Goal: Contribute content: Add original content to the website for others to see

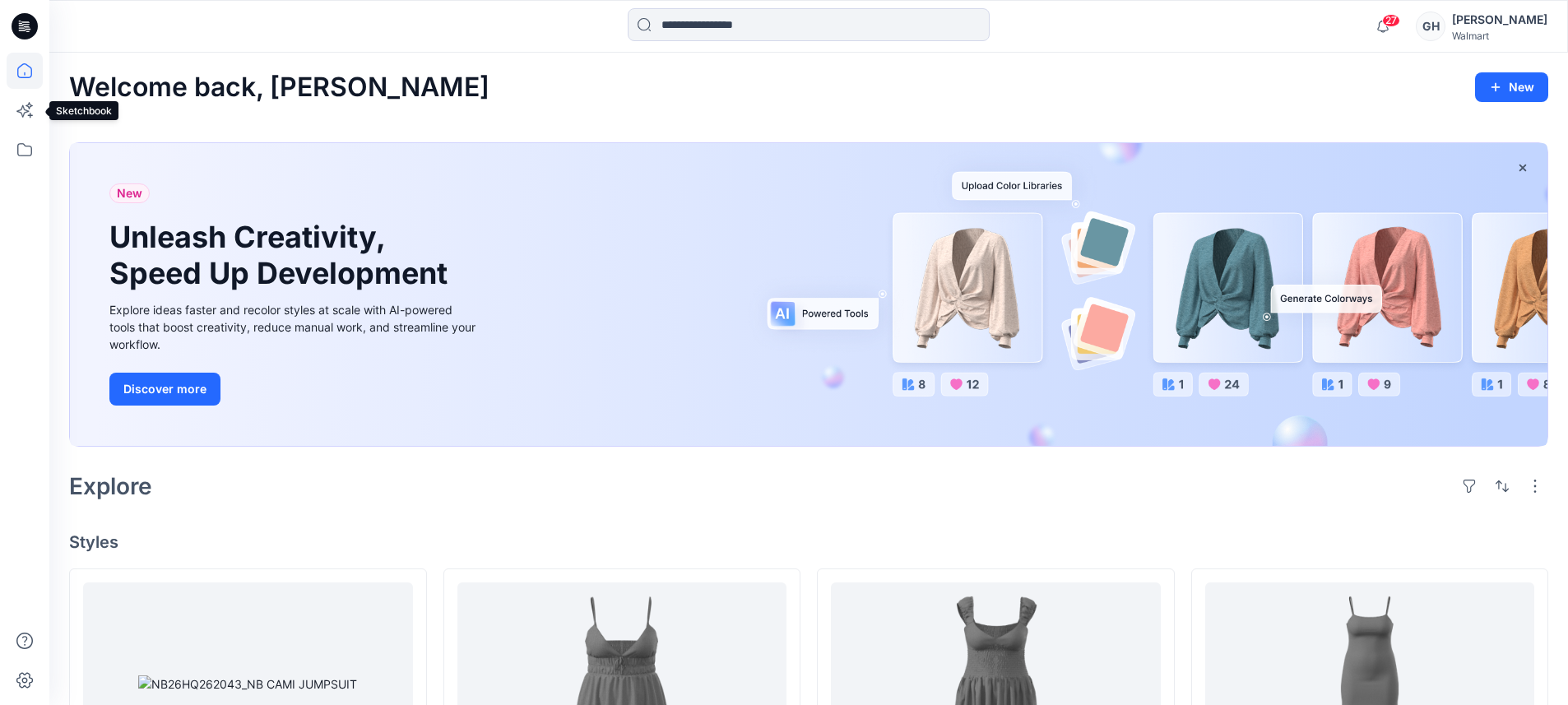
click at [22, 68] on icon at bounding box center [24, 70] width 36 height 36
click at [23, 160] on icon at bounding box center [24, 149] width 36 height 36
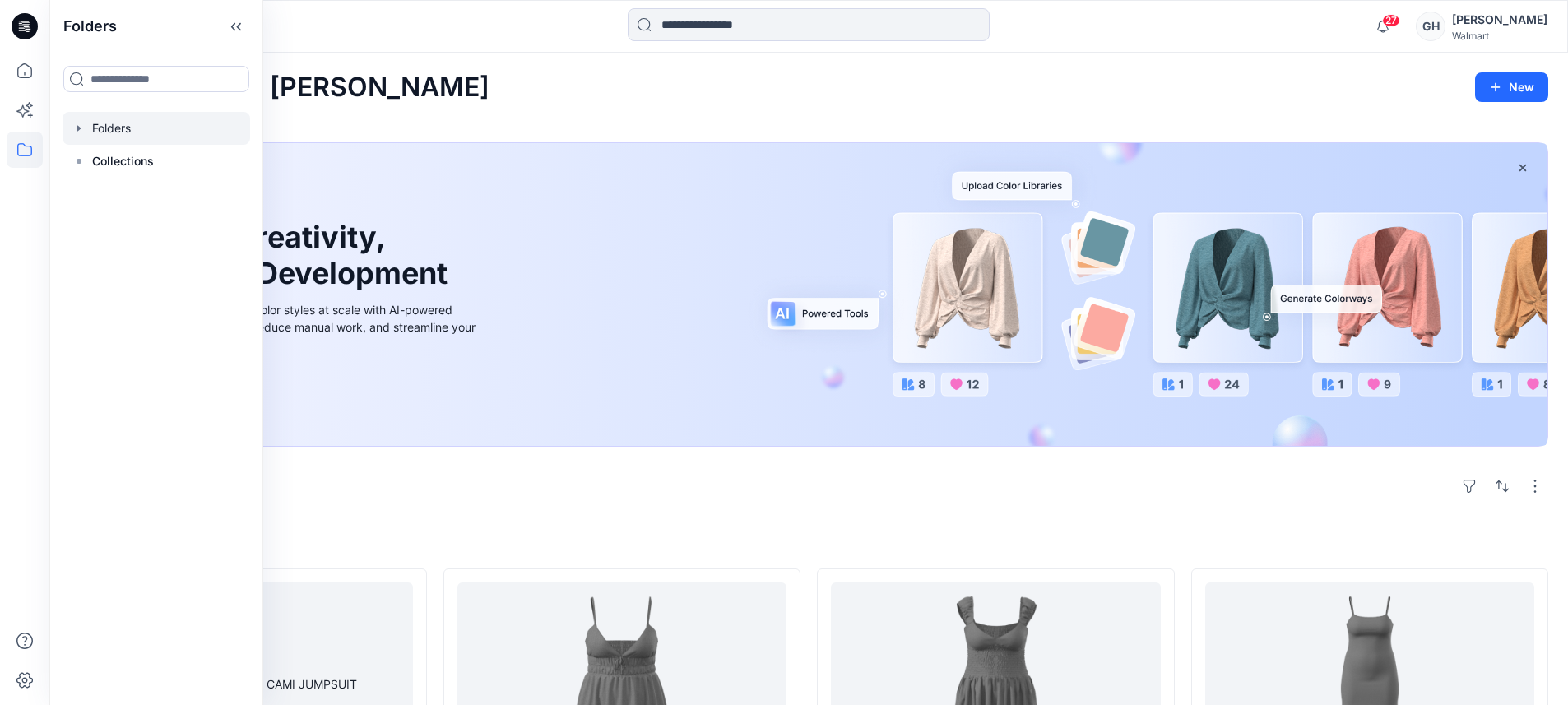
click at [112, 138] on div at bounding box center [157, 129] width 188 height 33
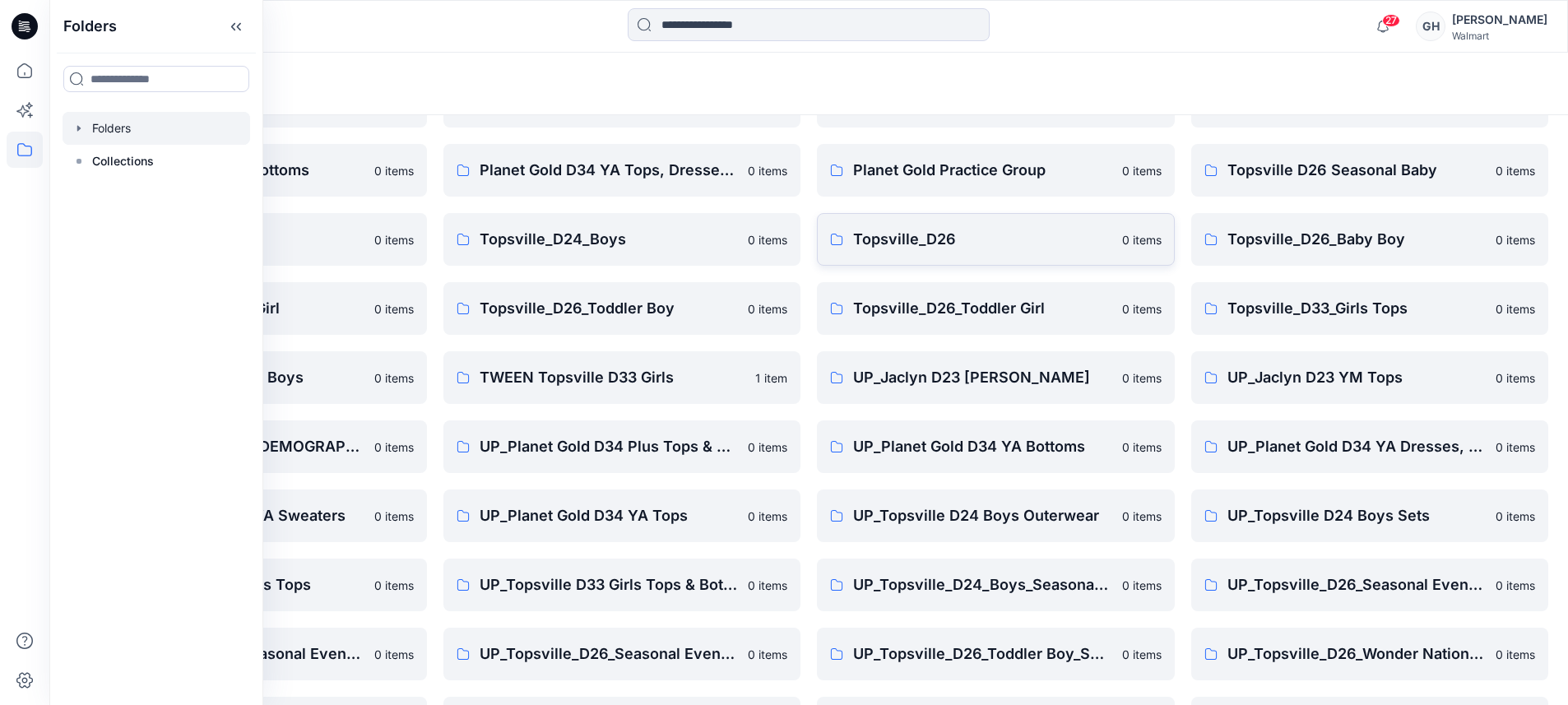
scroll to position [239, 0]
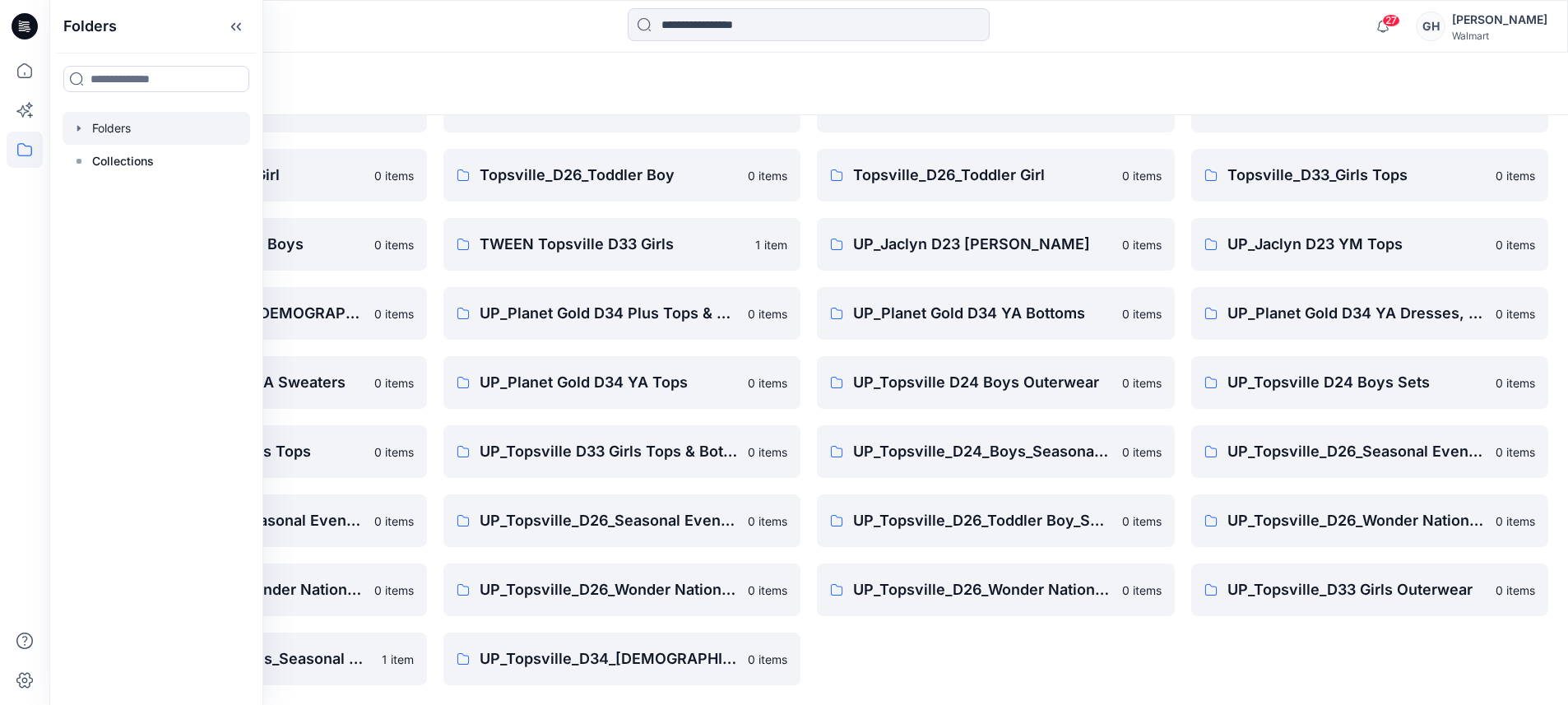
click at [970, 675] on div "Planet Gold D34 Ladies Plus Bottoms 0 items Planet Gold Practice Group 0 items …" at bounding box center [995, 314] width 357 height 744
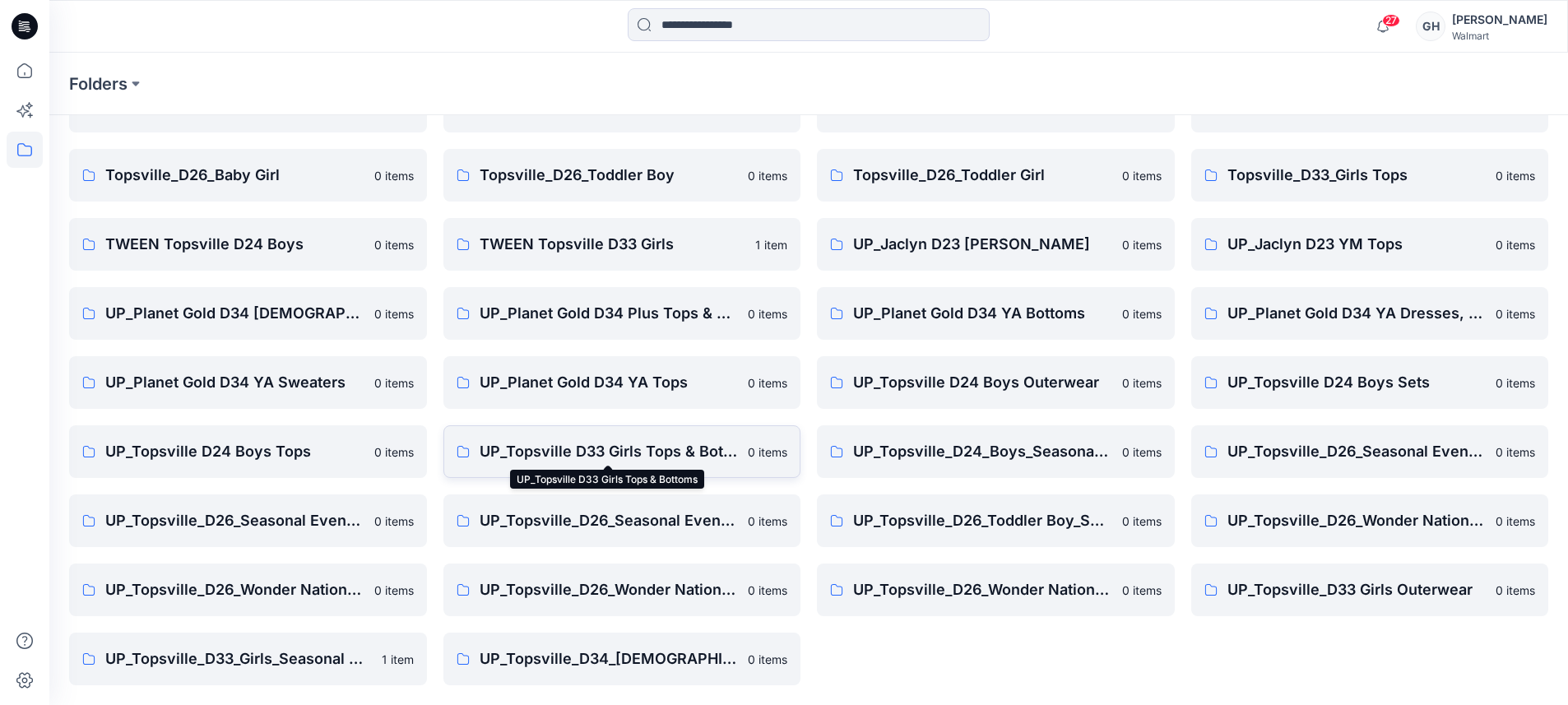
click at [595, 456] on p "UP_Topsville D33 Girls Tops & Bottoms" at bounding box center [609, 451] width 260 height 23
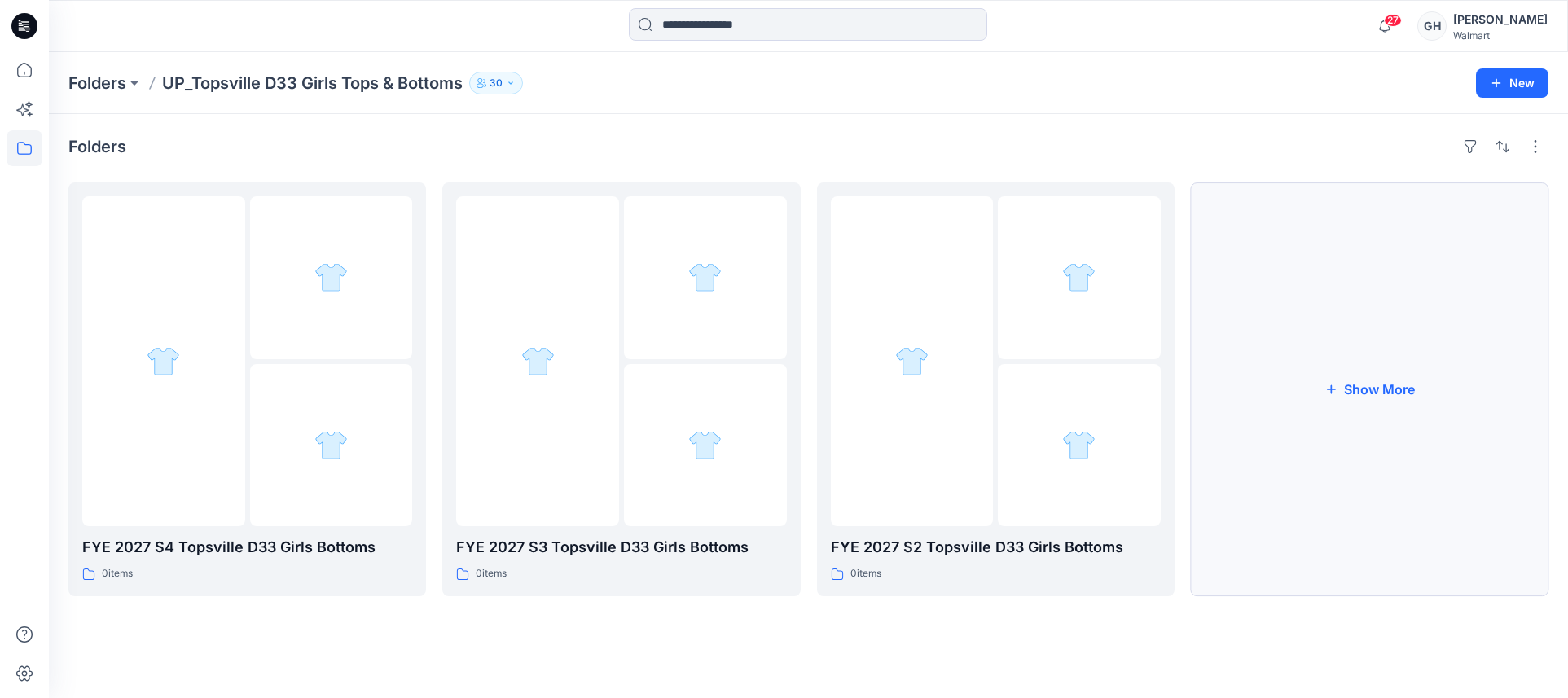
click at [1410, 381] on button "Show More" at bounding box center [1369, 388] width 358 height 413
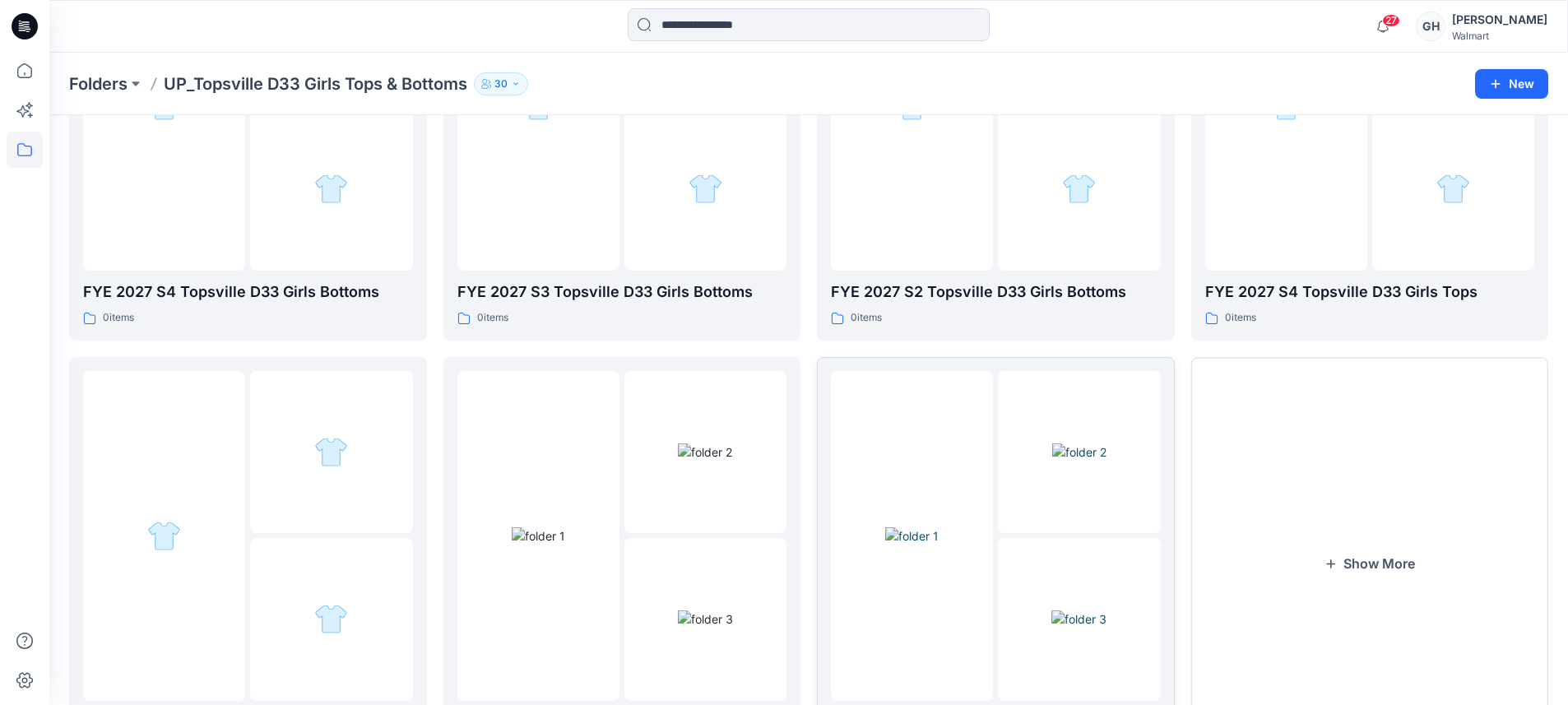
scroll to position [369, 0]
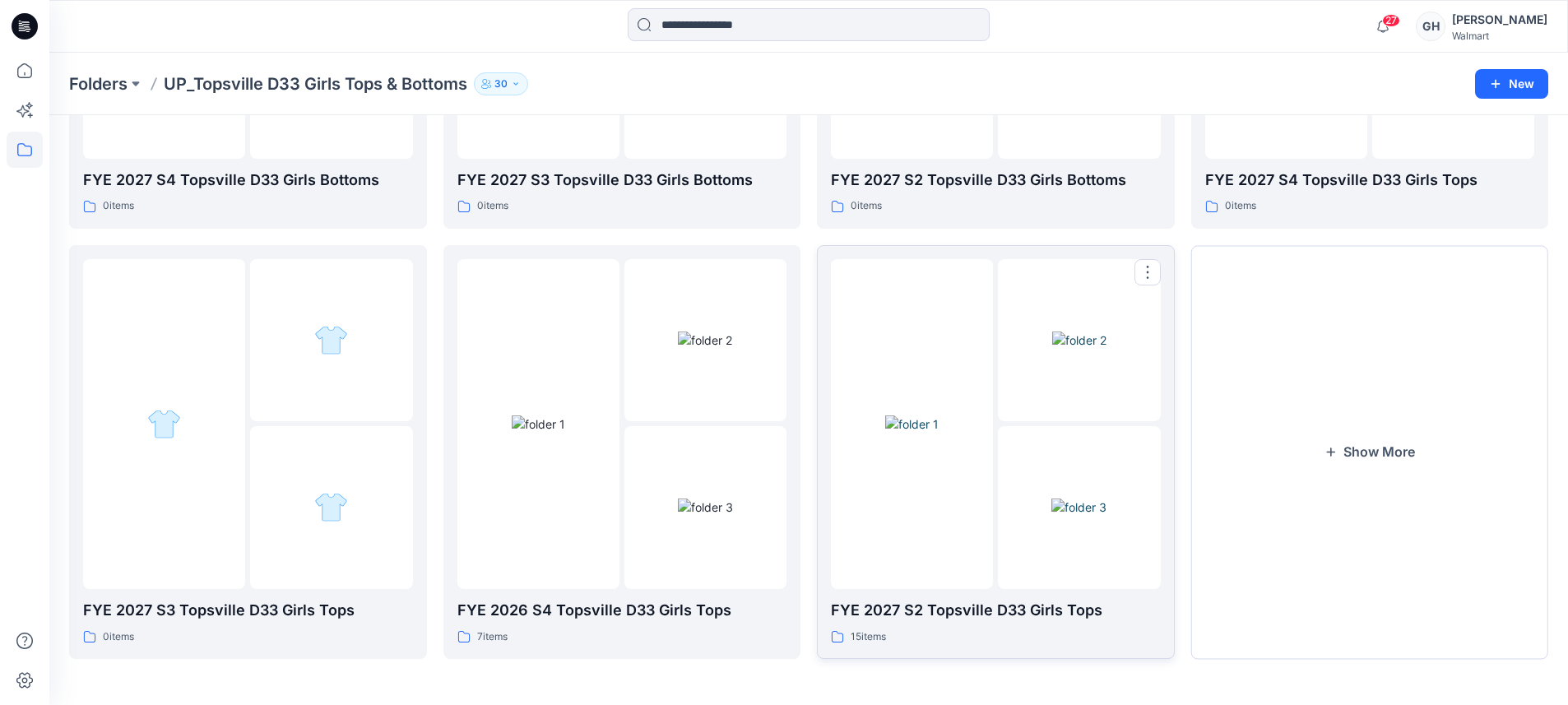
click at [1051, 499] on img at bounding box center [1078, 507] width 55 height 17
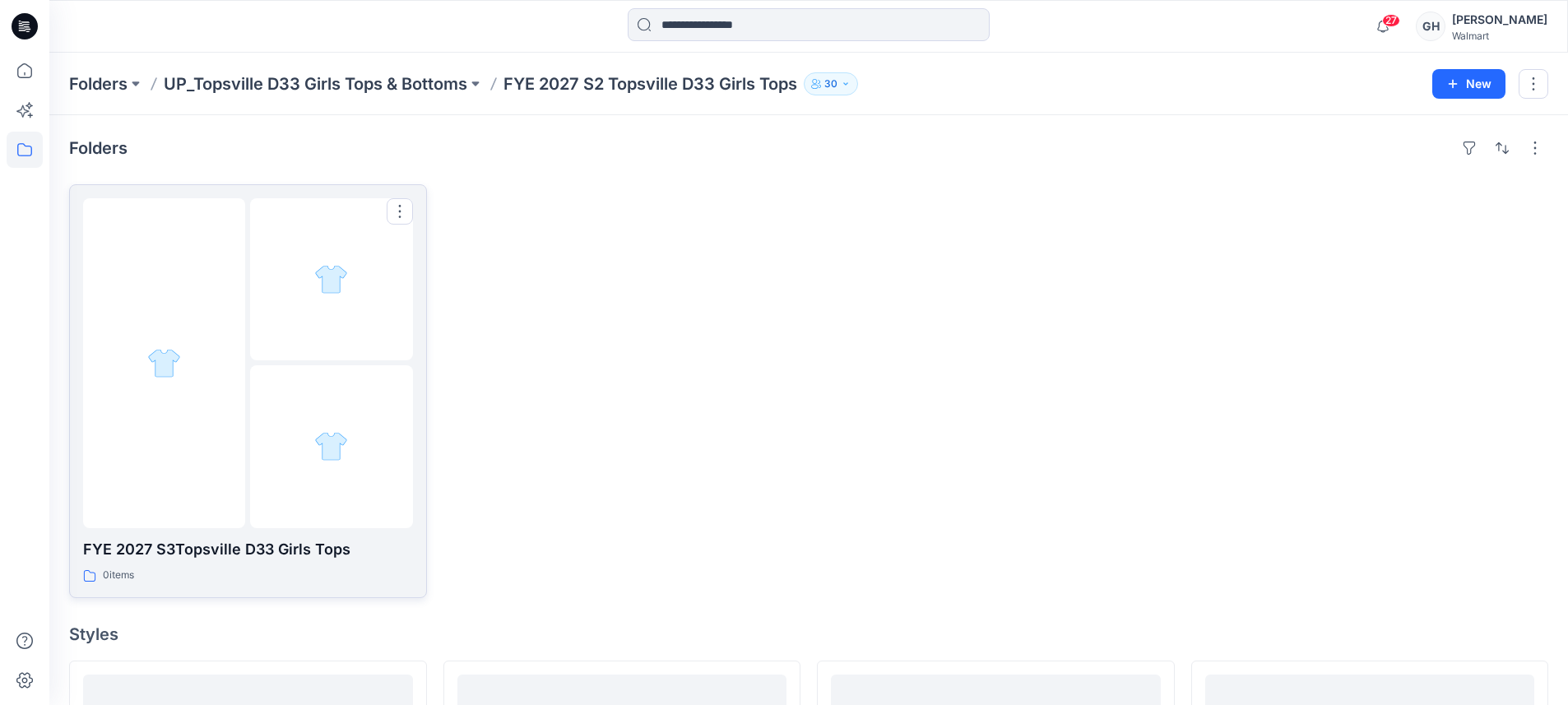
click at [296, 433] on div at bounding box center [330, 445] width 162 height 162
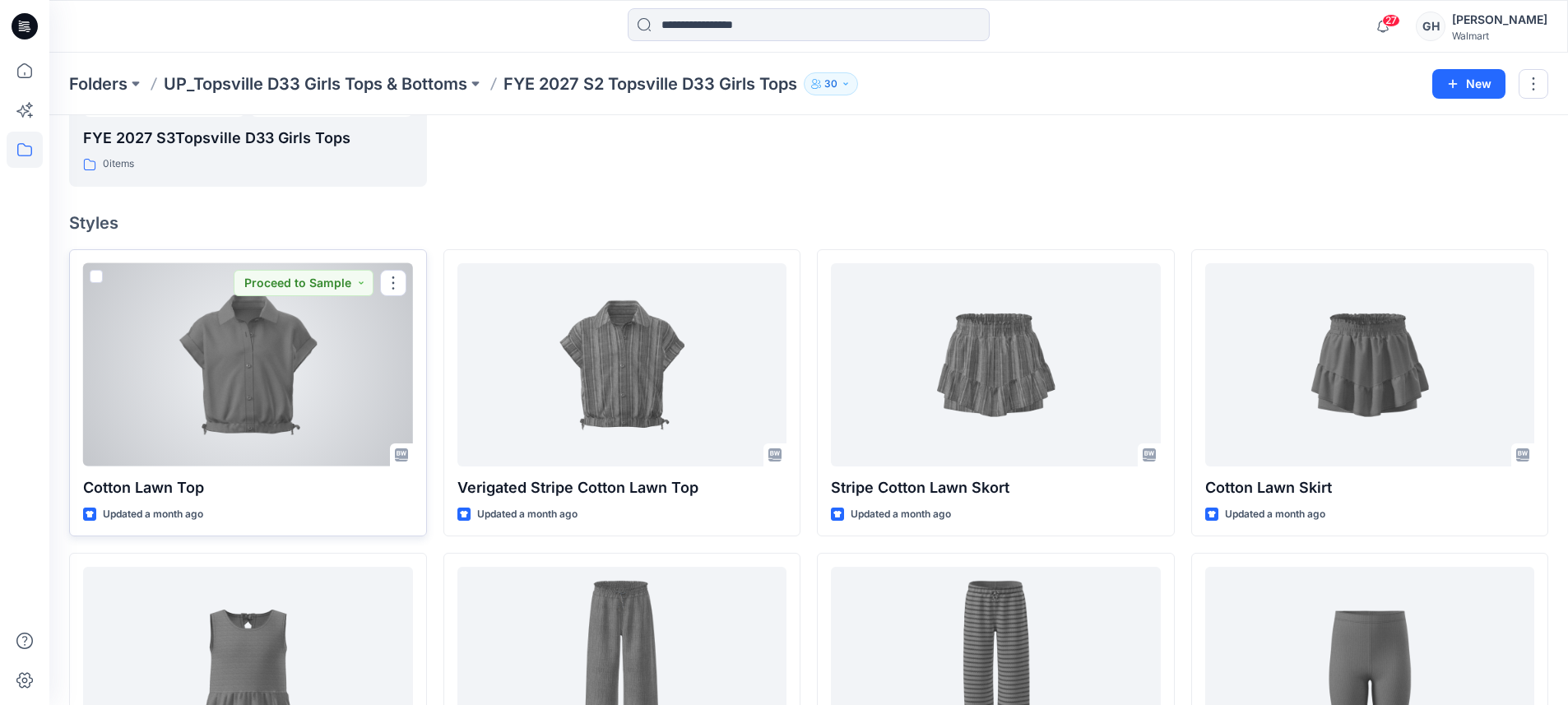
click at [203, 384] on div at bounding box center [248, 365] width 330 height 203
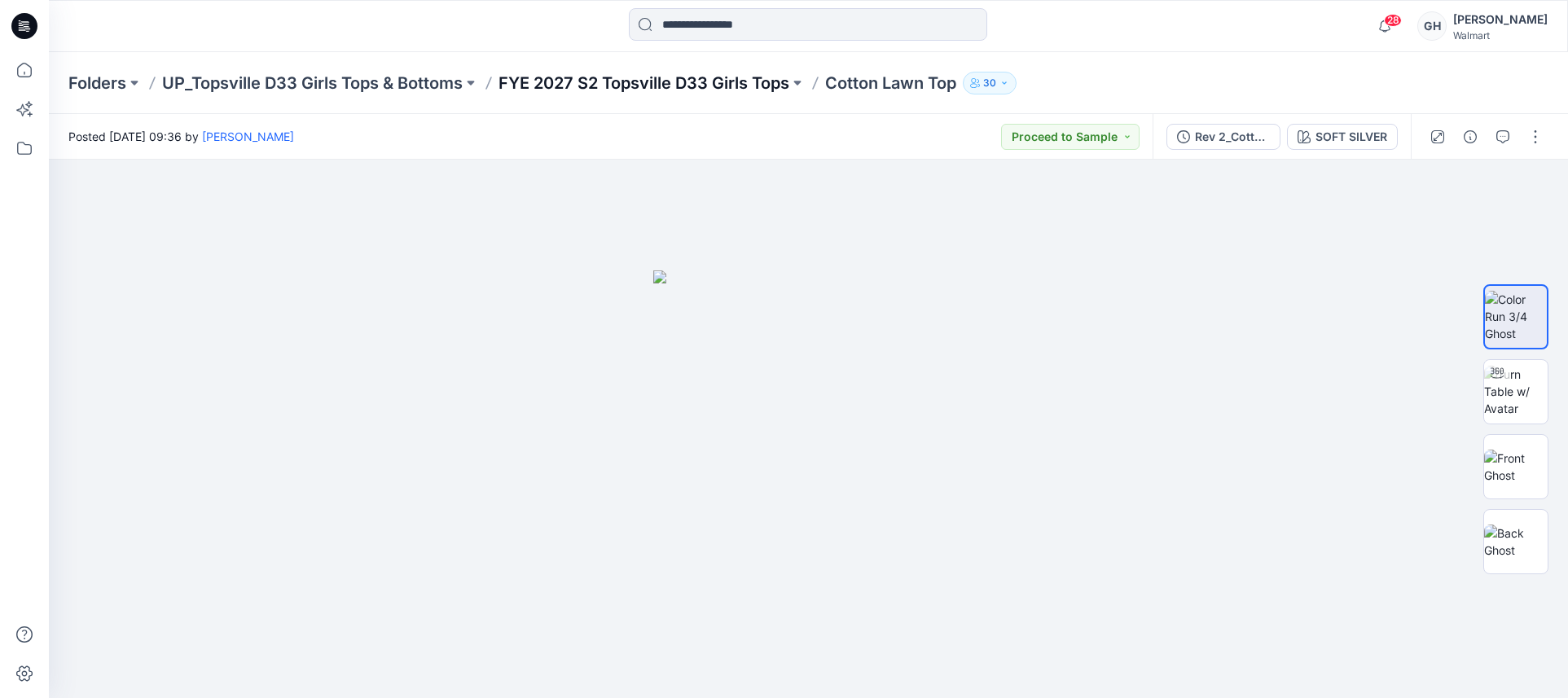
click at [666, 79] on p "FYE 2027 S2 Topsville D33 Girls Tops" at bounding box center [644, 83] width 291 height 23
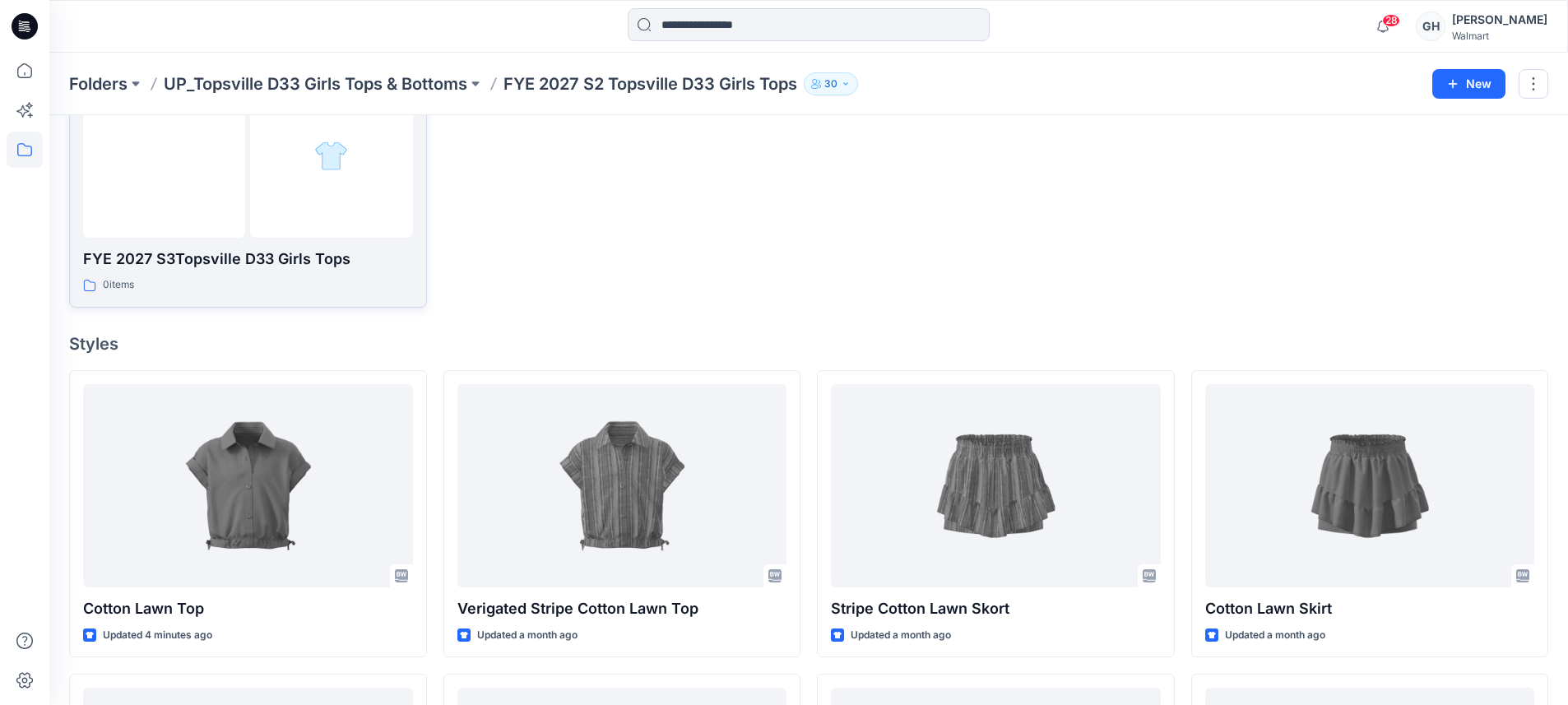
scroll to position [514, 0]
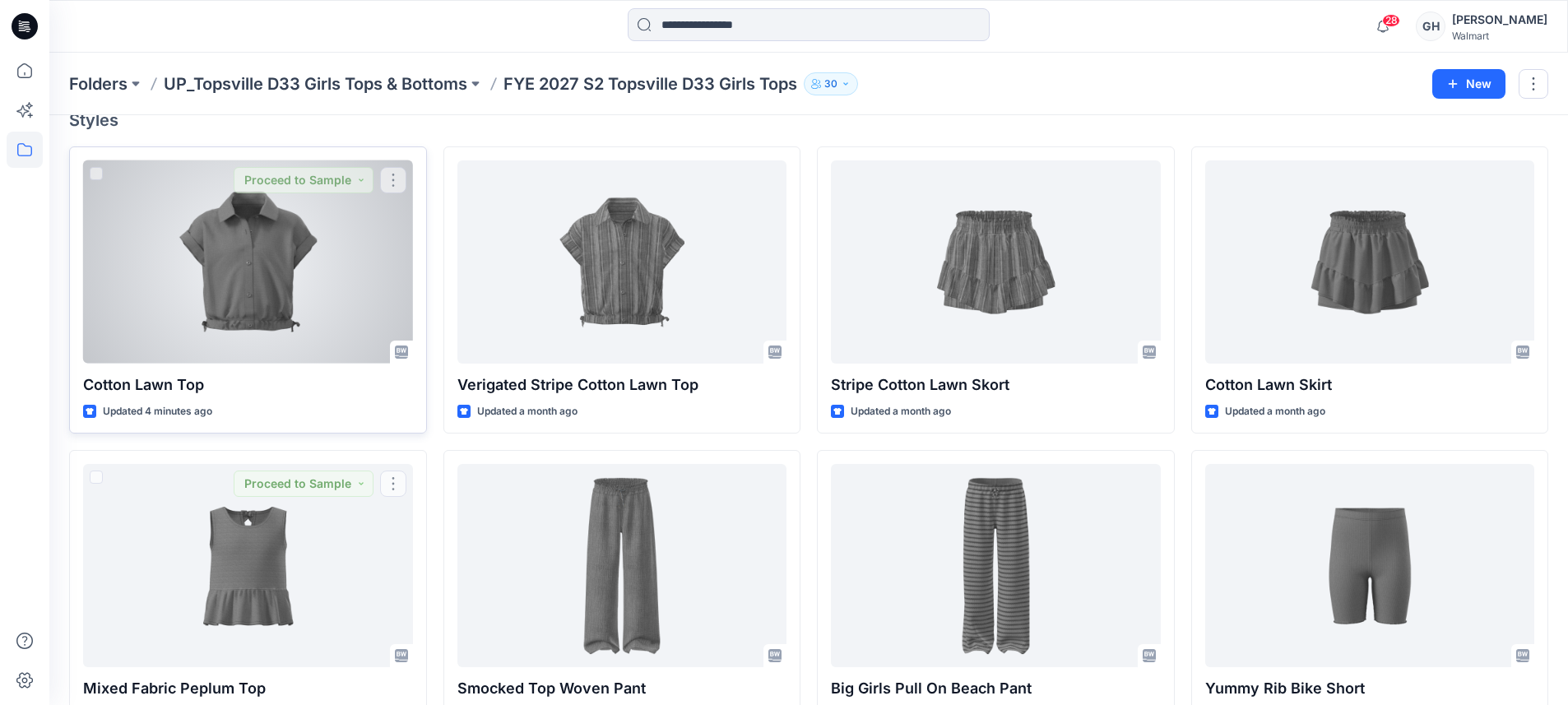
click at [243, 279] on div at bounding box center [248, 262] width 330 height 203
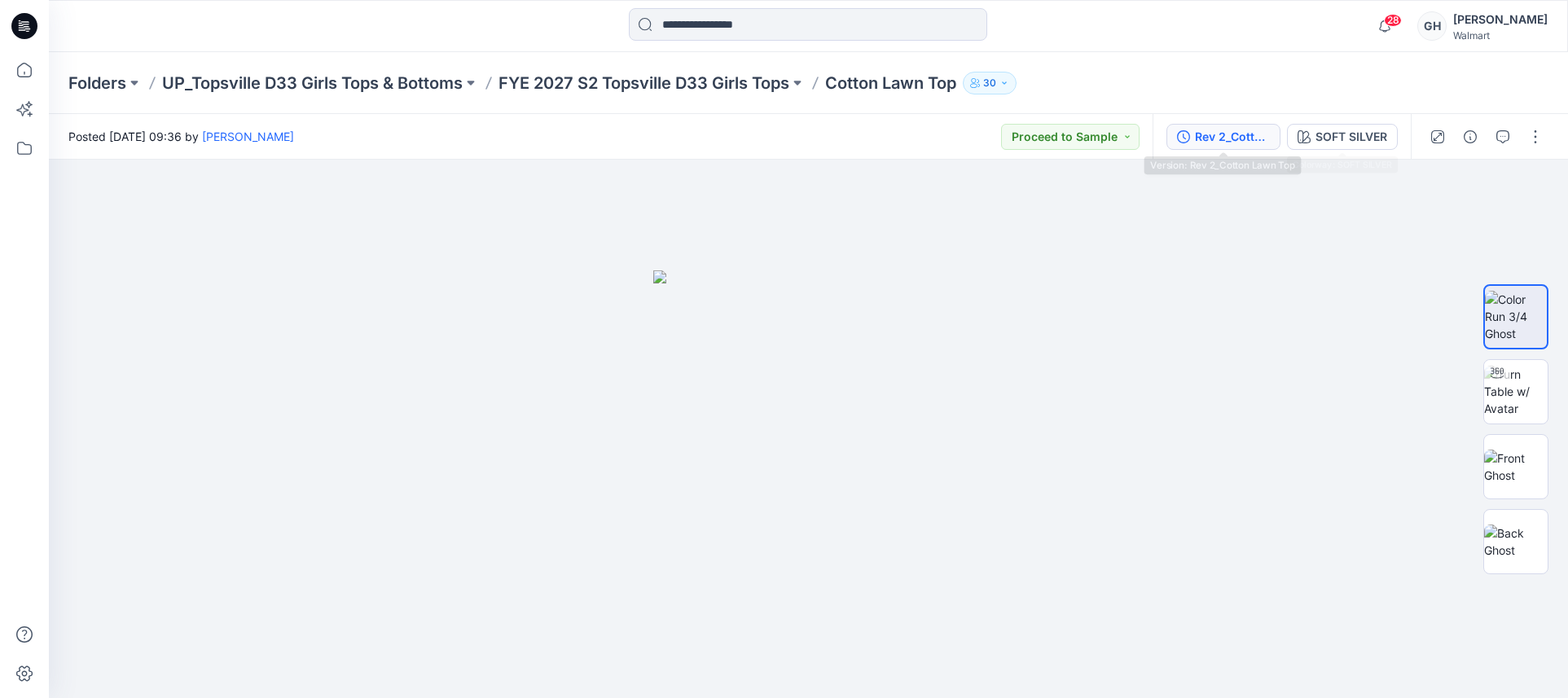
click at [1237, 132] on div "Rev 2_Cotton Lawn Top" at bounding box center [1232, 136] width 75 height 18
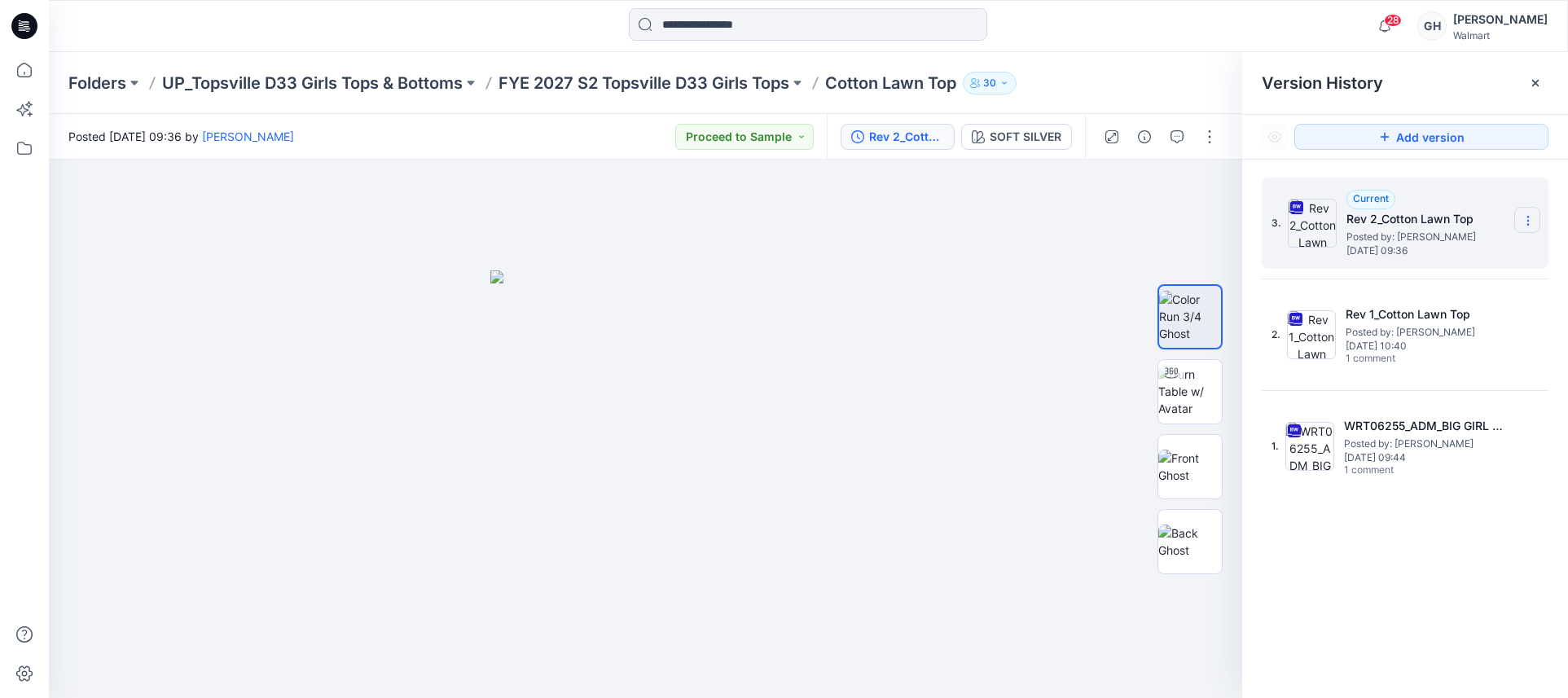
click at [1528, 218] on icon at bounding box center [1527, 217] width 1 height 1
click at [1413, 349] on span "Delete Version" at bounding box center [1415, 358] width 76 height 19
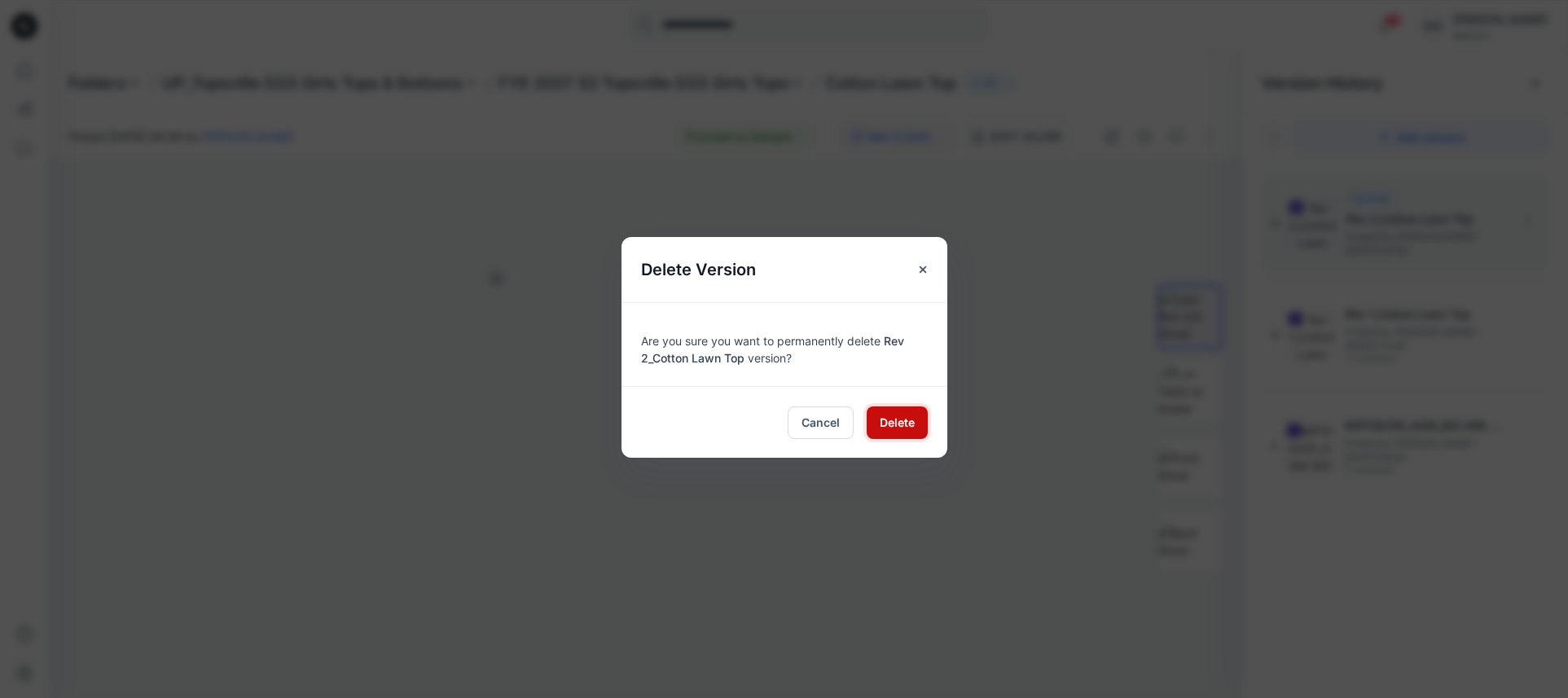
click at [901, 418] on span "Delete" at bounding box center [897, 422] width 35 height 17
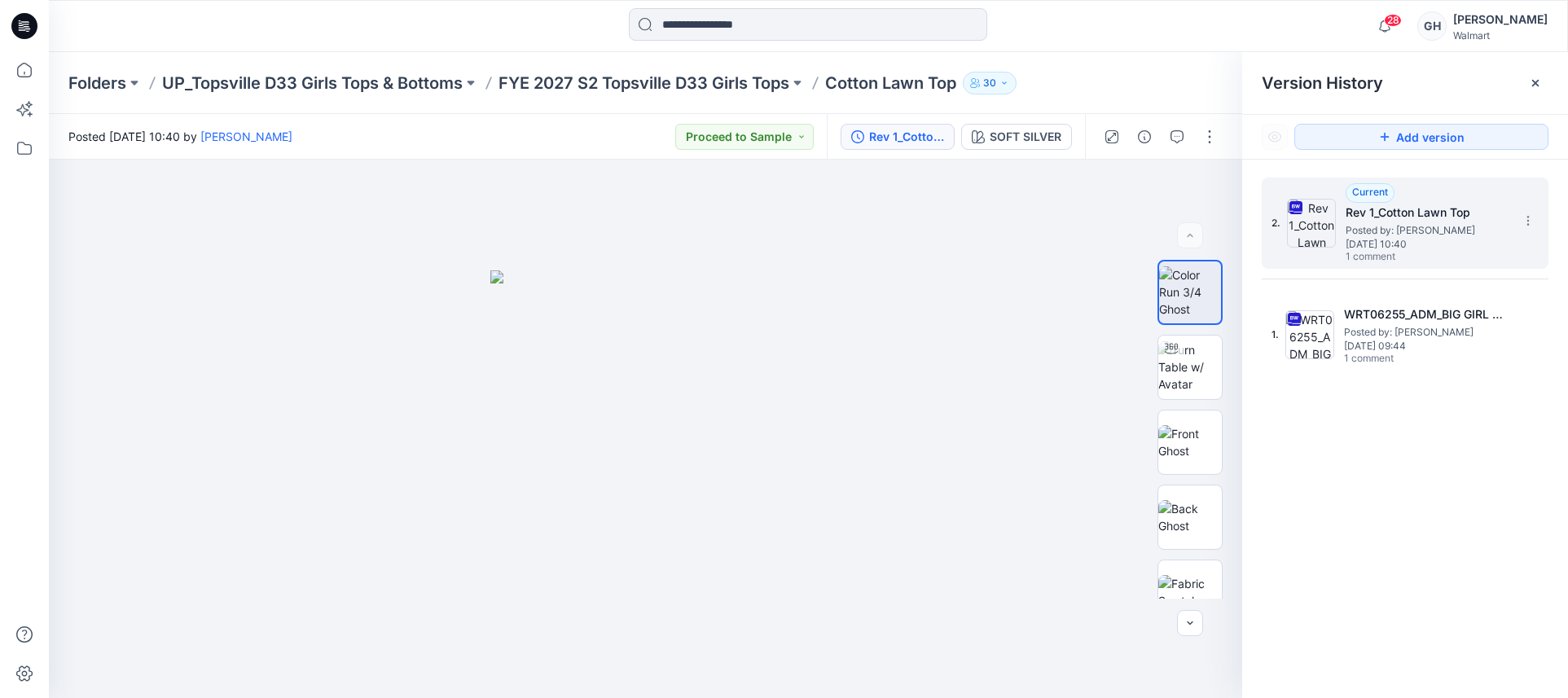
click at [1413, 218] on h5 "Rev 1_Cotton Lawn Top" at bounding box center [1427, 212] width 163 height 19
click at [684, 88] on p "FYE 2027 S2 Topsville D33 Girls Tops" at bounding box center [644, 83] width 291 height 23
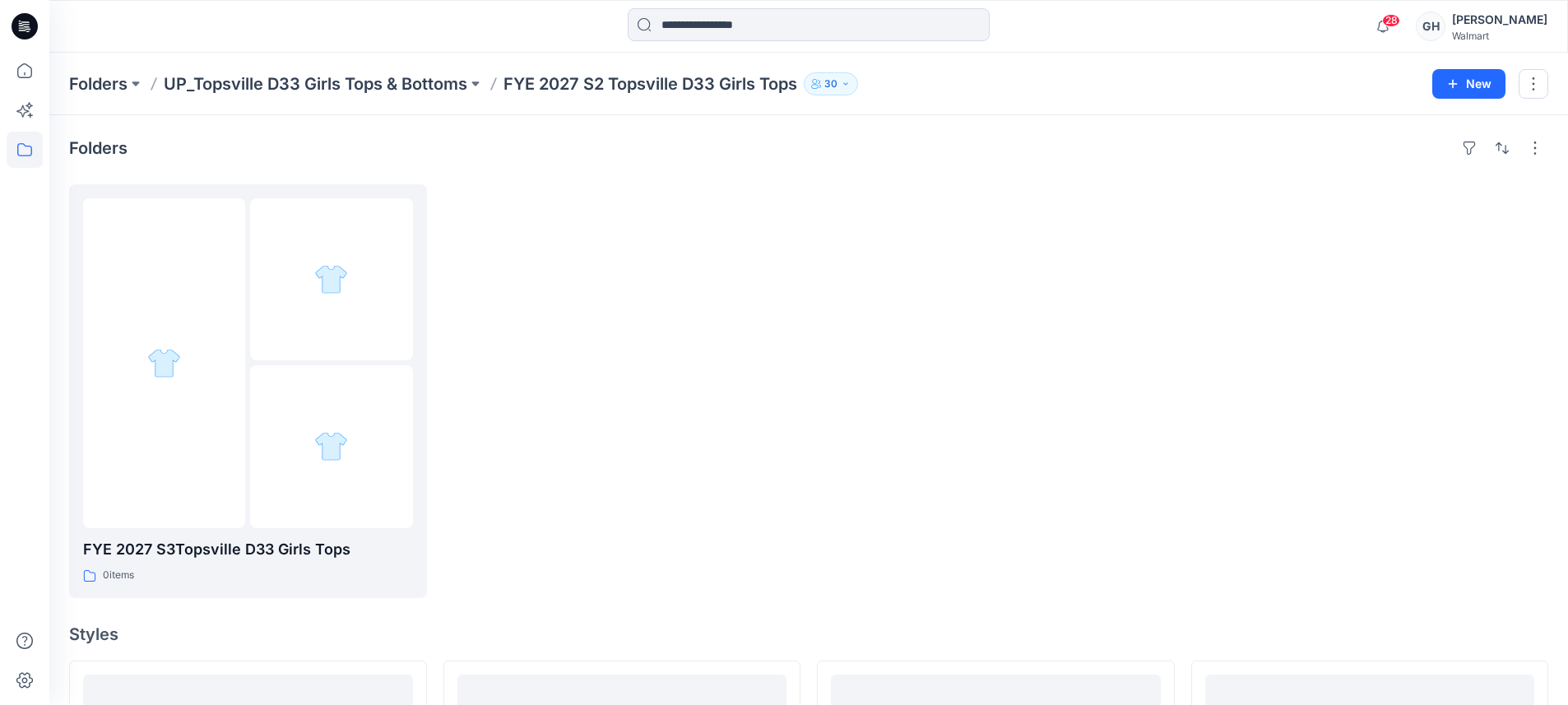
scroll to position [412, 0]
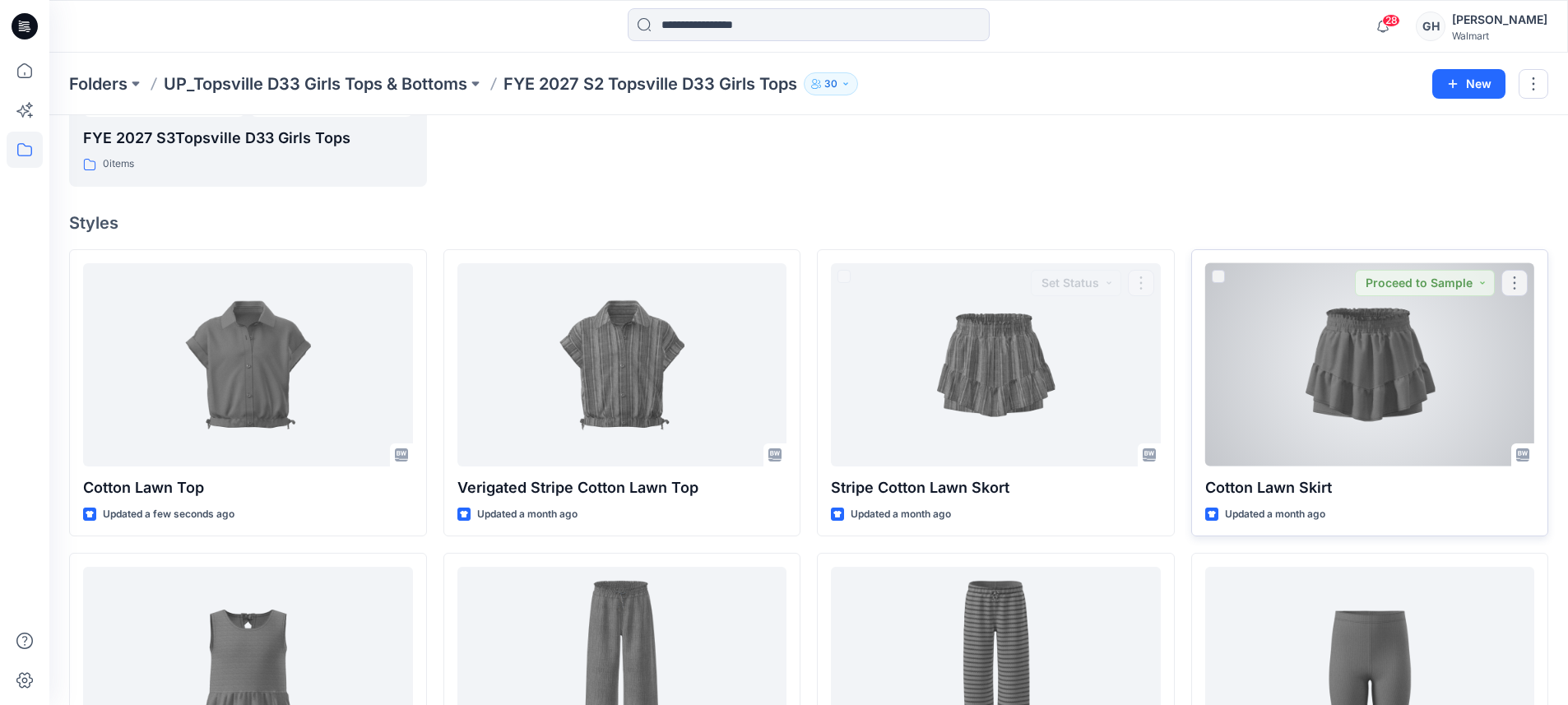
click at [1378, 397] on div at bounding box center [1369, 365] width 330 height 203
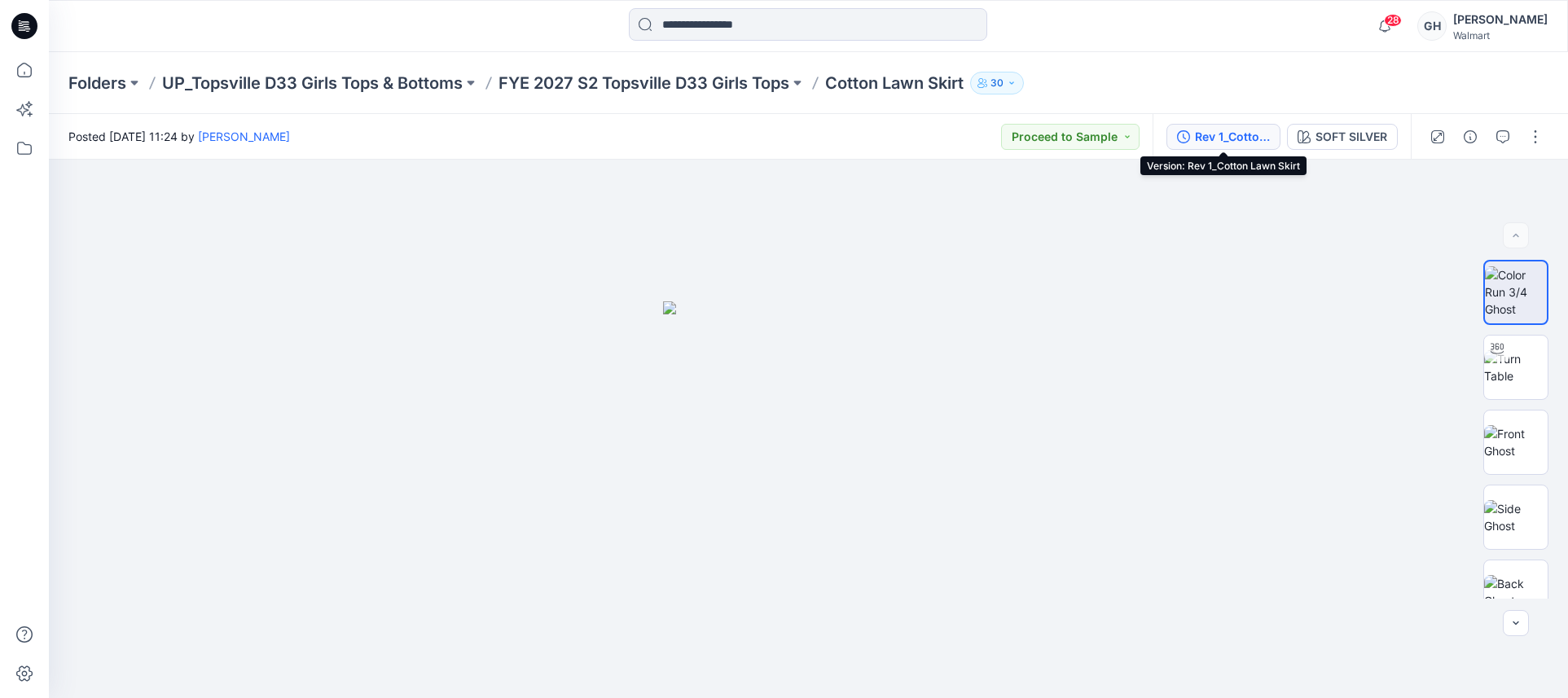
click at [1248, 143] on div "Rev 1_Cotton Lawn Skirt" at bounding box center [1232, 136] width 75 height 18
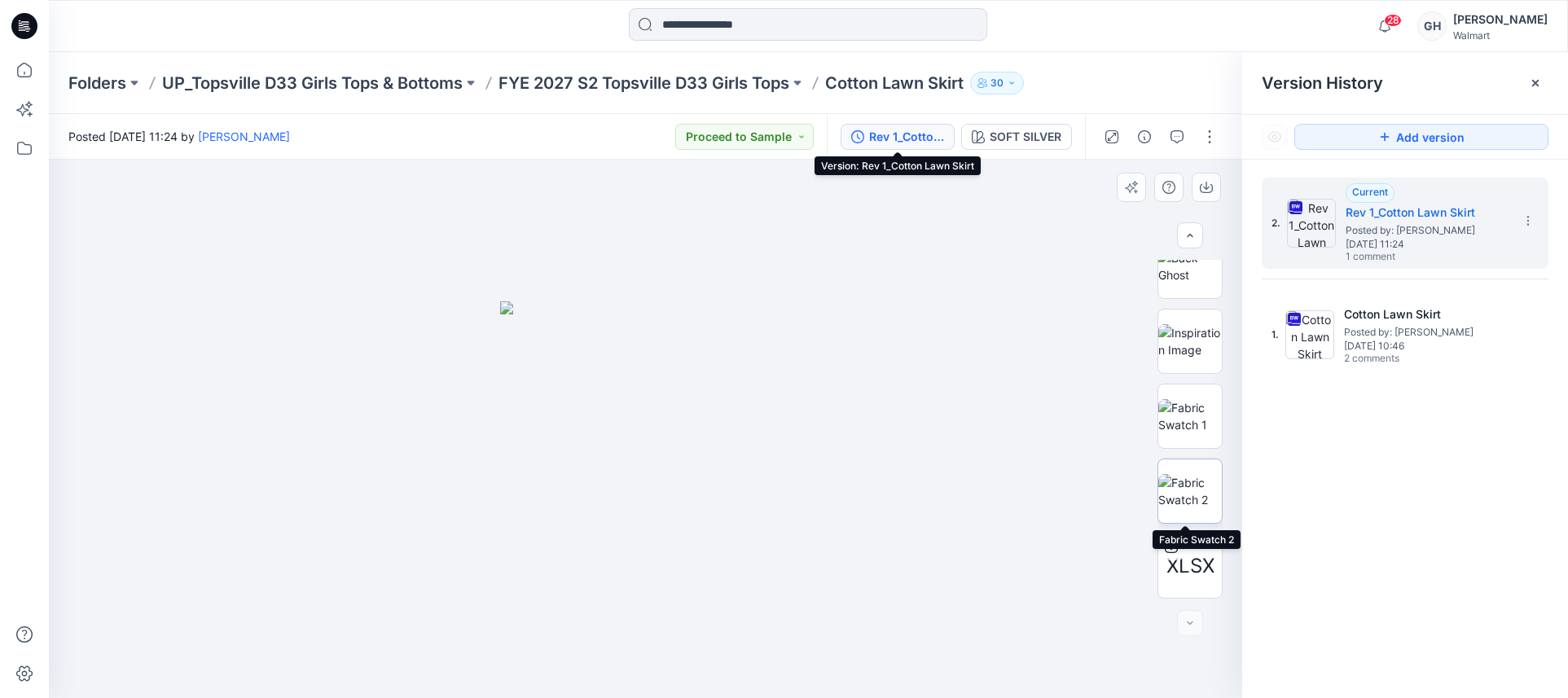
scroll to position [116, 0]
click at [1182, 535] on img at bounding box center [1190, 550] width 63 height 35
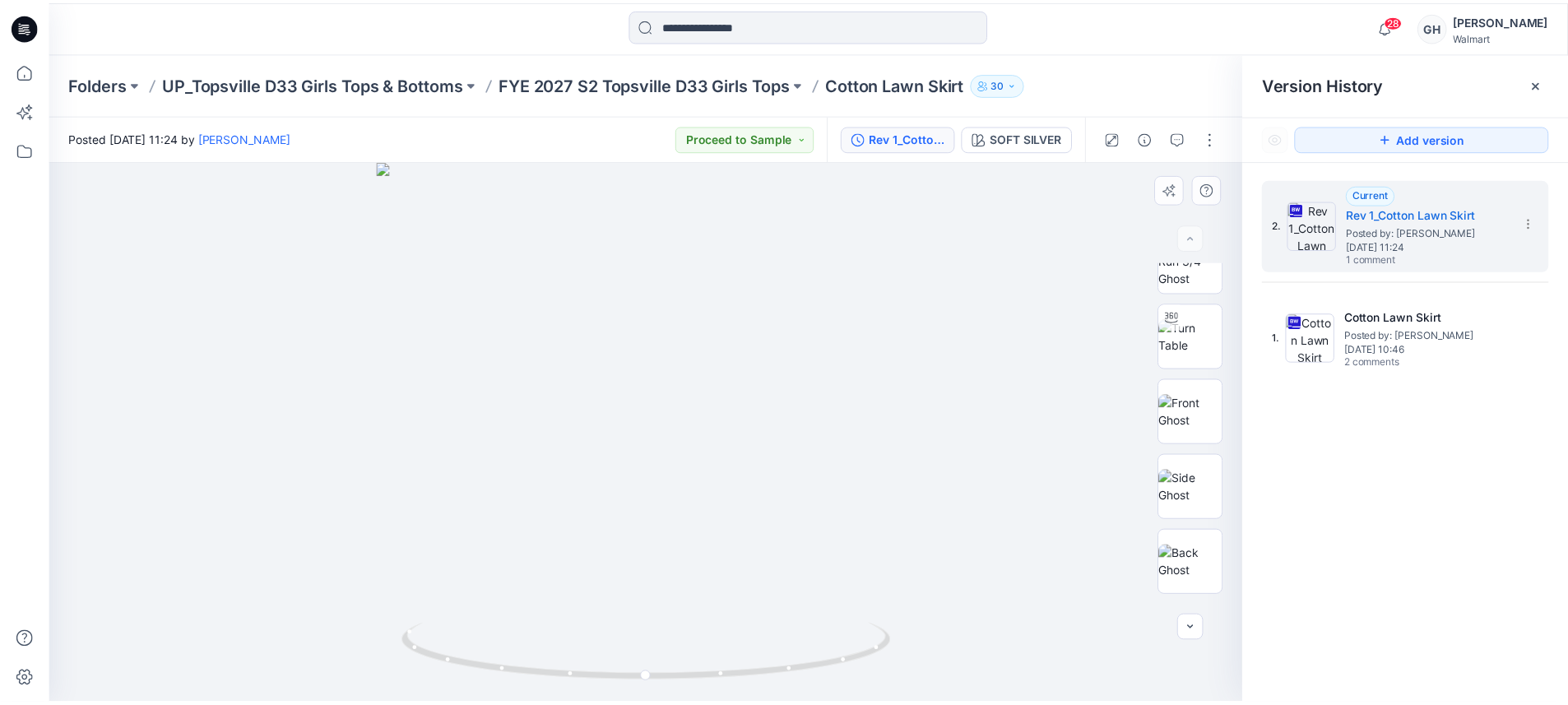
scroll to position [0, 0]
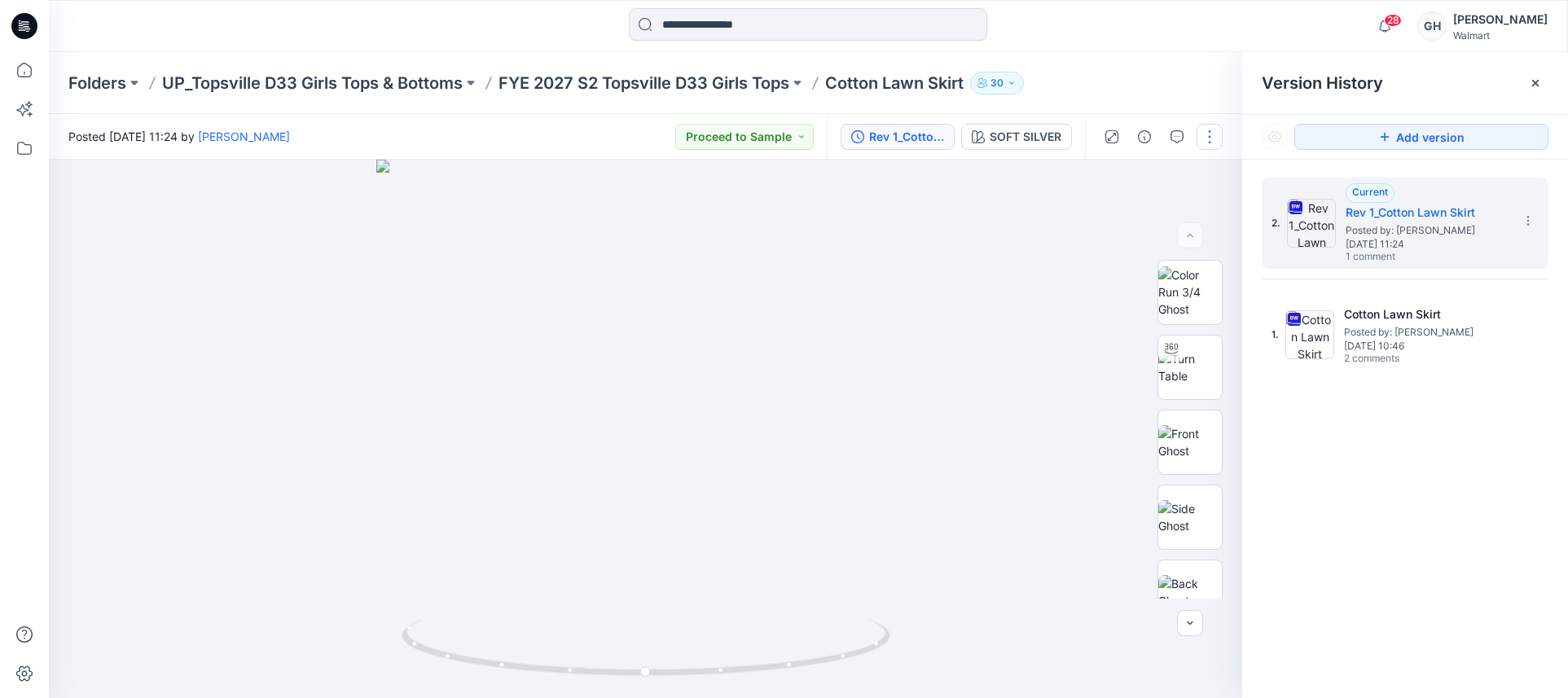
click at [1214, 136] on button "button" at bounding box center [1209, 136] width 26 height 26
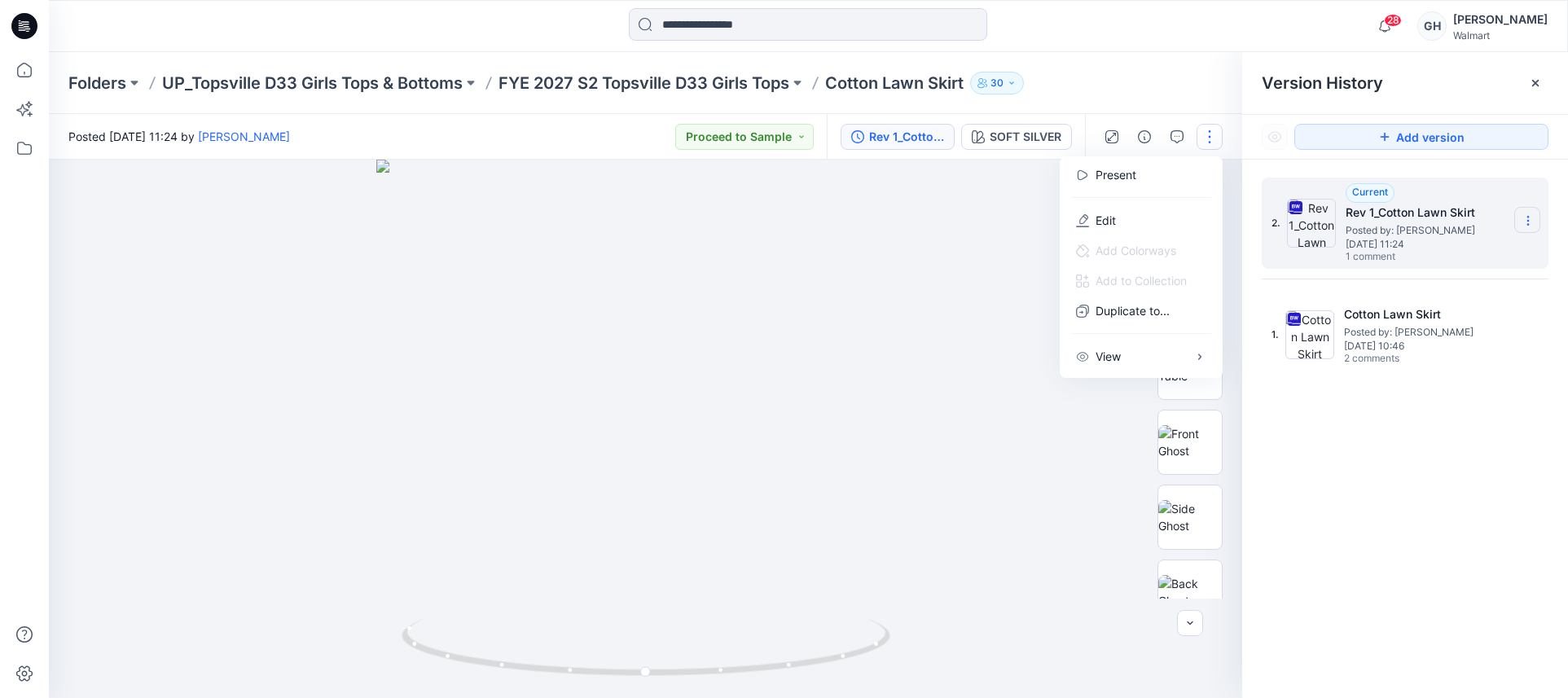
click at [1516, 214] on section at bounding box center [1527, 220] width 26 height 26
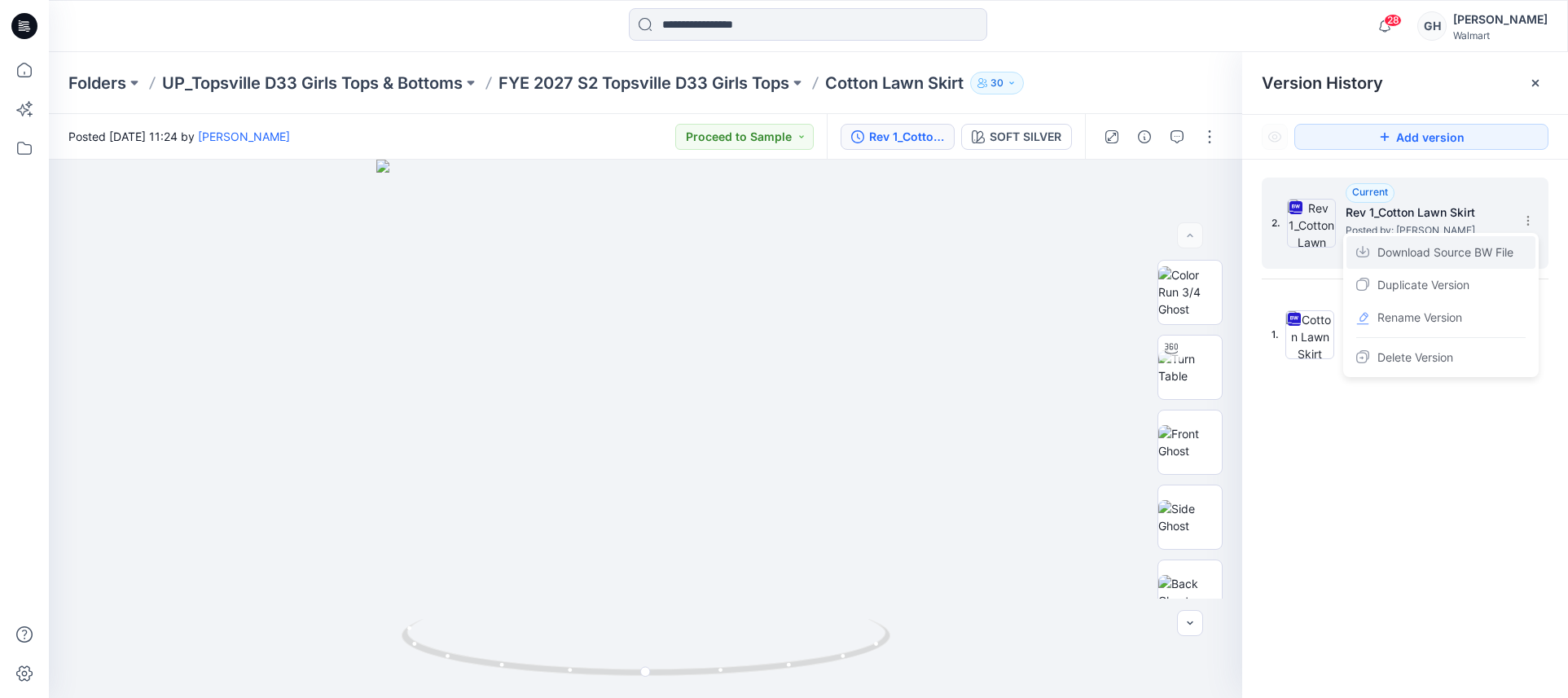
click at [1467, 257] on span "Download Source BW File" at bounding box center [1445, 252] width 136 height 19
click at [667, 74] on p "FYE 2027 S2 Topsville D33 Girls Tops" at bounding box center [644, 83] width 291 height 23
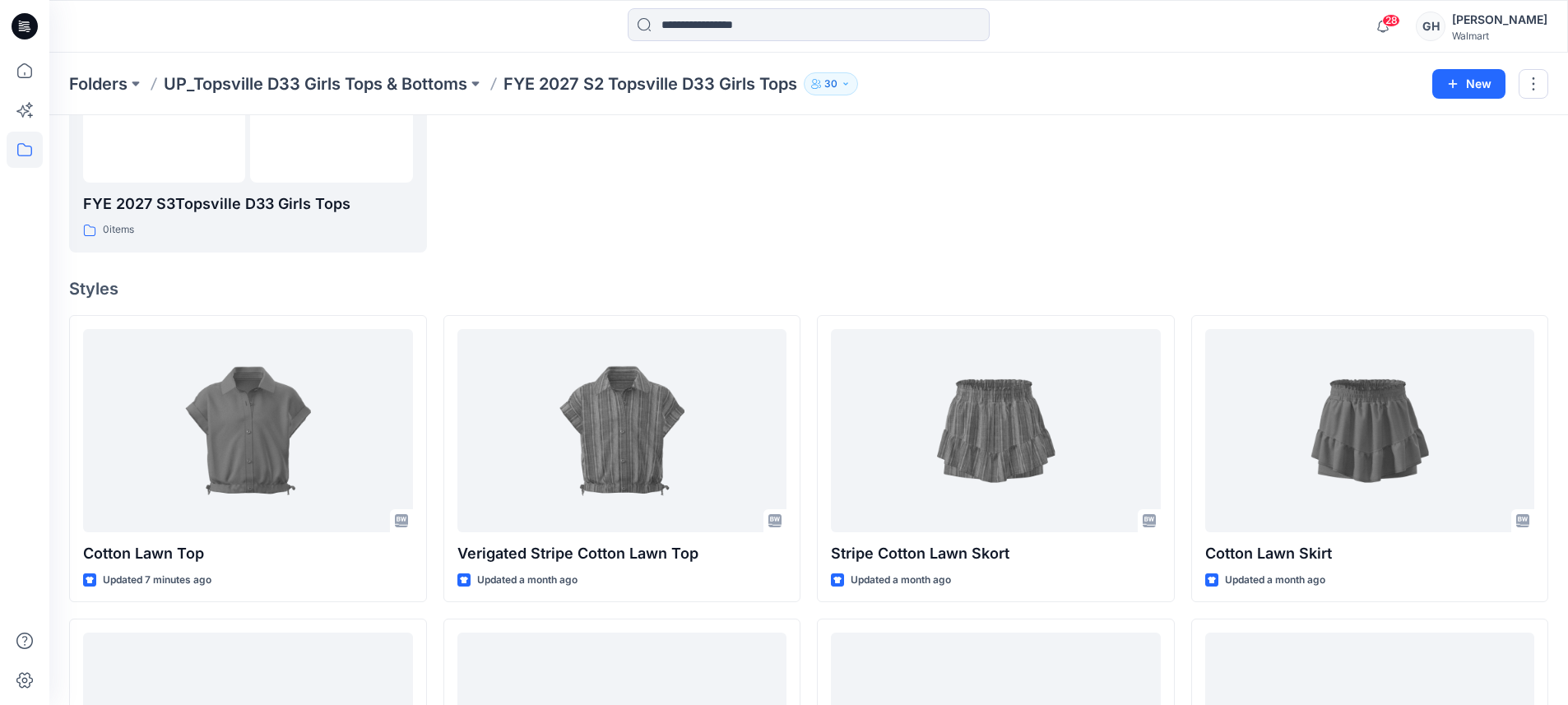
scroll to position [412, 0]
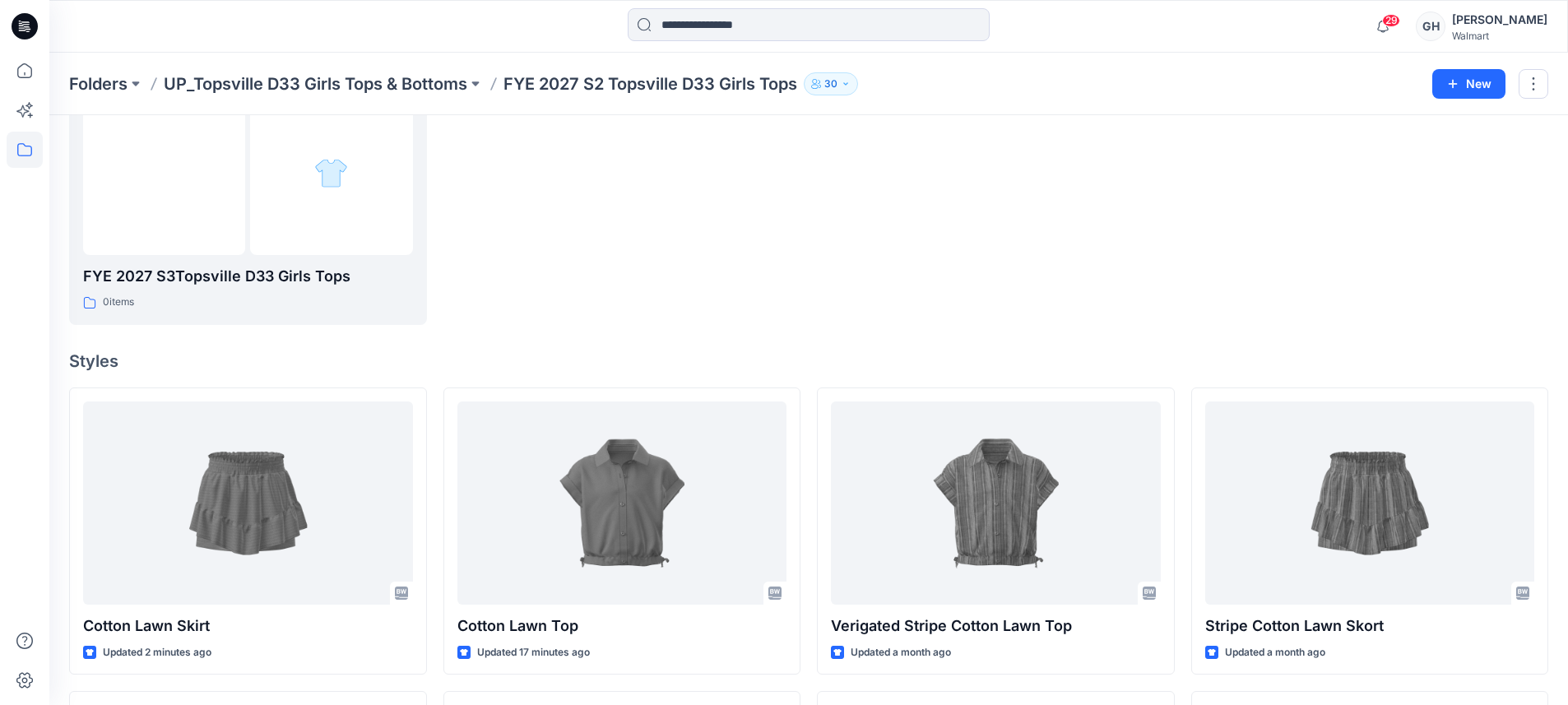
scroll to position [308, 0]
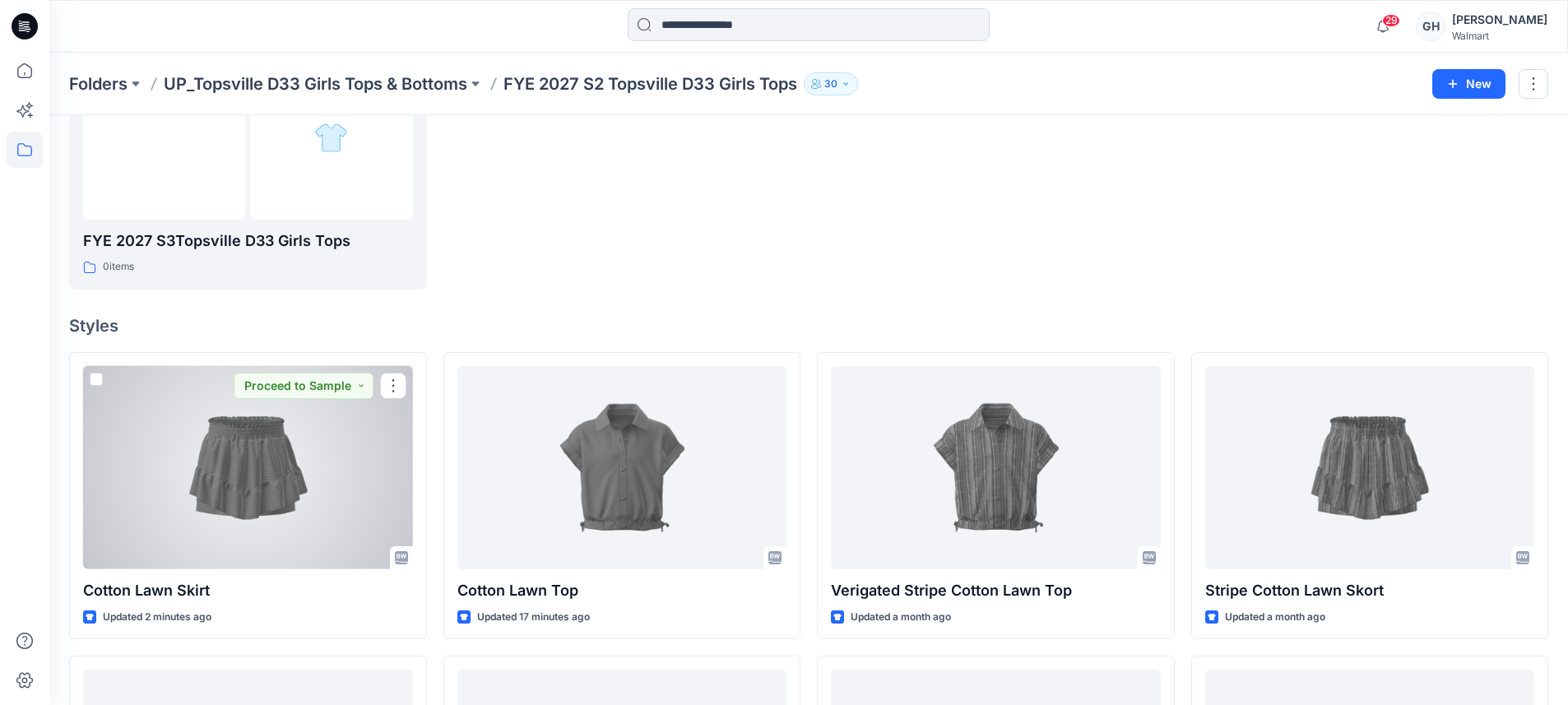
drag, startPoint x: 193, startPoint y: 497, endPoint x: 761, endPoint y: 466, distance: 568.8
click at [193, 497] on div at bounding box center [248, 468] width 330 height 203
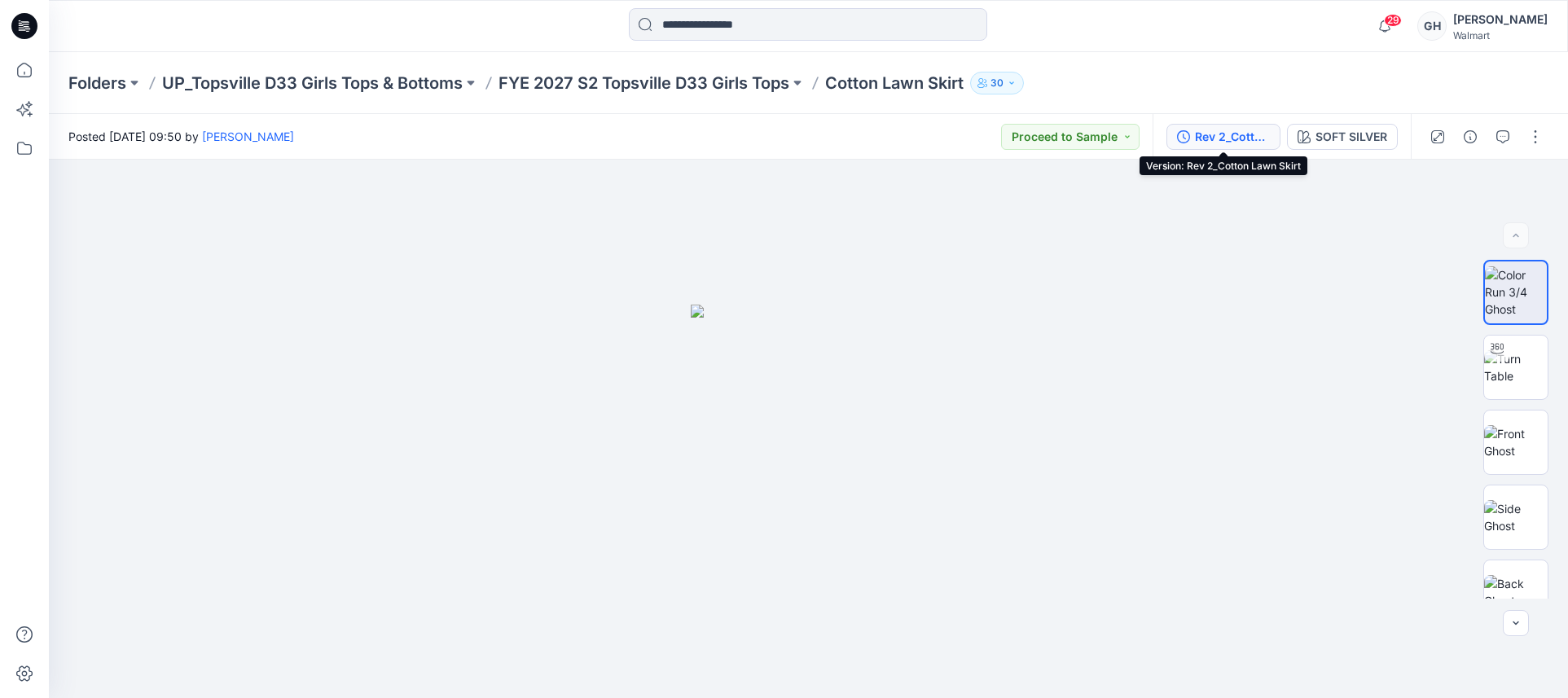
click at [1250, 135] on div "Rev 2_Cotton Lawn Skirt" at bounding box center [1232, 136] width 75 height 18
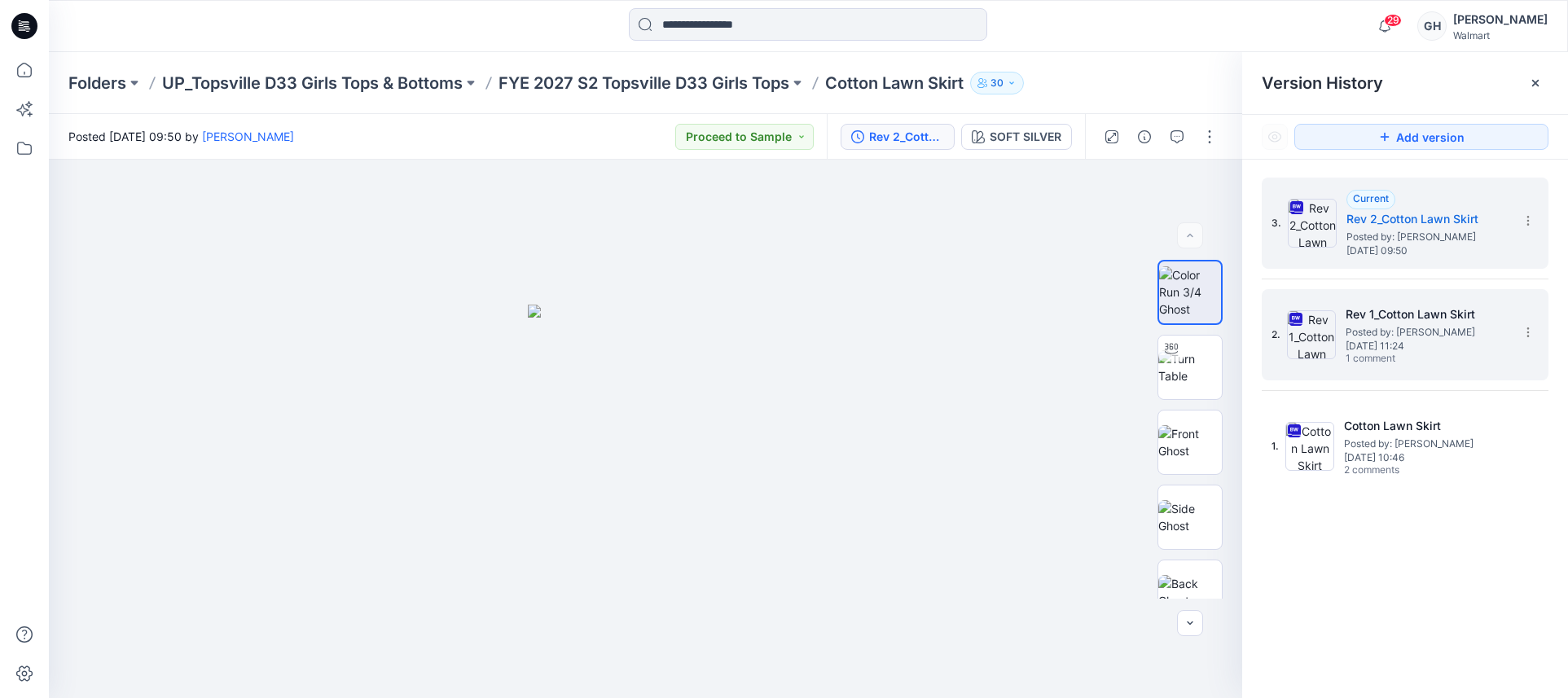
click at [1381, 343] on span "Monday, July 28, 2025 11:24" at bounding box center [1427, 346] width 163 height 12
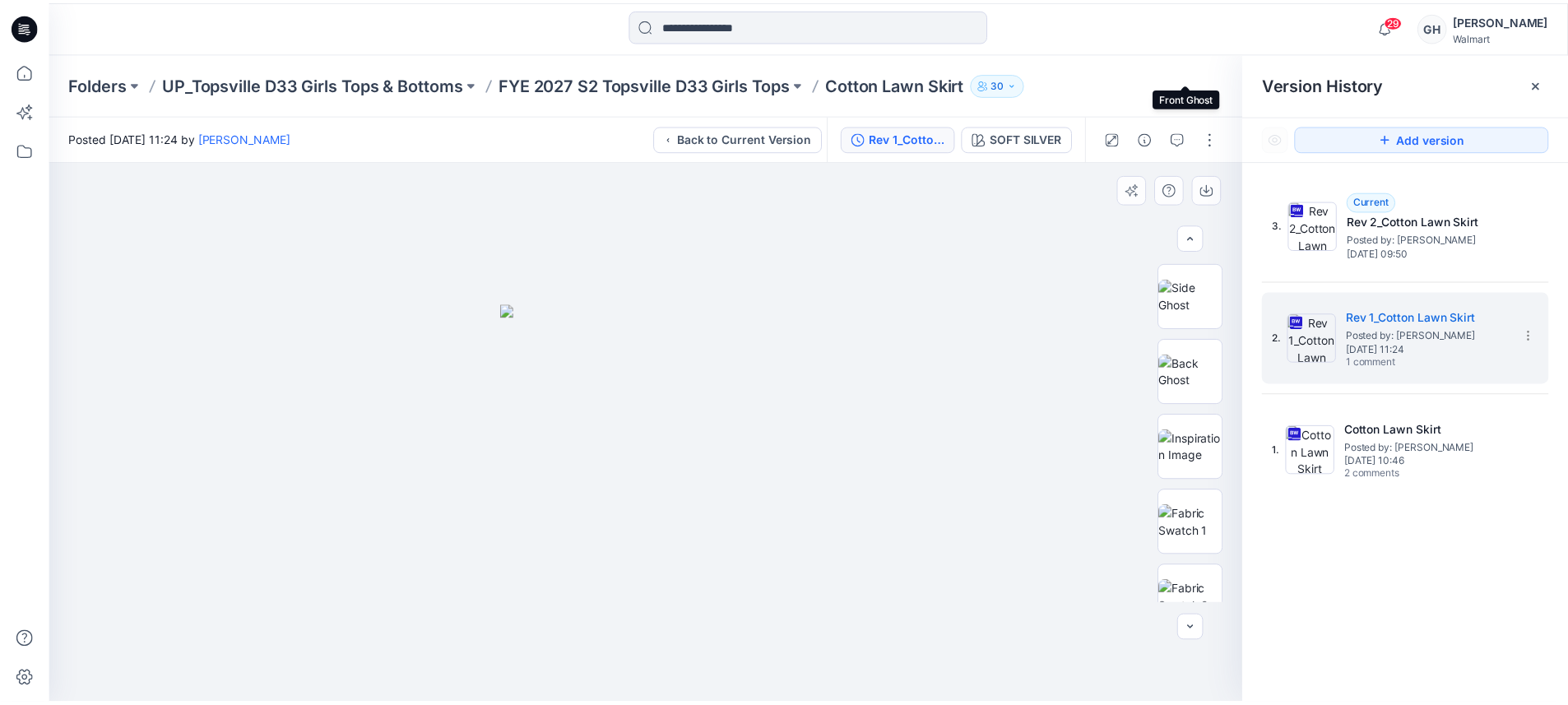
scroll to position [631, 0]
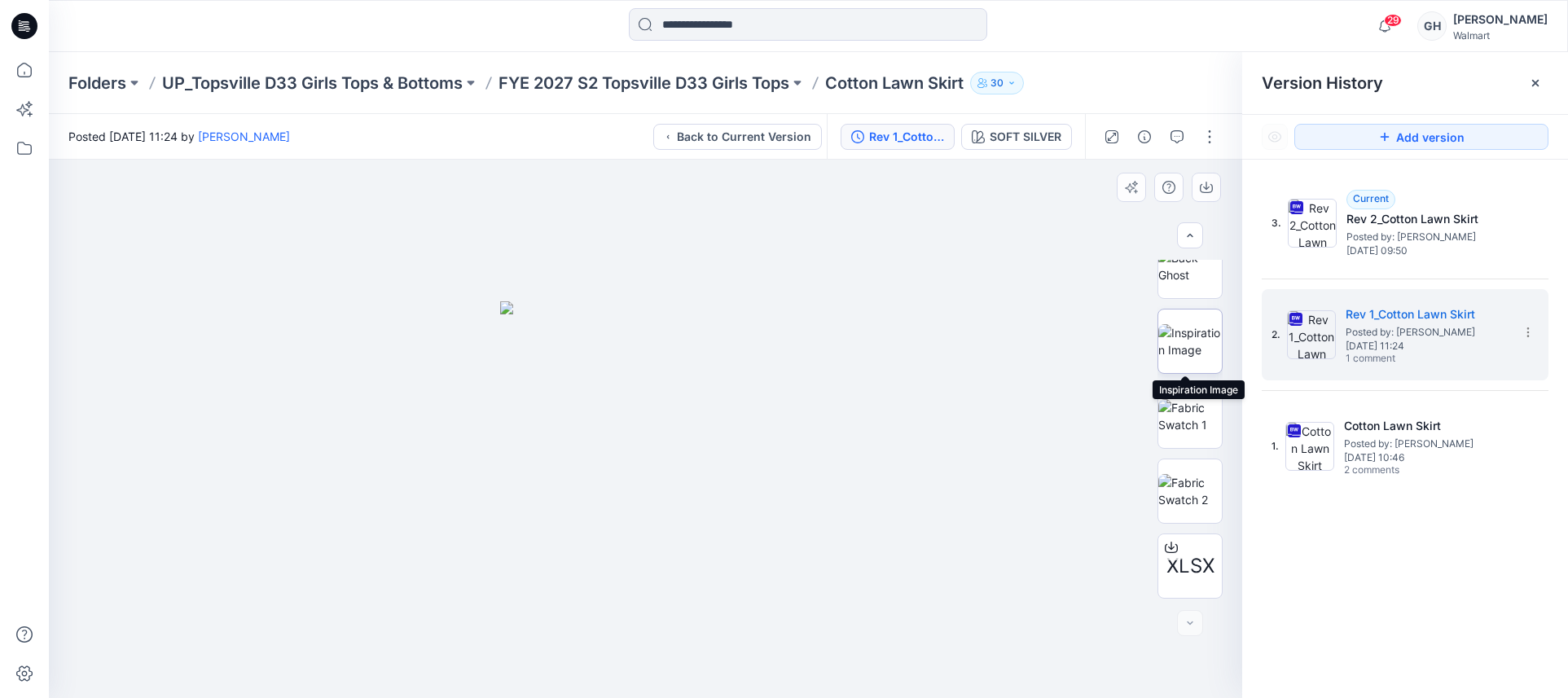
click at [1186, 324] on img at bounding box center [1190, 341] width 63 height 35
click at [1209, 188] on icon "button" at bounding box center [1206, 188] width 13 height 13
click at [1188, 399] on img at bounding box center [1190, 416] width 63 height 35
click at [1203, 187] on icon "button" at bounding box center [1206, 188] width 13 height 13
click at [1181, 495] on img at bounding box center [1190, 491] width 63 height 35
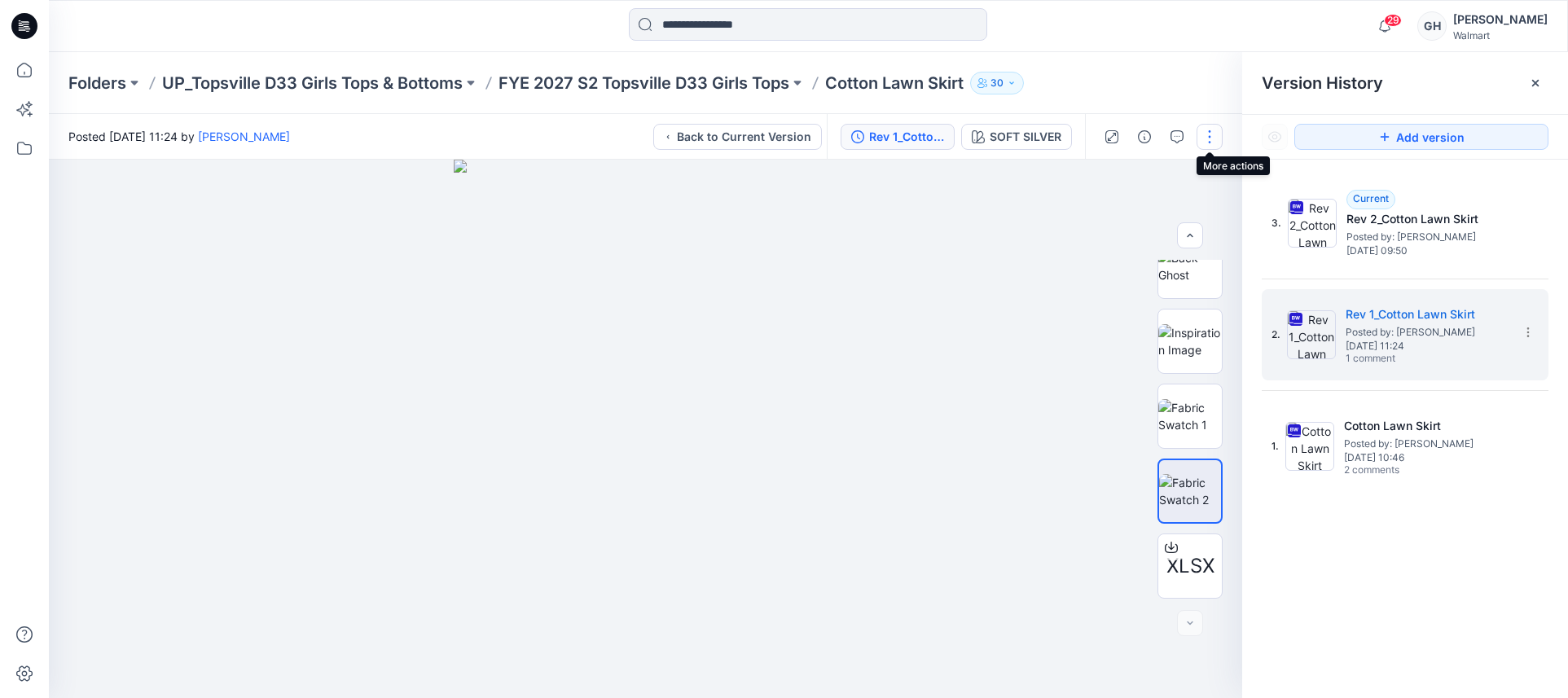
click at [1205, 129] on button "button" at bounding box center [1209, 136] width 26 height 26
click at [1001, 269] on div at bounding box center [645, 428] width 1193 height 538
click at [1206, 186] on icon "button" at bounding box center [1205, 185] width 7 height 8
click at [741, 84] on p "FYE 2027 S2 Topsville D33 Girls Tops" at bounding box center [644, 83] width 291 height 23
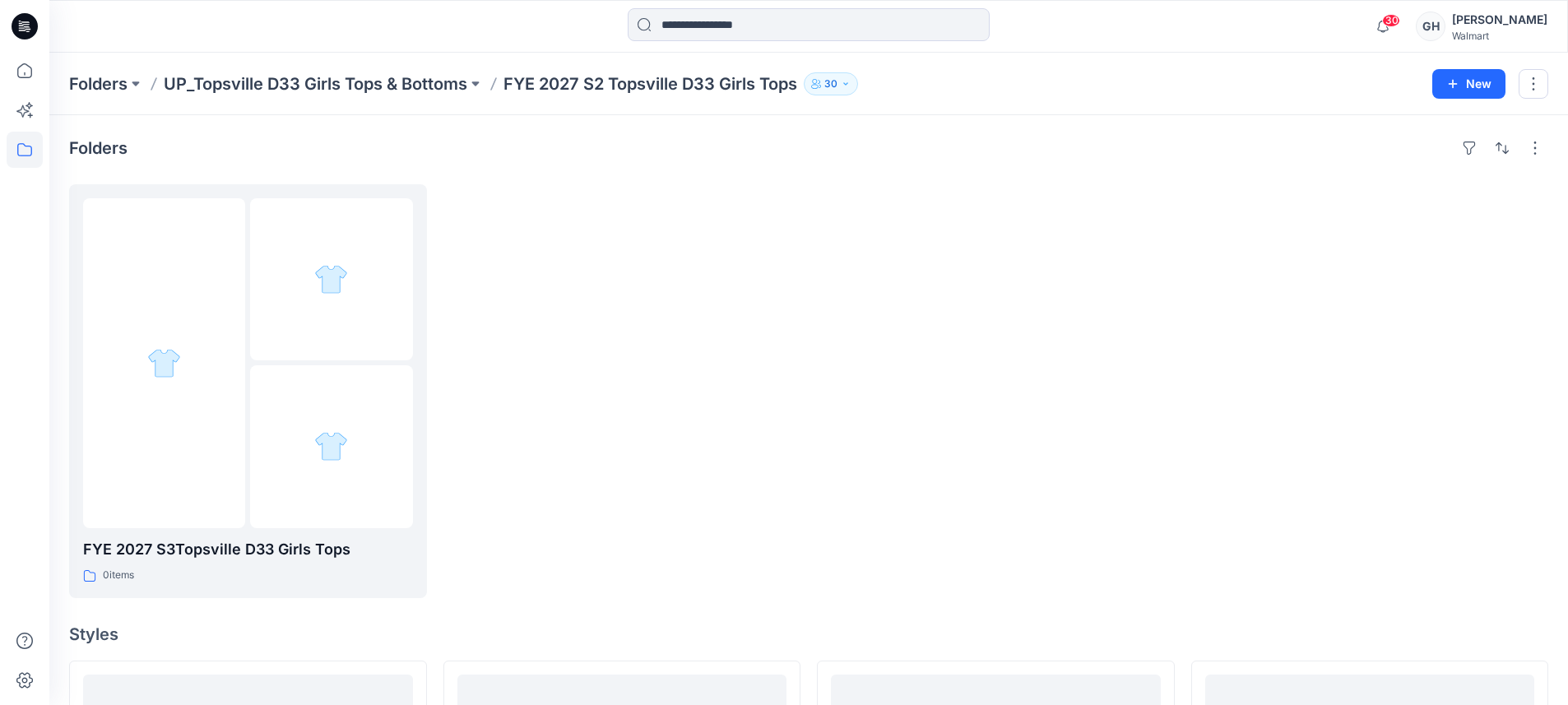
scroll to position [103, 0]
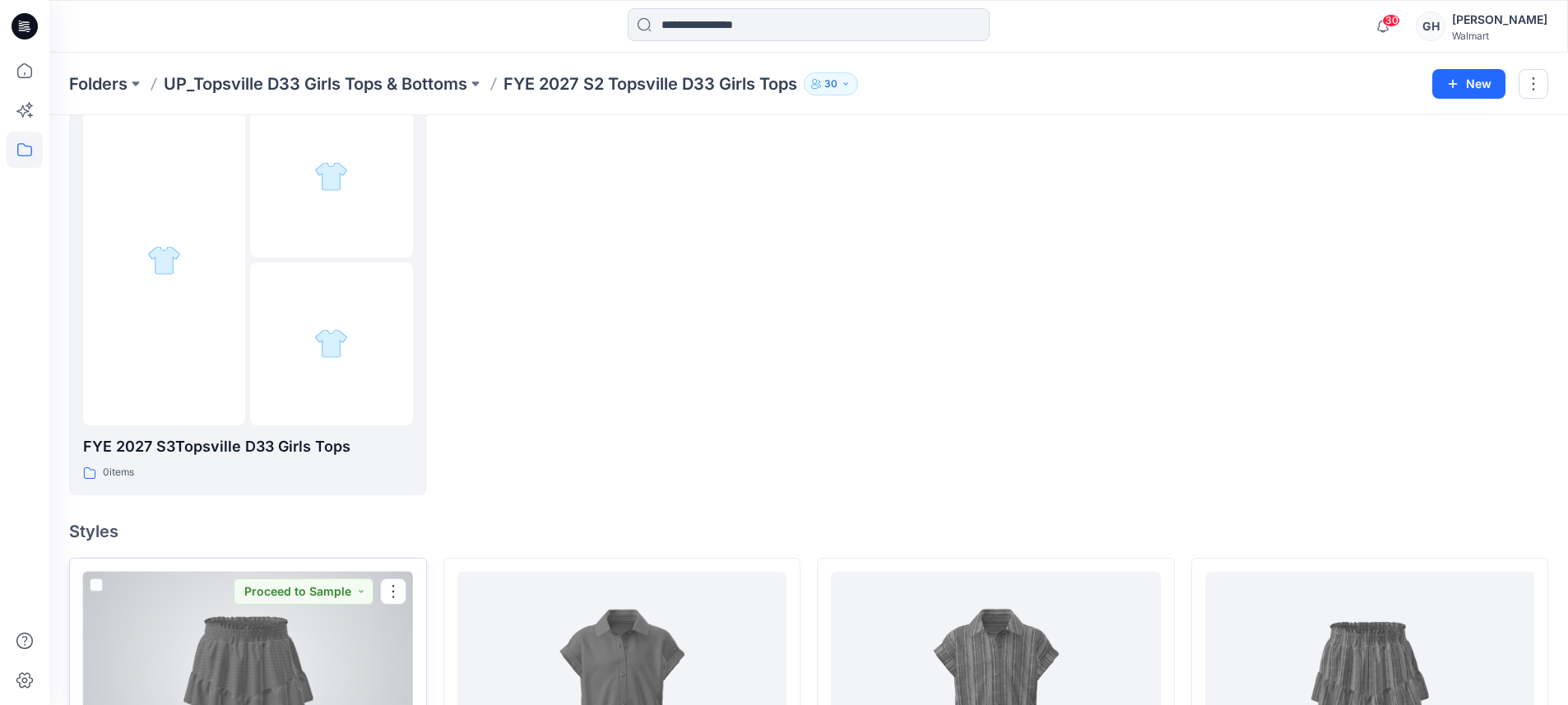
click at [292, 646] on div at bounding box center [248, 673] width 330 height 203
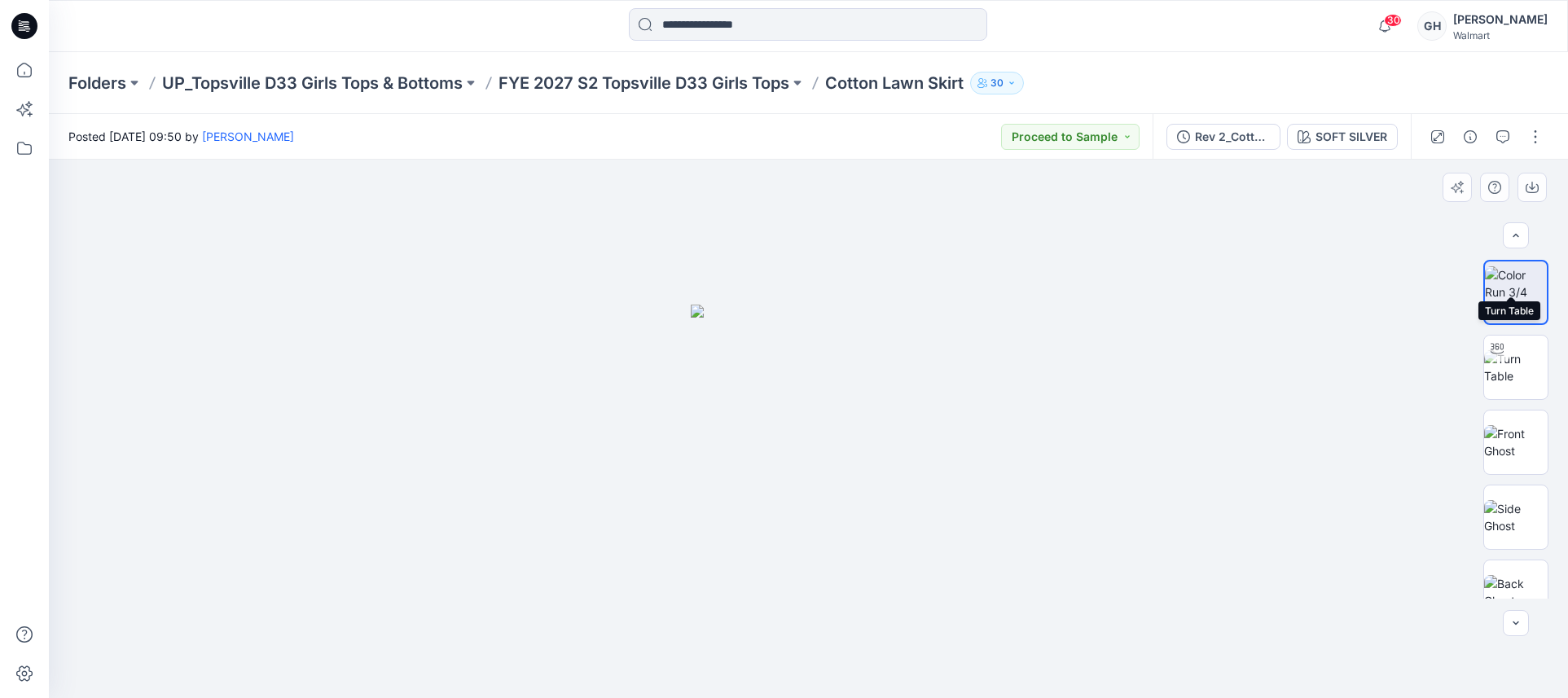
scroll to position [401, 0]
click at [1512, 344] on img at bounding box center [1515, 341] width 63 height 35
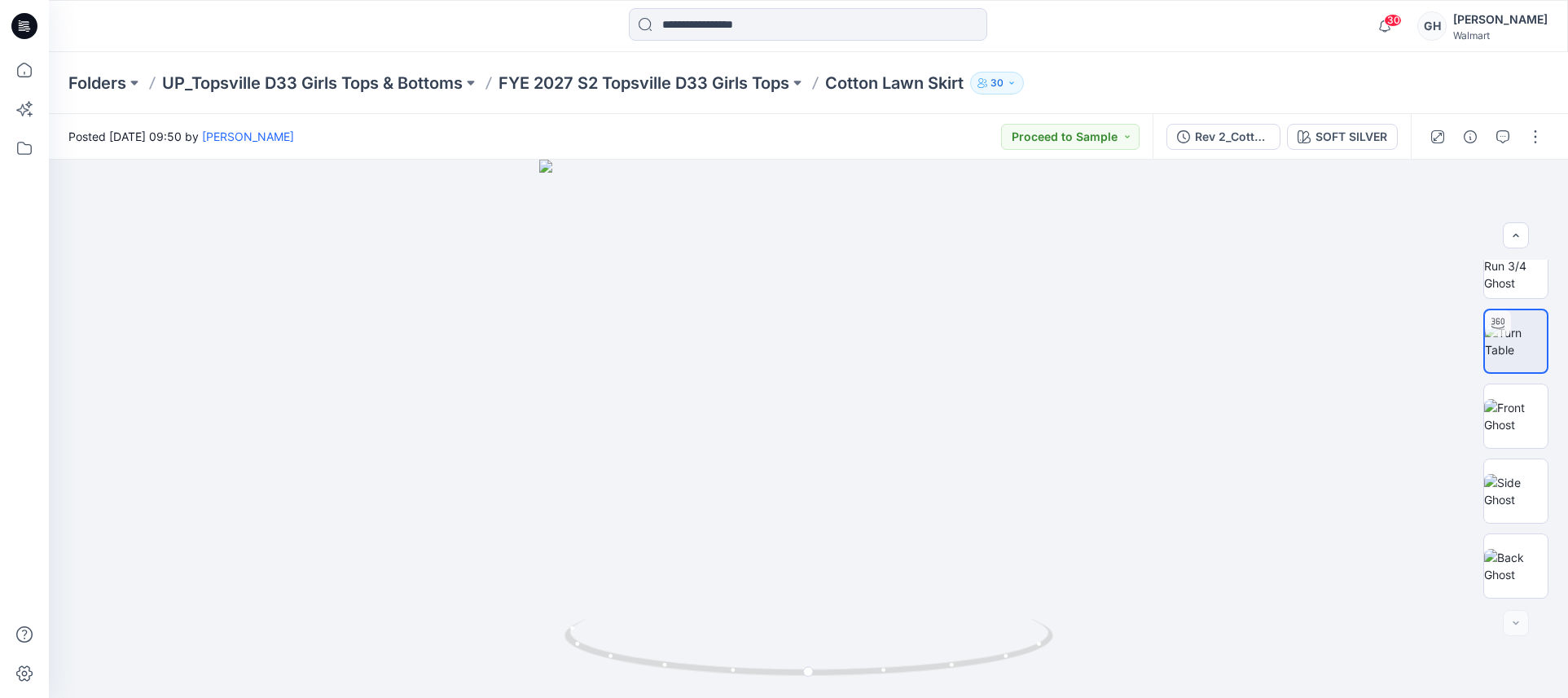
click at [1521, 138] on div at bounding box center [1486, 137] width 151 height 46
click at [1533, 146] on button "button" at bounding box center [1534, 136] width 26 height 26
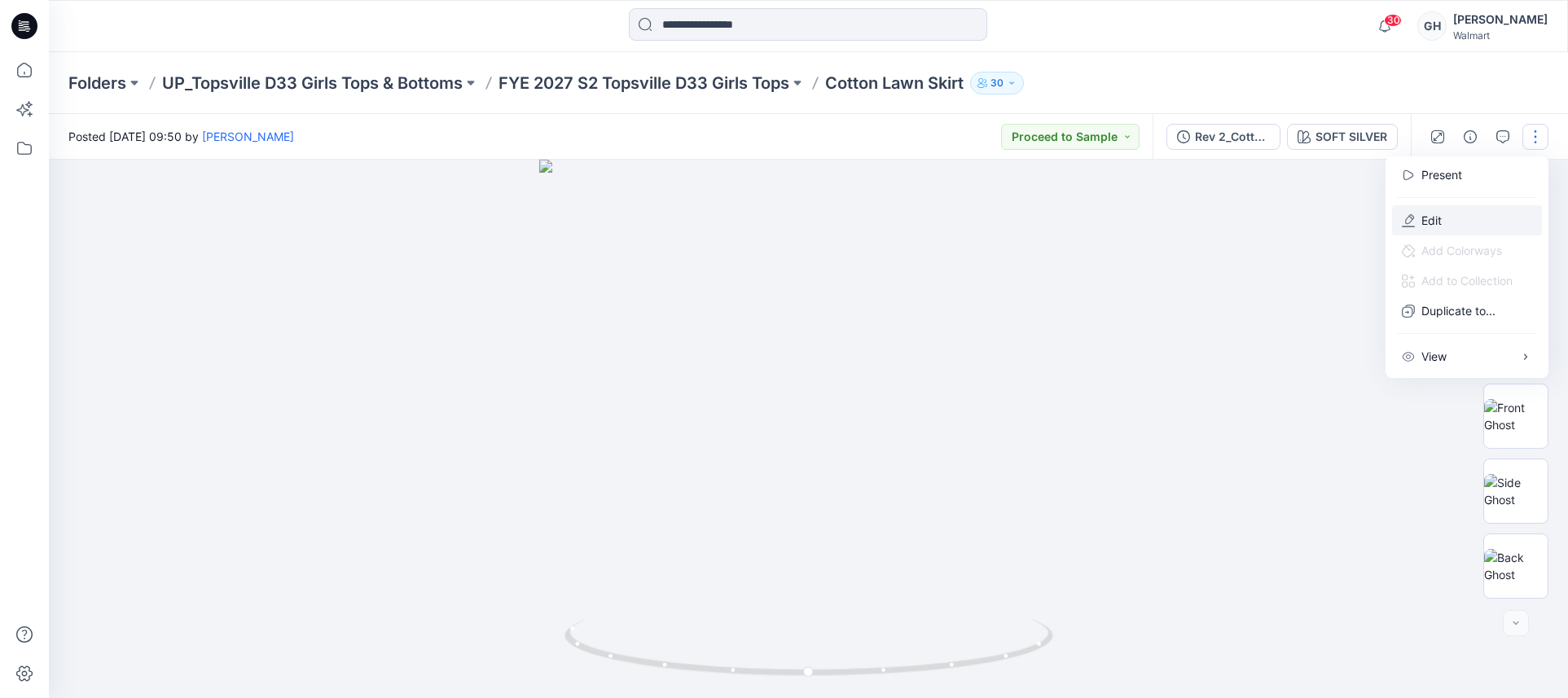
click at [1396, 219] on button "Edit" at bounding box center [1466, 220] width 150 height 30
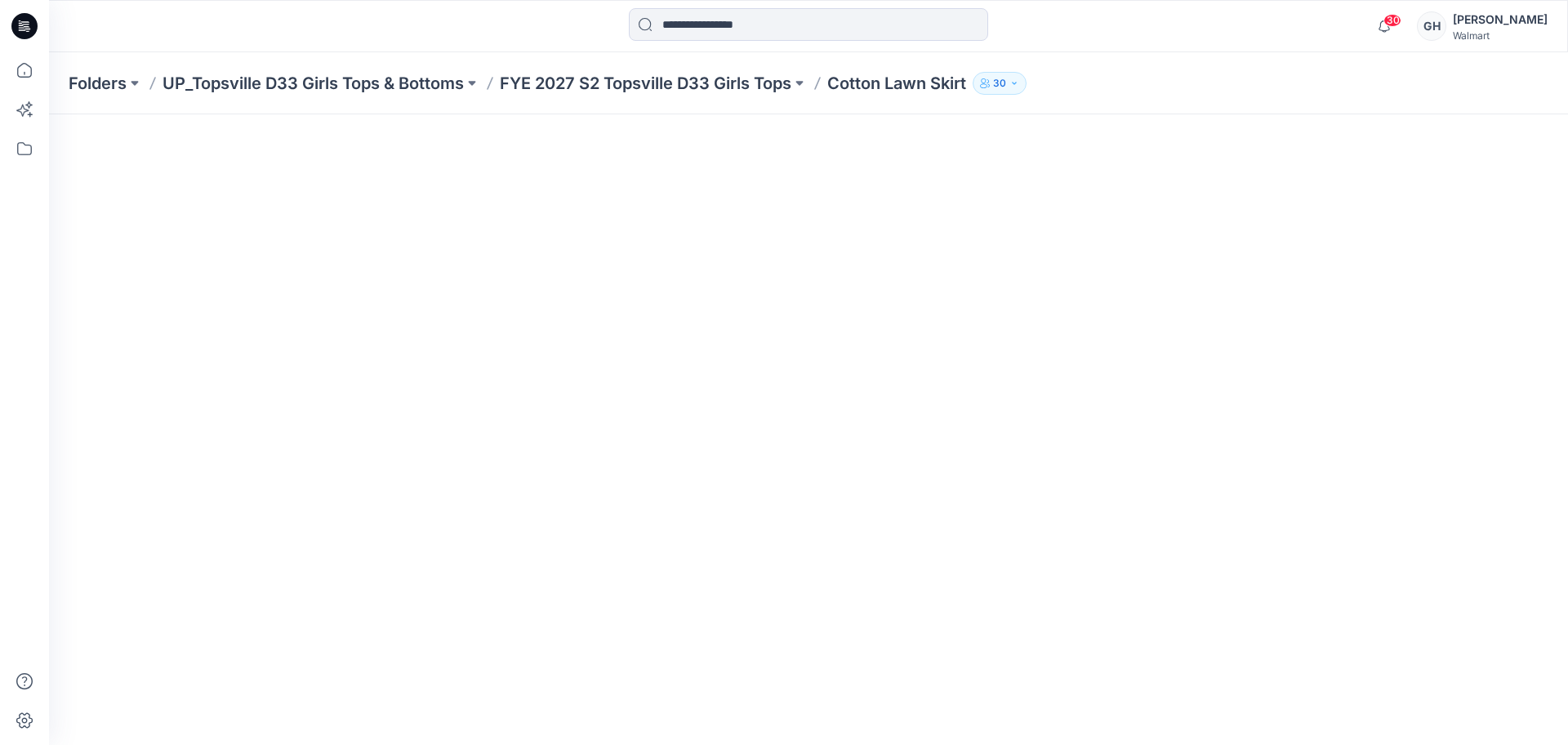
scroll to position [62, 0]
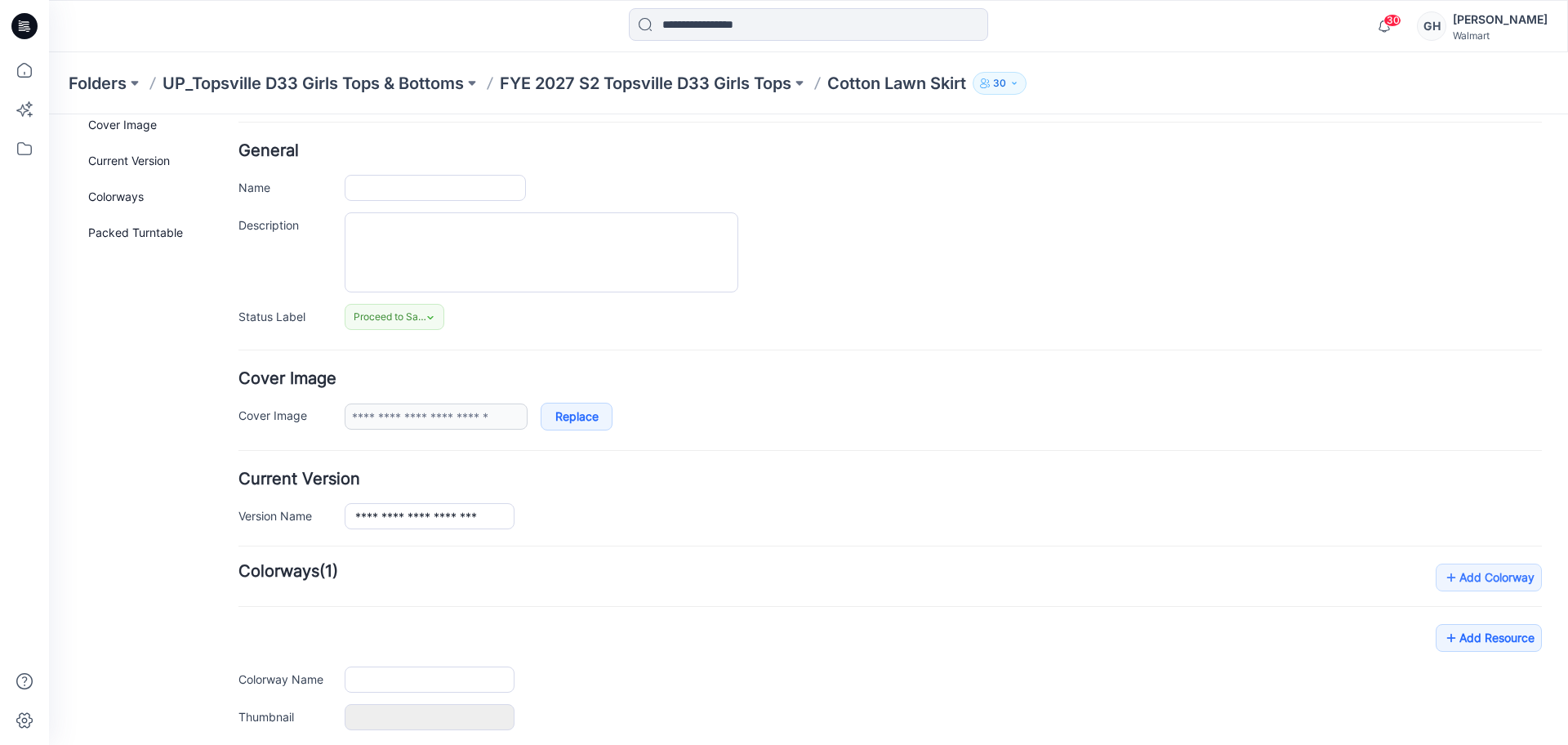
type input "**********"
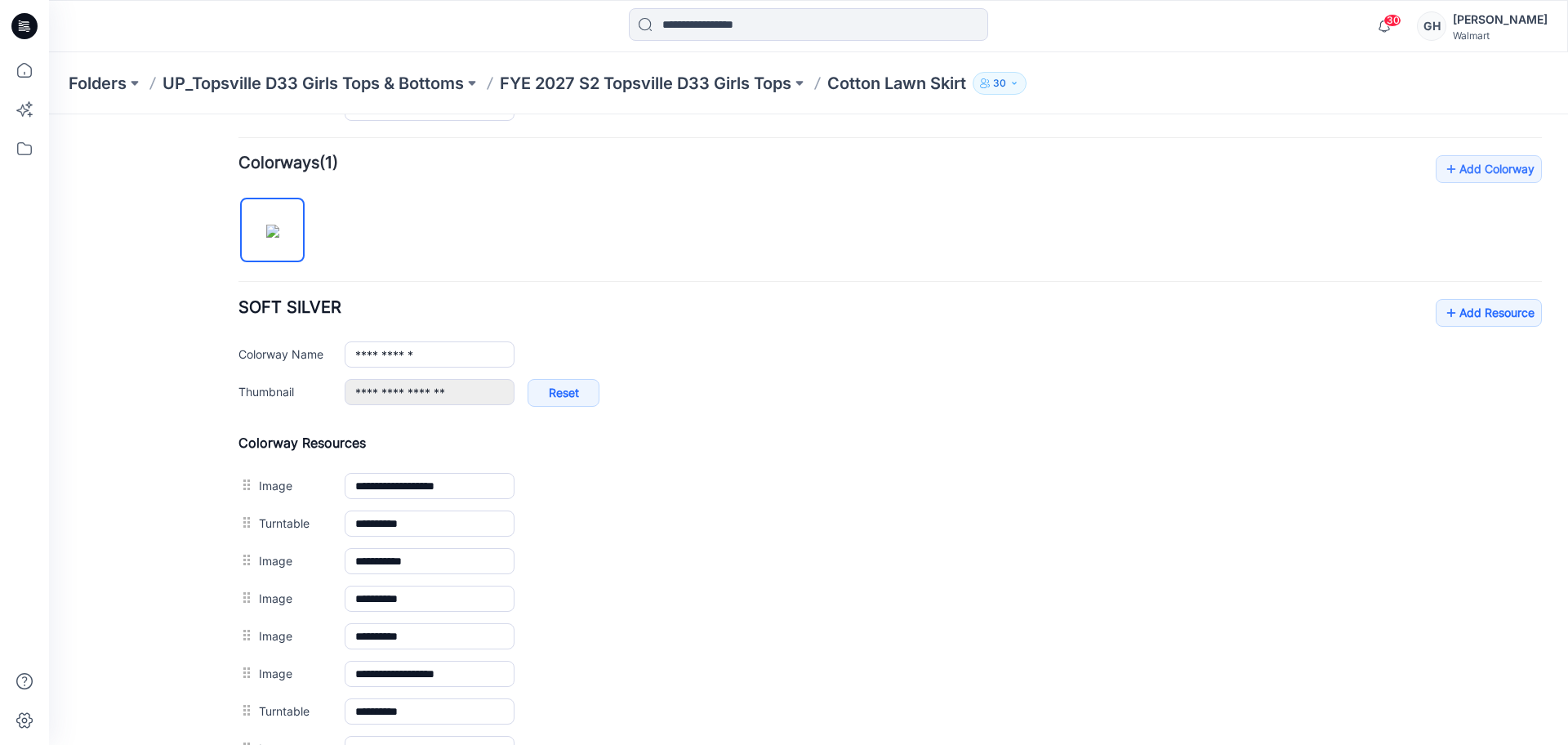
scroll to position [755, 0]
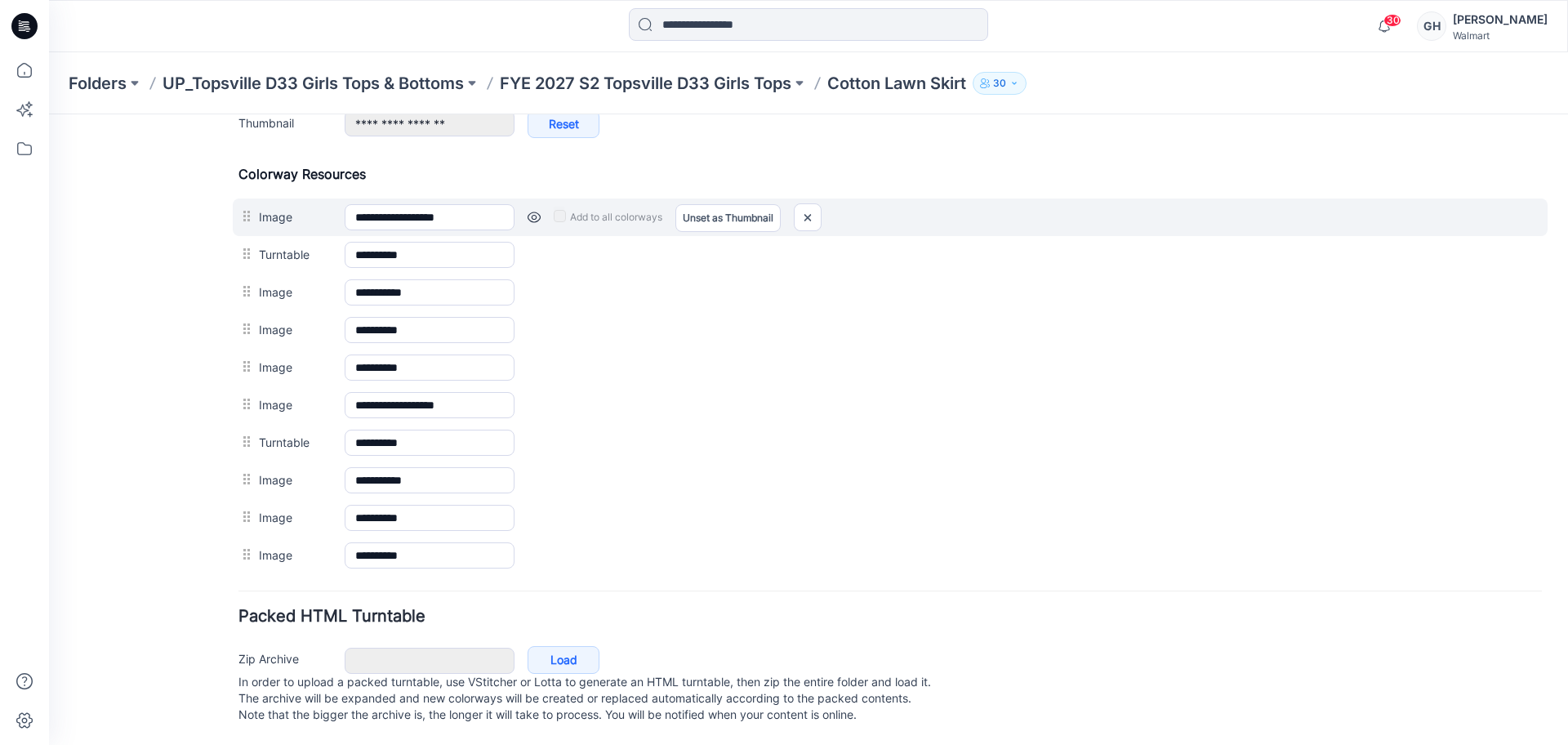
click at [533, 211] on link at bounding box center [535, 217] width 13 height 13
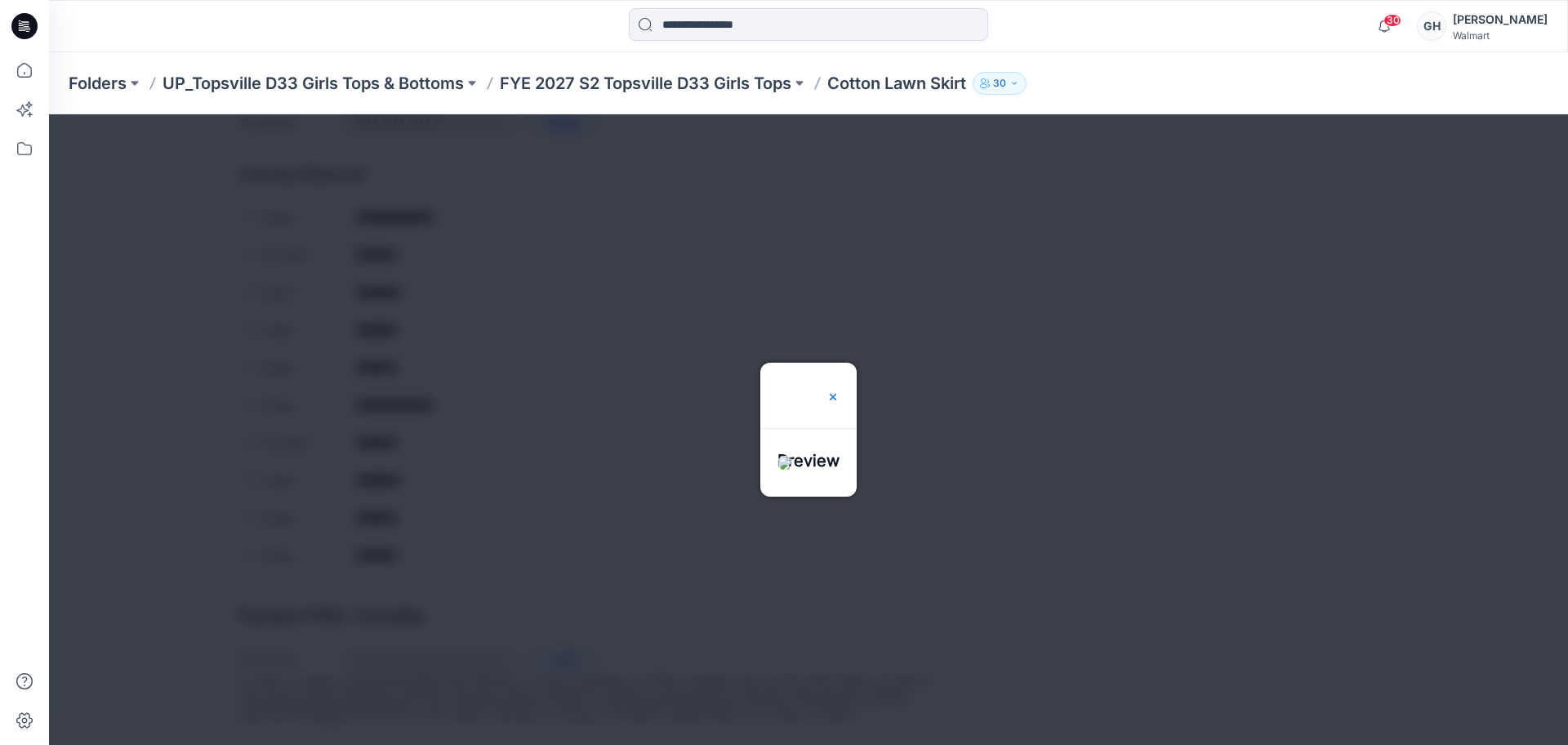
click at [839, 390] on img at bounding box center [833, 397] width 13 height 13
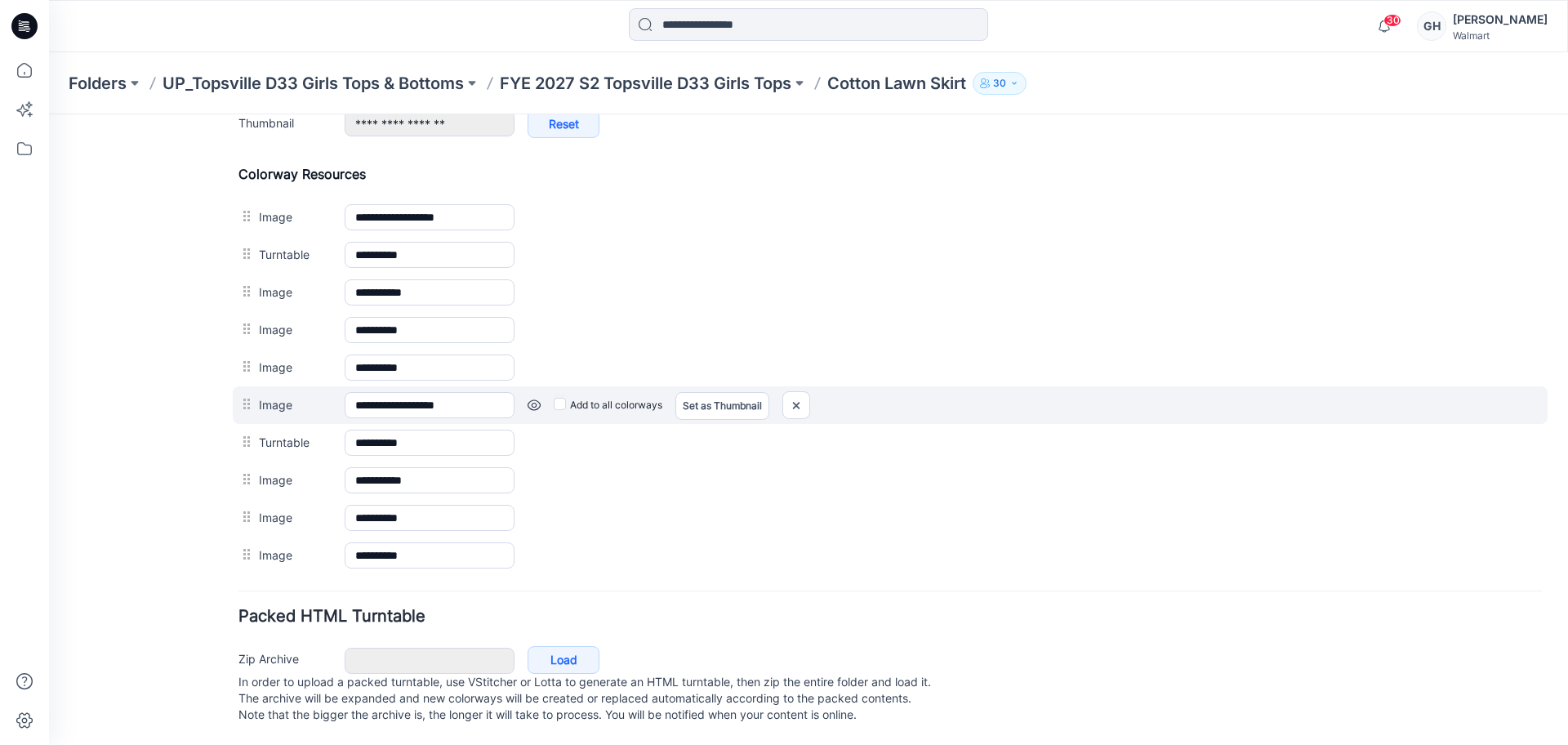
click at [49, 114] on link at bounding box center [49, 114] width 0 height 0
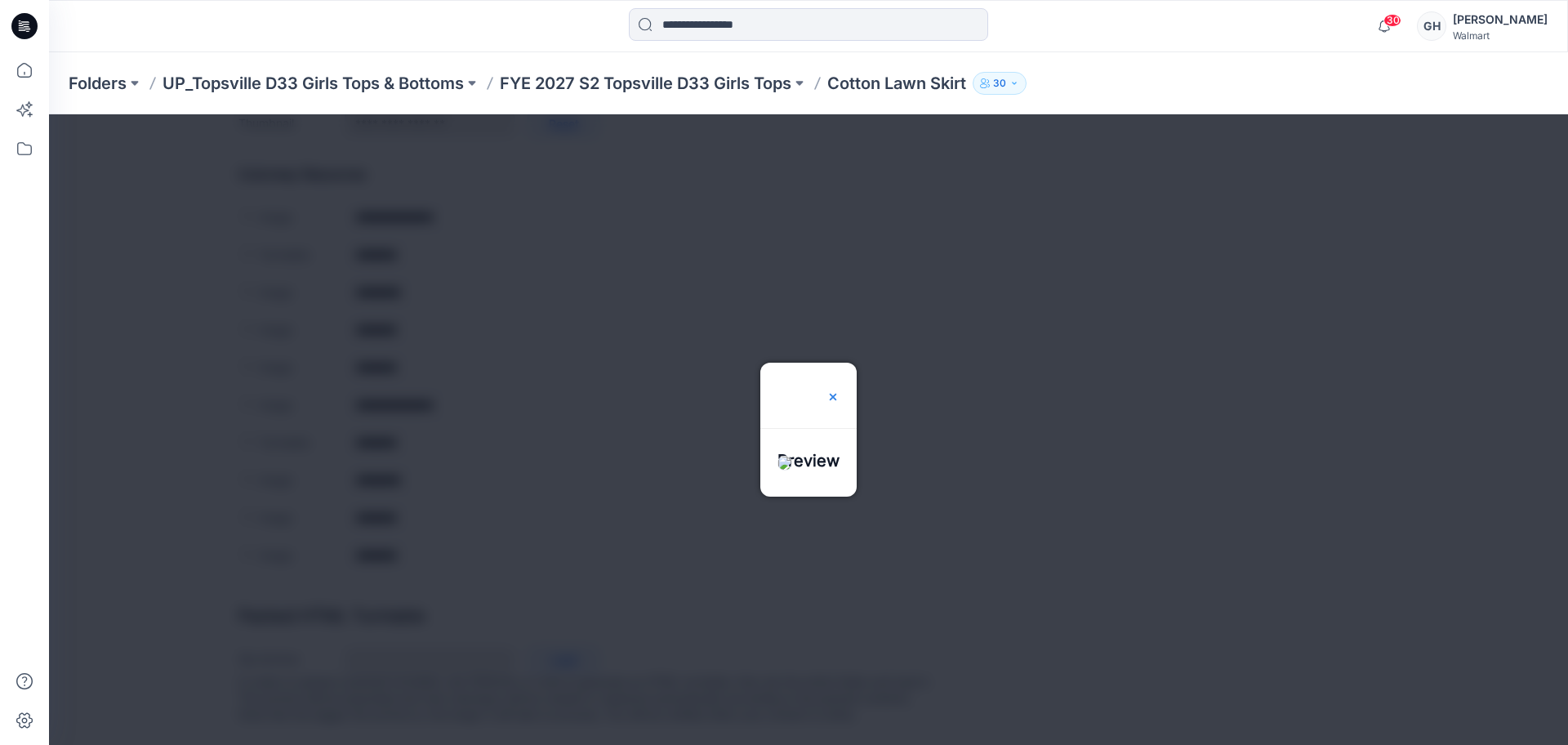
click at [839, 390] on img at bounding box center [833, 397] width 13 height 13
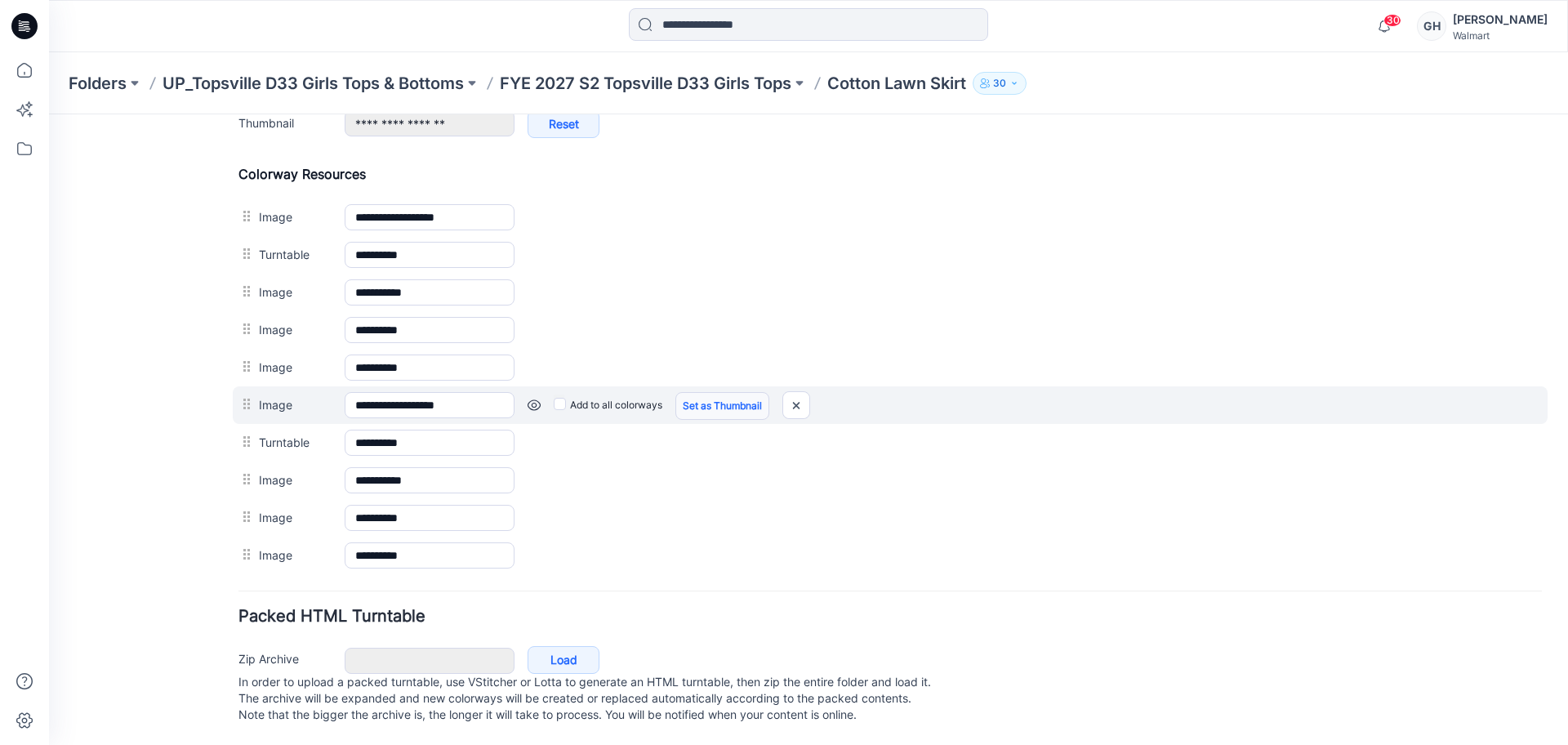
click at [49, 114] on link "Set as Thumbnail" at bounding box center [49, 114] width 0 height 0
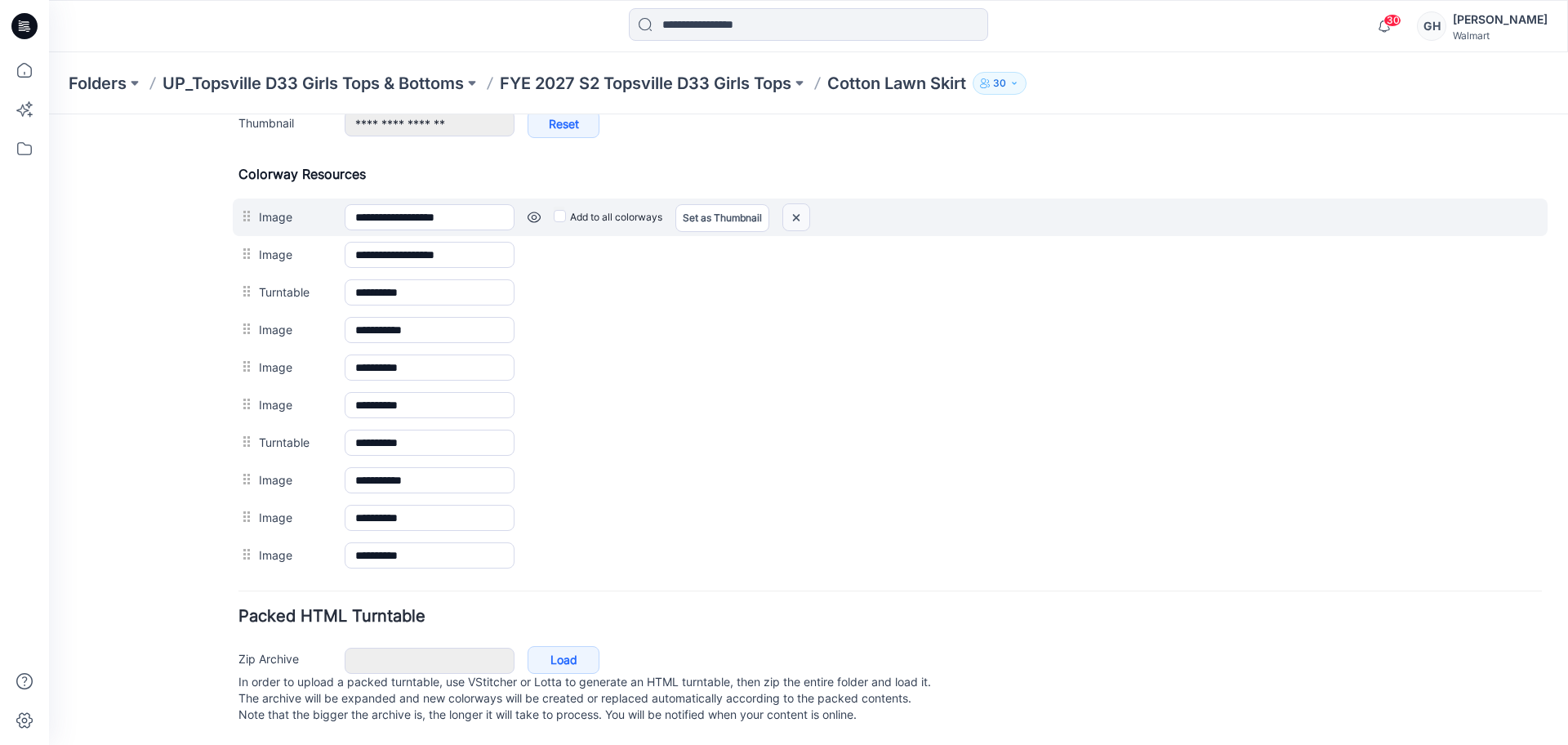
click at [49, 114] on img at bounding box center [49, 114] width 0 height 0
click at [49, 114] on div "Add to all colorways Set as Thumbnail Unset as Thumbnail" at bounding box center [49, 114] width 0 height 0
click at [49, 114] on link at bounding box center [49, 114] width 0 height 0
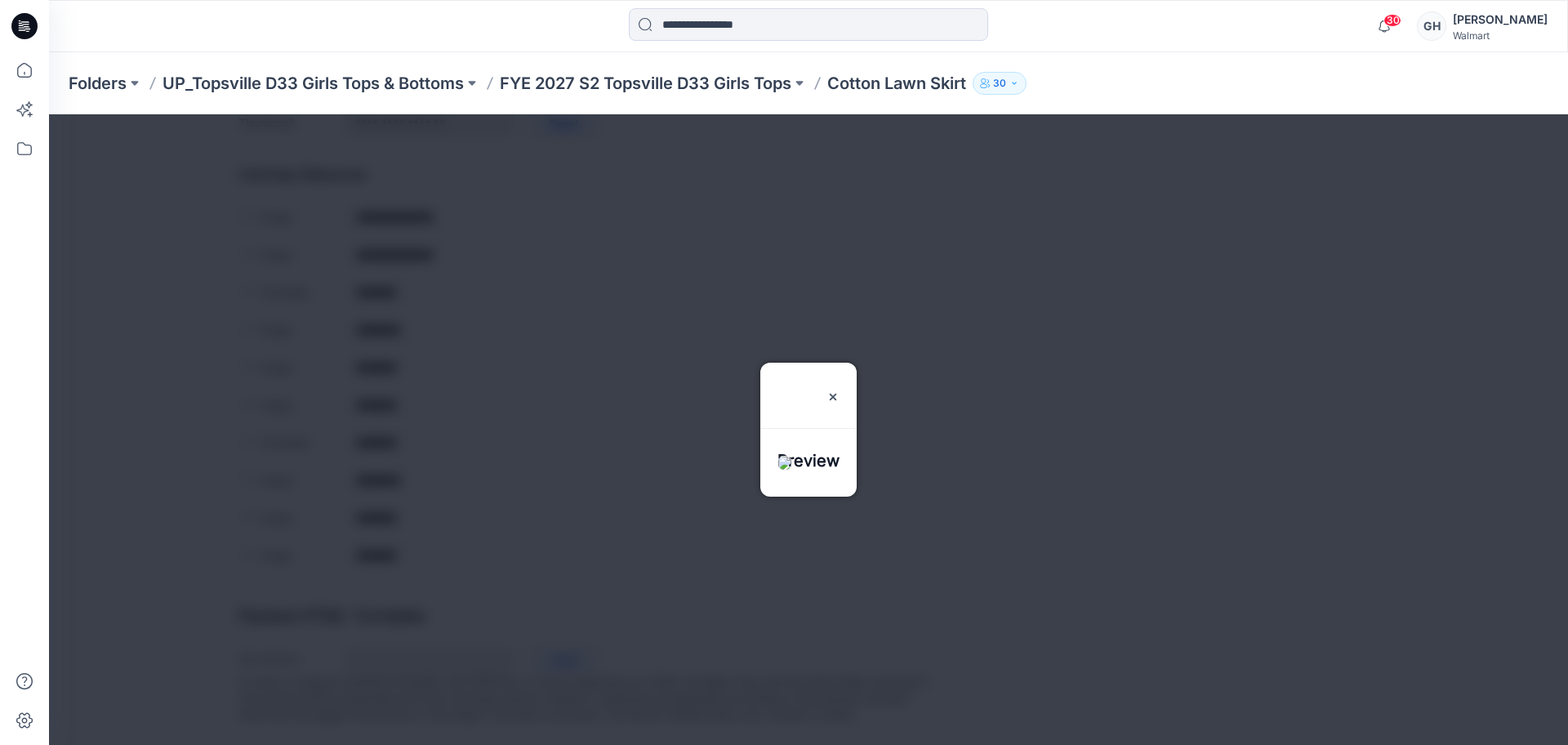
click at [857, 362] on div "Preview" at bounding box center [809, 385] width 96 height 46
click at [839, 390] on img at bounding box center [833, 397] width 13 height 13
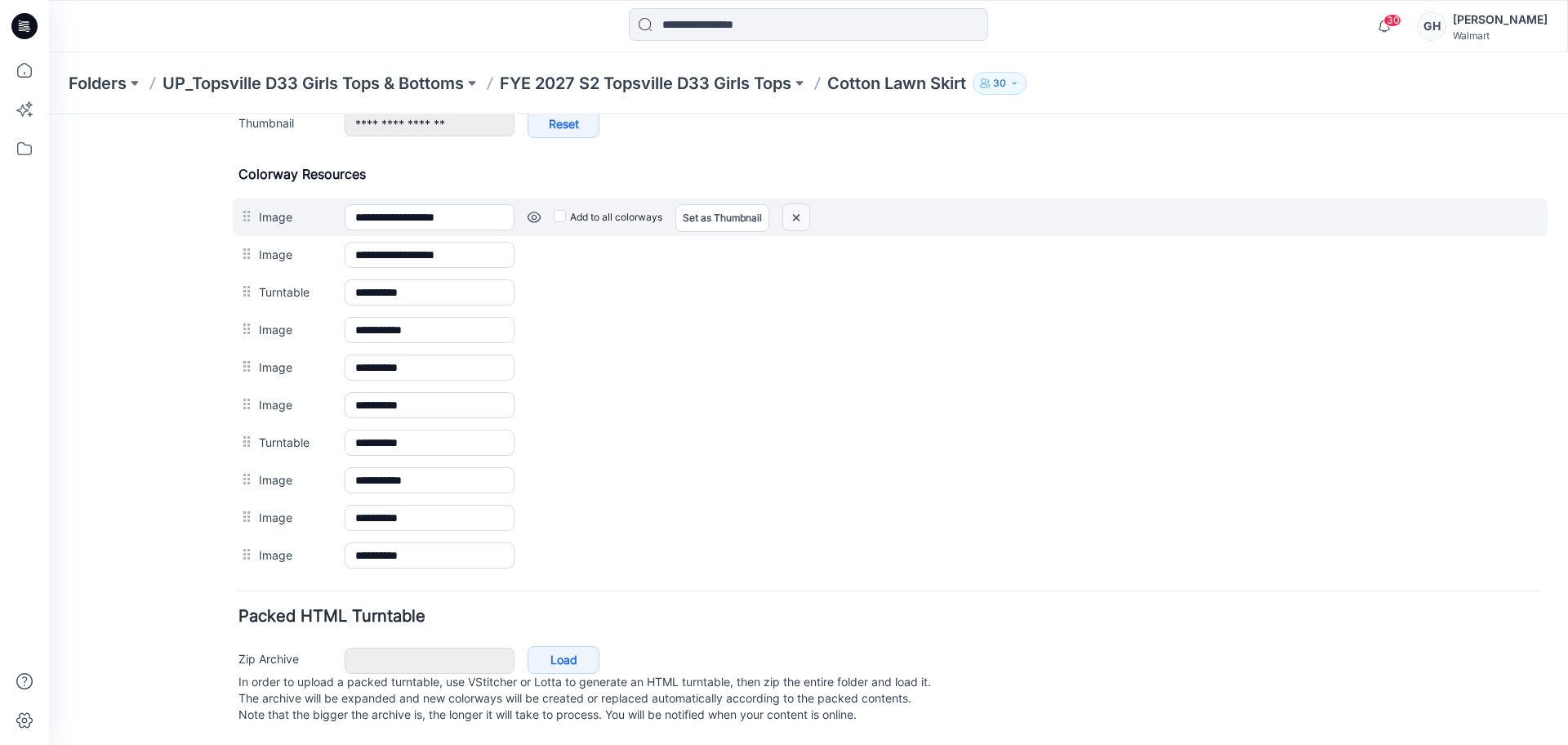
click at [49, 114] on img at bounding box center [49, 114] width 0 height 0
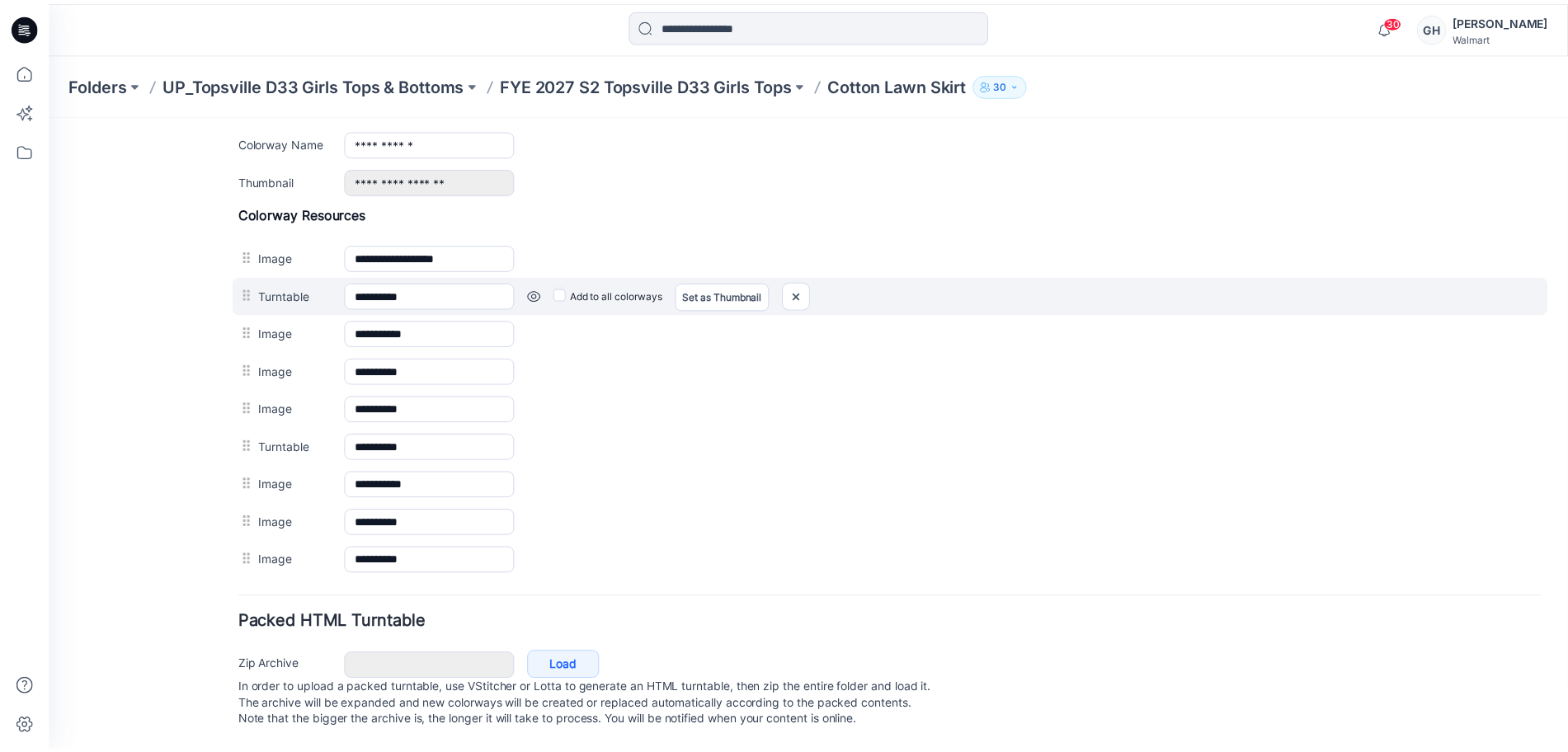
scroll to position [705, 0]
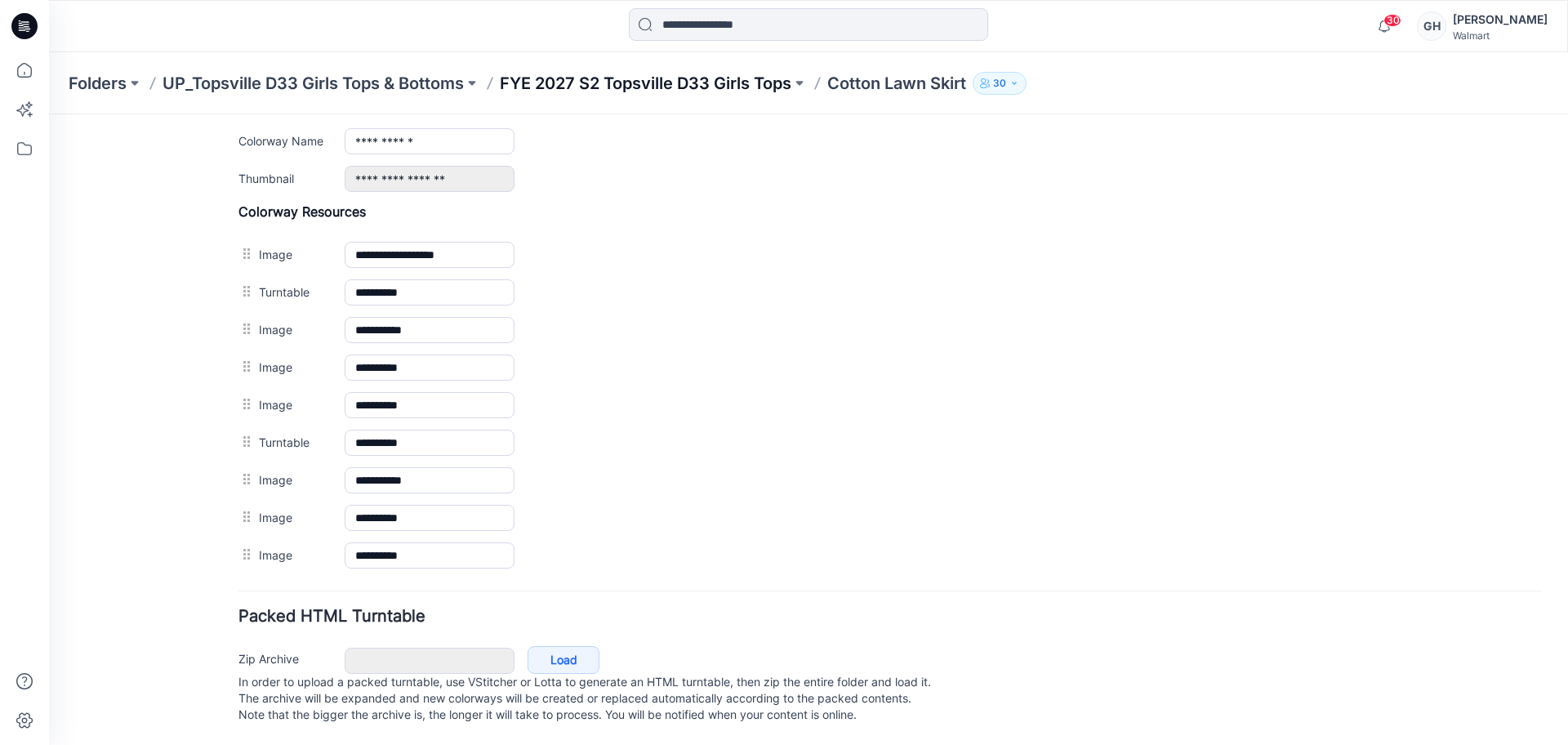
click at [730, 81] on p "FYE 2027 S2 Topsville D33 Girls Tops" at bounding box center [645, 84] width 291 height 23
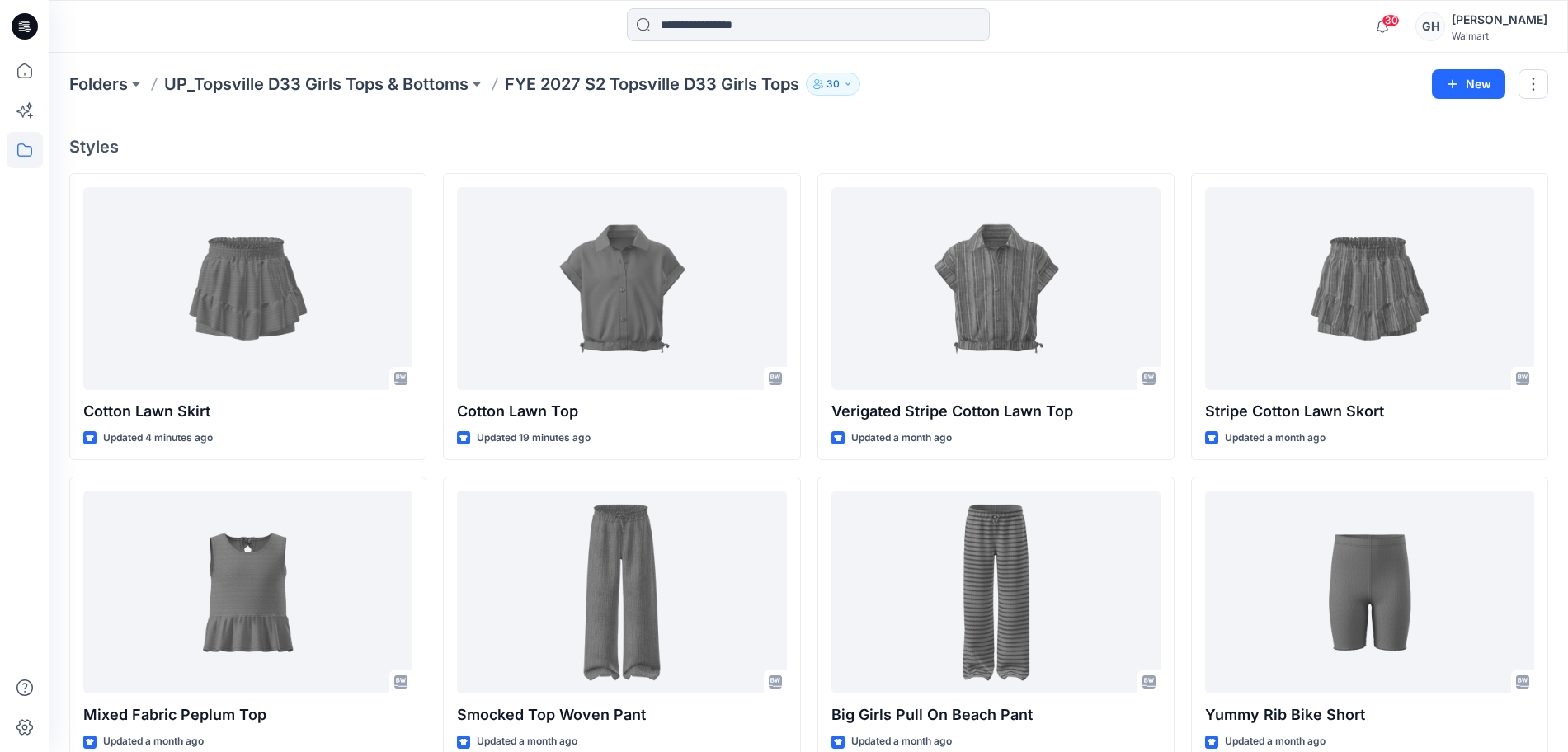
scroll to position [515, 0]
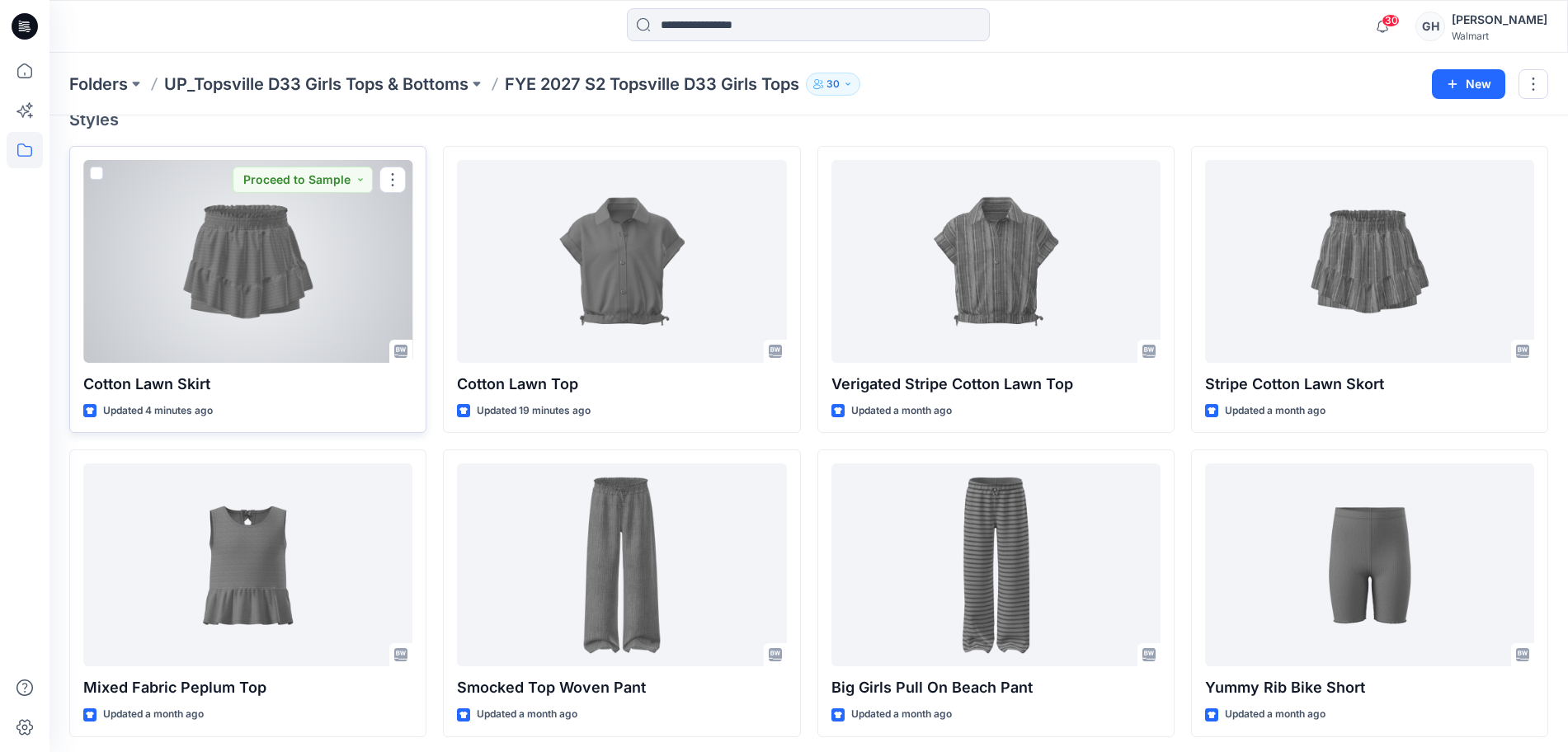
click at [174, 303] on div at bounding box center [248, 261] width 329 height 203
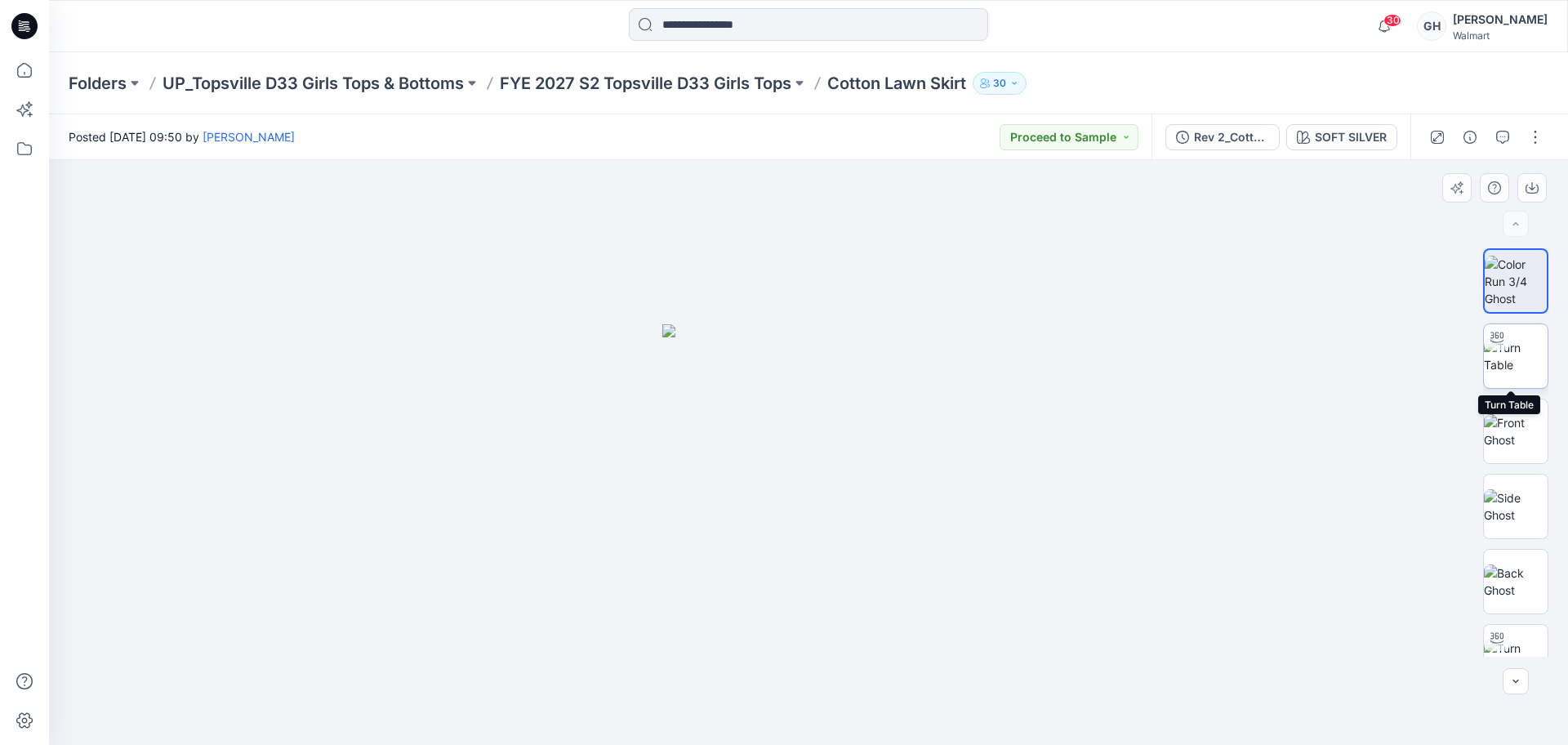
click at [1526, 369] on img at bounding box center [1515, 356] width 63 height 35
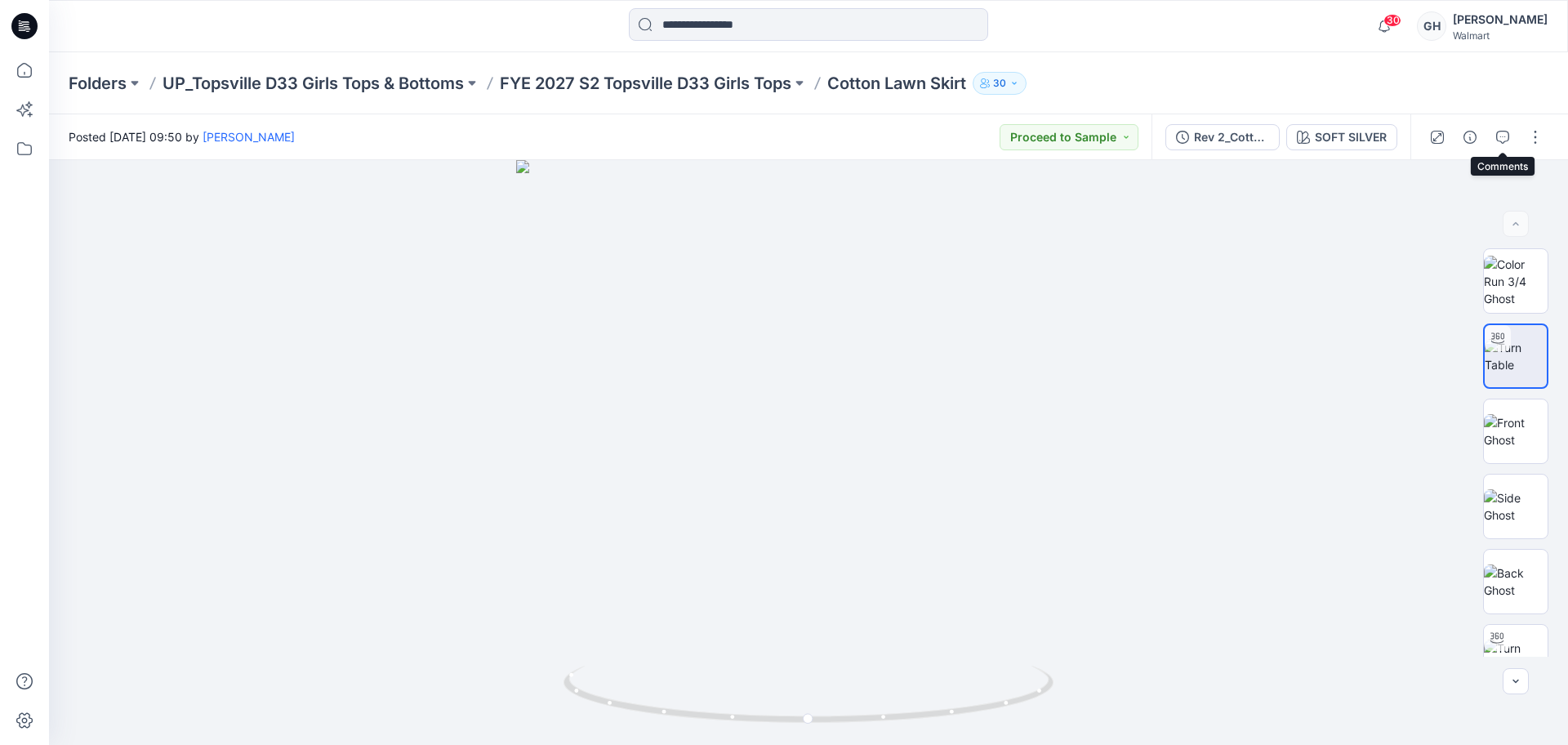
click at [1498, 147] on button "button" at bounding box center [1502, 137] width 26 height 26
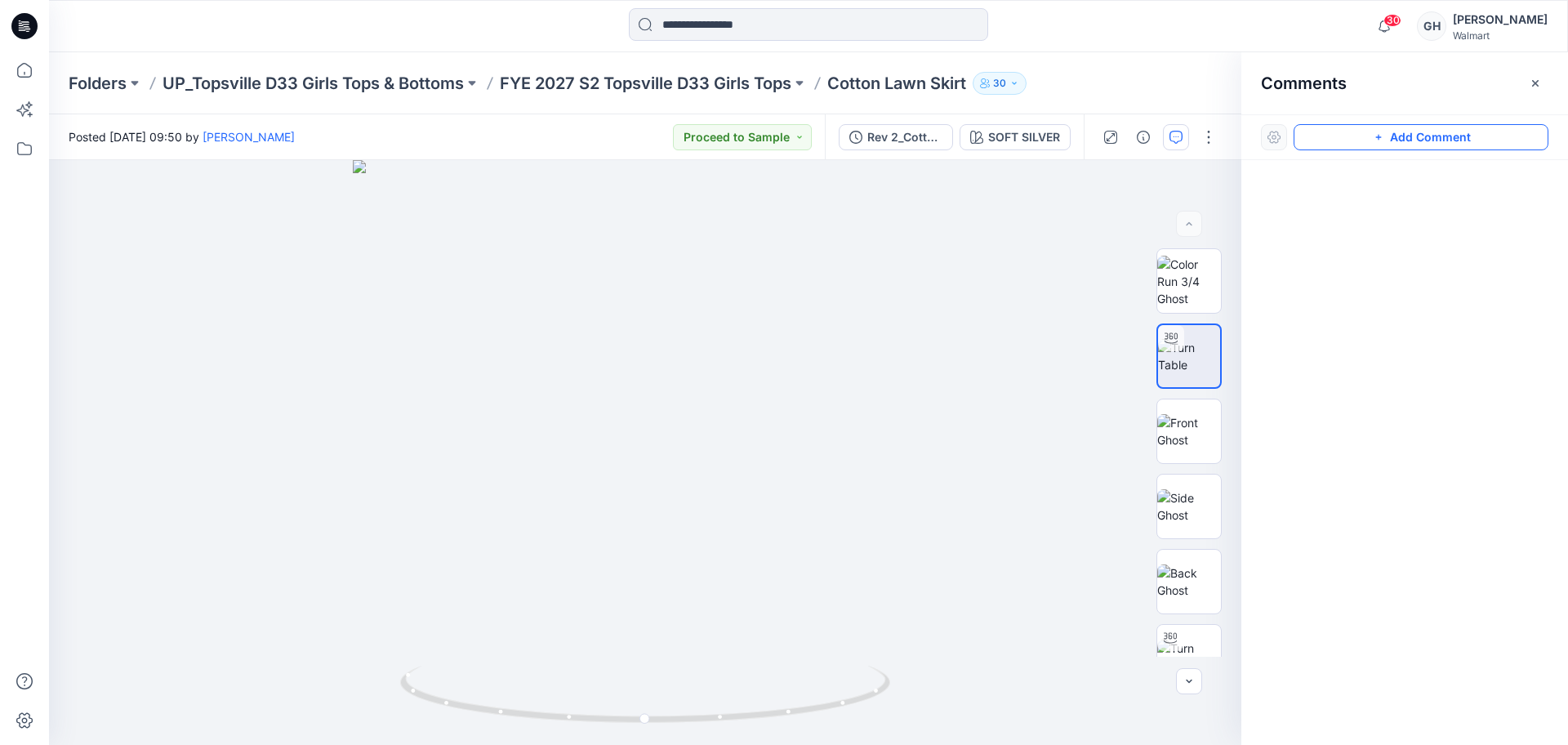
drag, startPoint x: 1369, startPoint y: 141, endPoint x: 1357, endPoint y: 142, distance: 12.0
click at [1357, 142] on button "Add Comment" at bounding box center [1420, 137] width 255 height 26
click at [761, 308] on div "1" at bounding box center [645, 452] width 1192 height 584
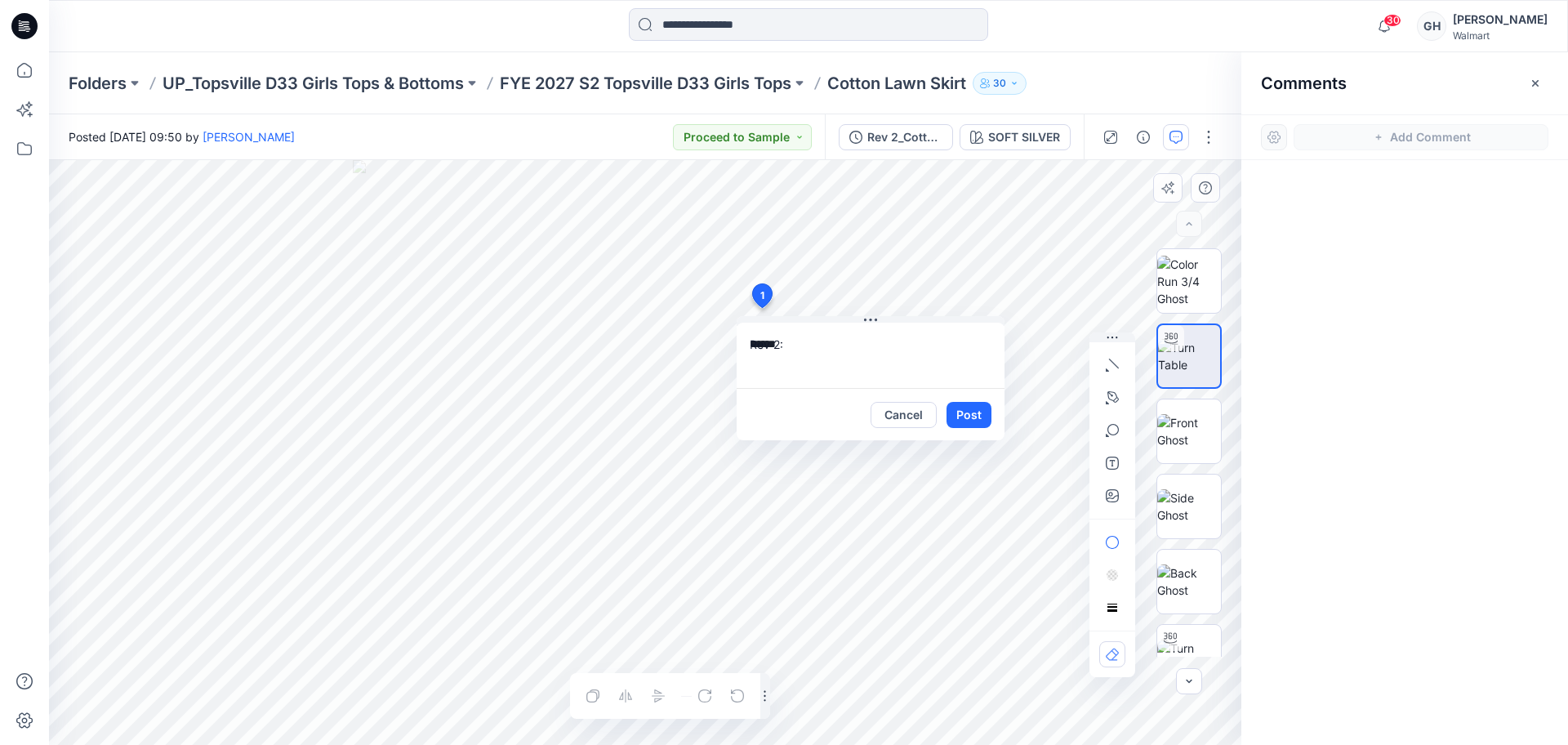
type textarea "******"
click at [913, 414] on button "Cancel" at bounding box center [903, 414] width 66 height 26
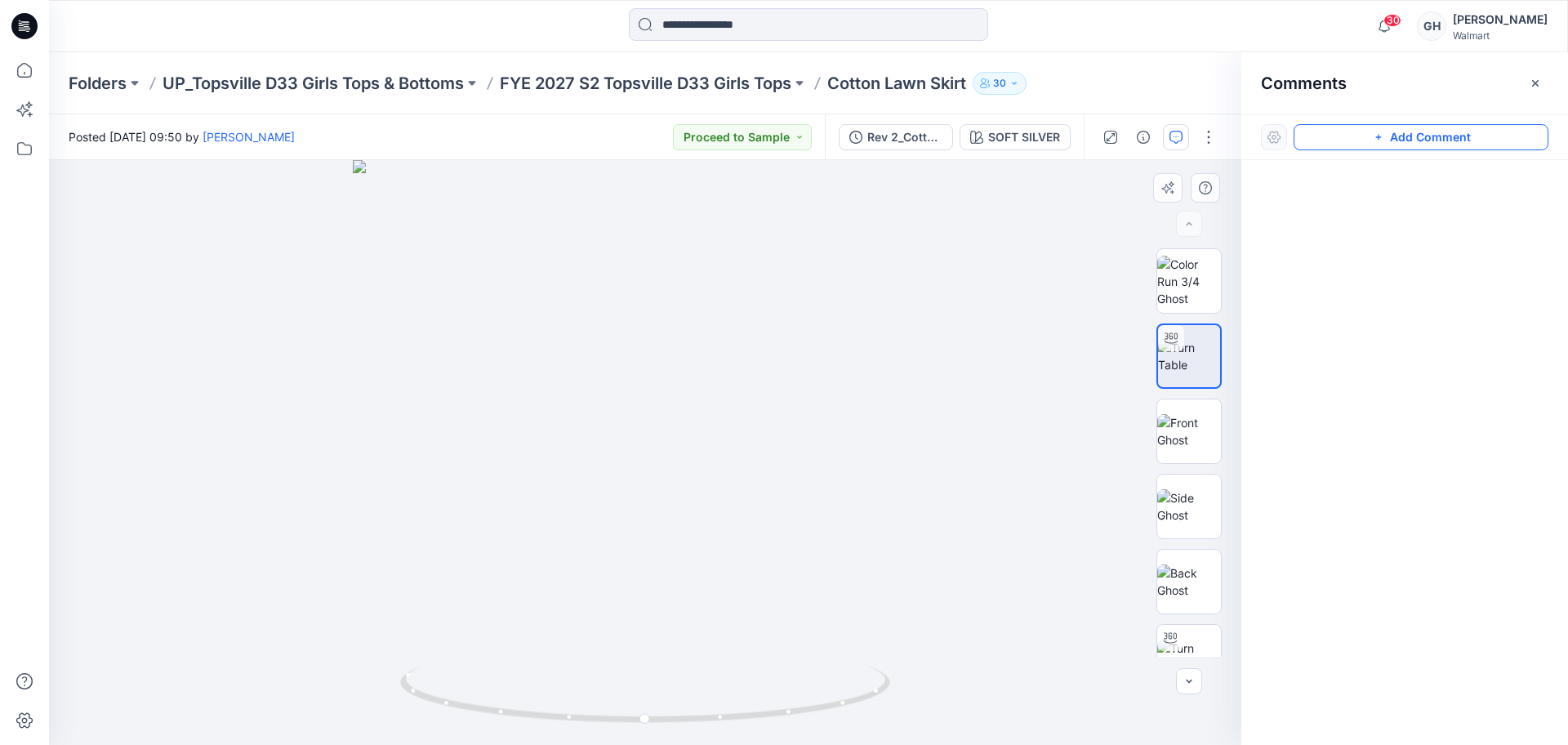
click at [1362, 137] on button "Add Comment" at bounding box center [1420, 137] width 255 height 26
click at [750, 308] on div "1" at bounding box center [645, 452] width 1192 height 584
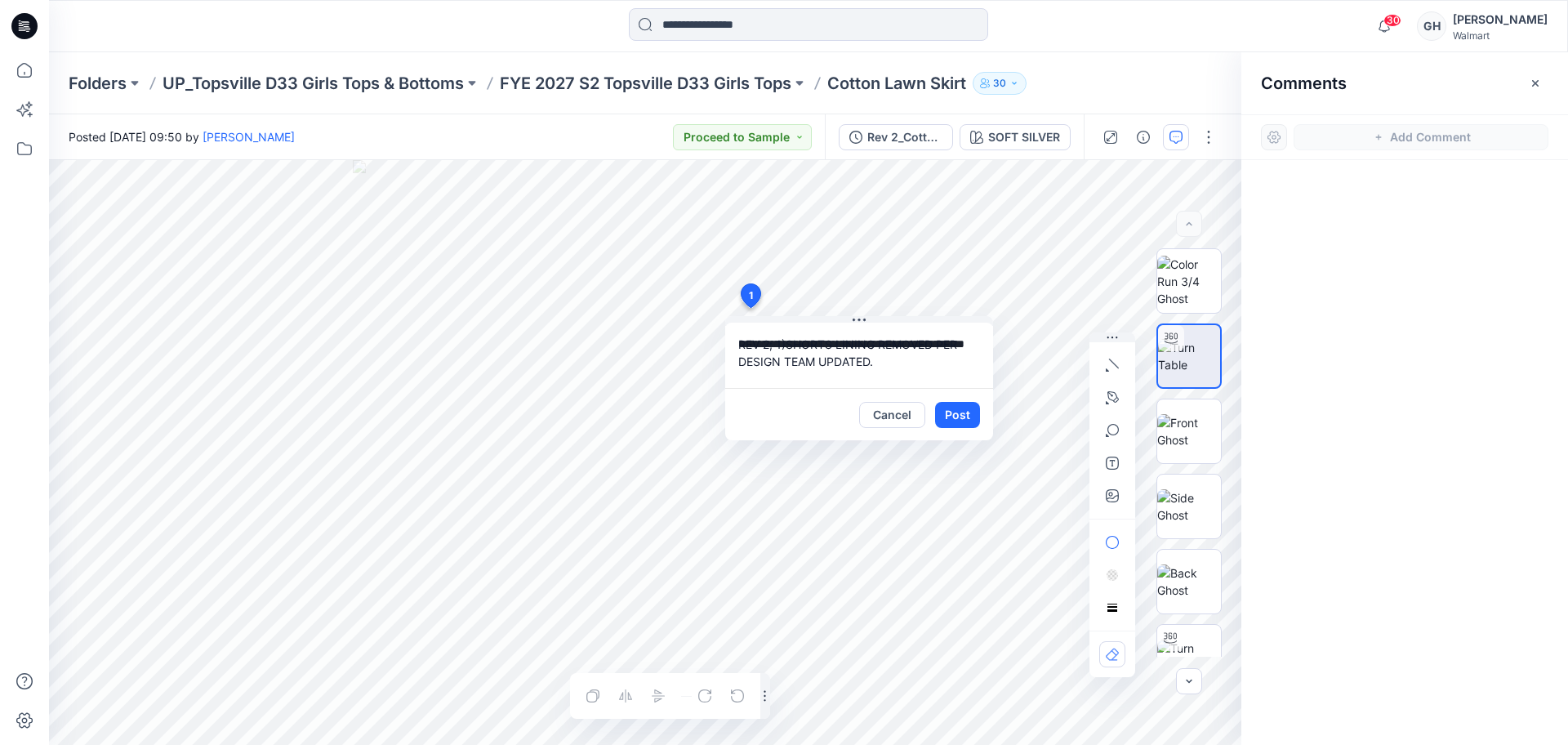
drag, startPoint x: 784, startPoint y: 343, endPoint x: 767, endPoint y: 344, distance: 17.0
click at [767, 344] on textarea "**********" at bounding box center [859, 355] width 268 height 65
click at [780, 342] on textarea "**********" at bounding box center [859, 355] width 268 height 65
type textarea "**********"
click at [956, 412] on button "Post" at bounding box center [957, 414] width 45 height 26
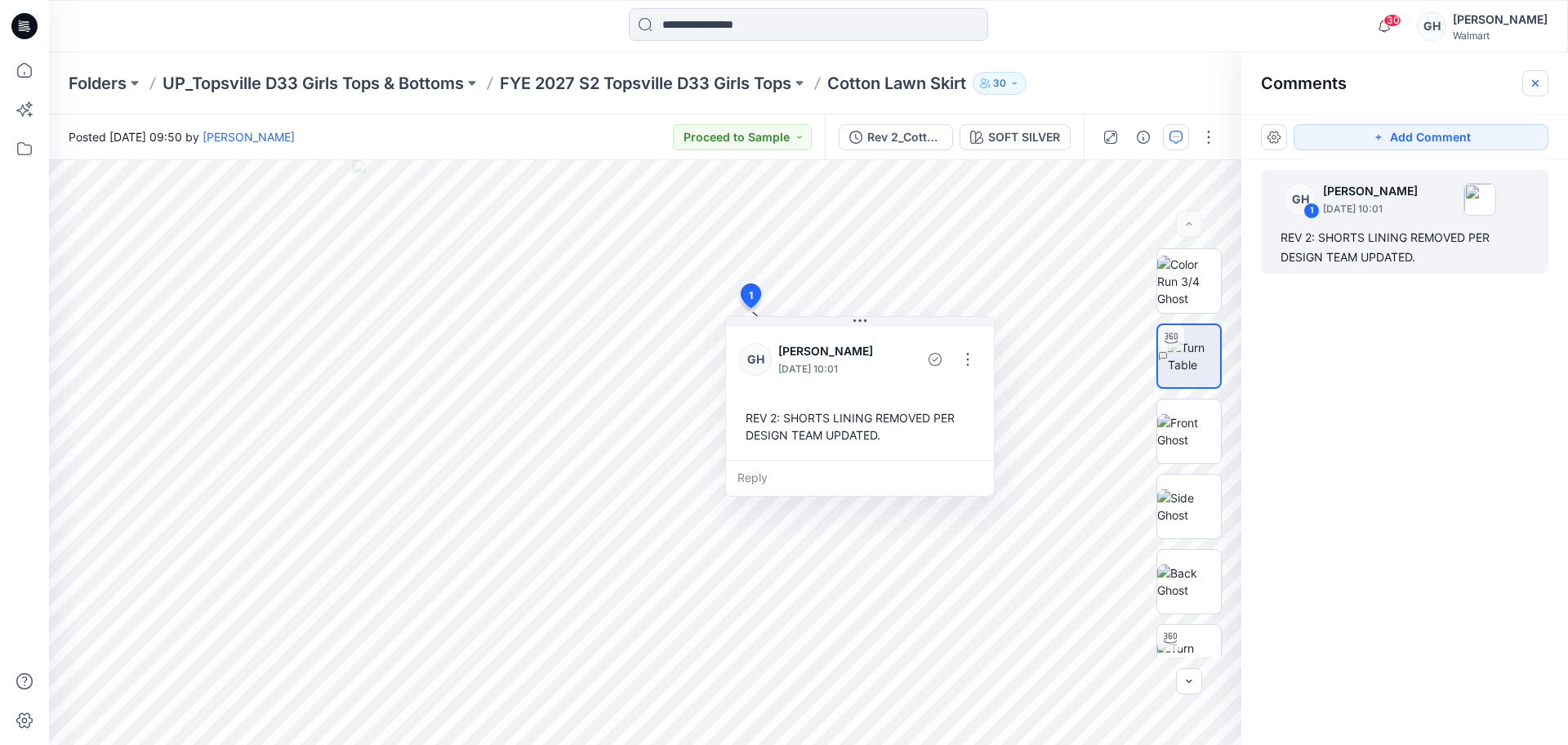
click at [1528, 82] on button "button" at bounding box center [1534, 83] width 26 height 26
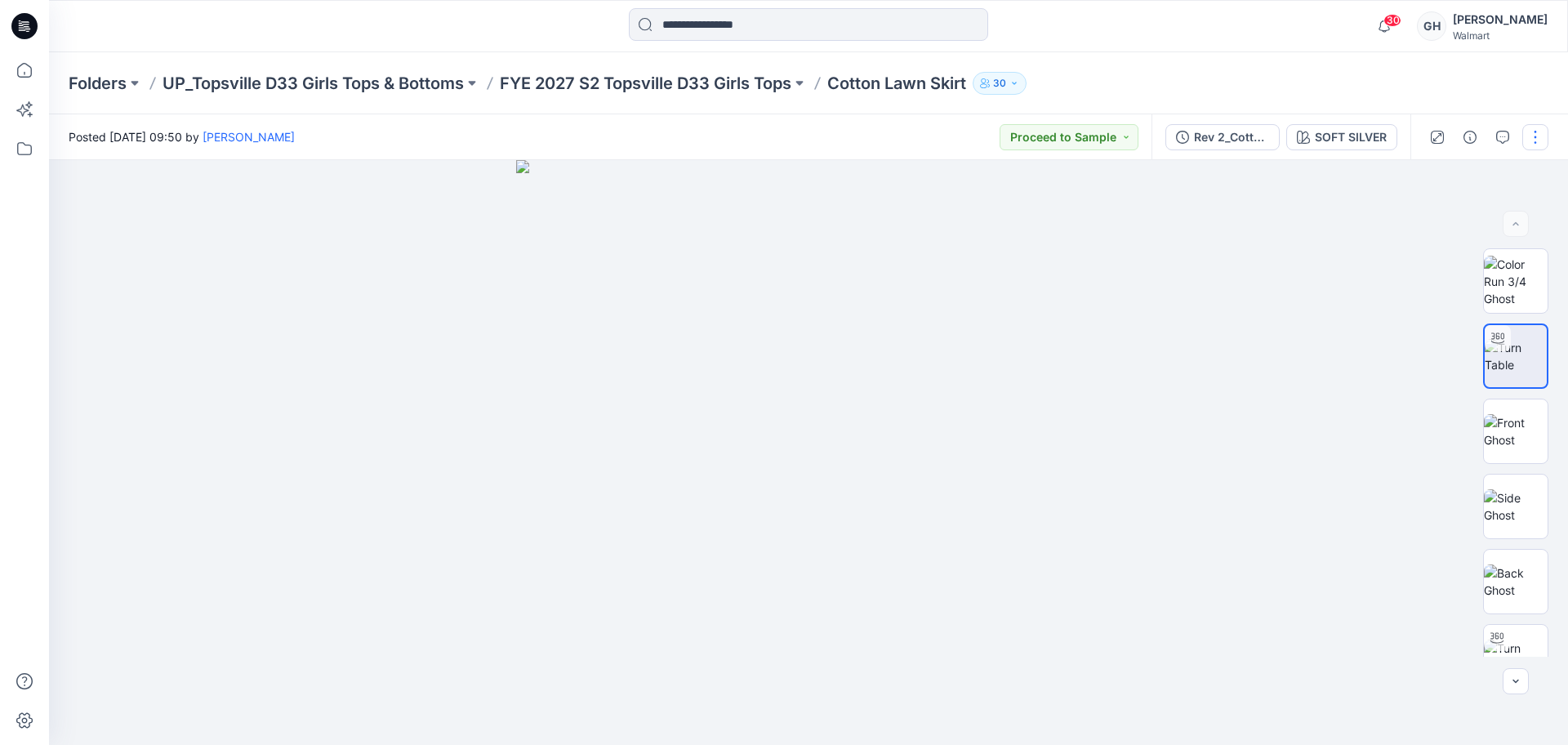
click at [1536, 127] on button "button" at bounding box center [1534, 137] width 26 height 26
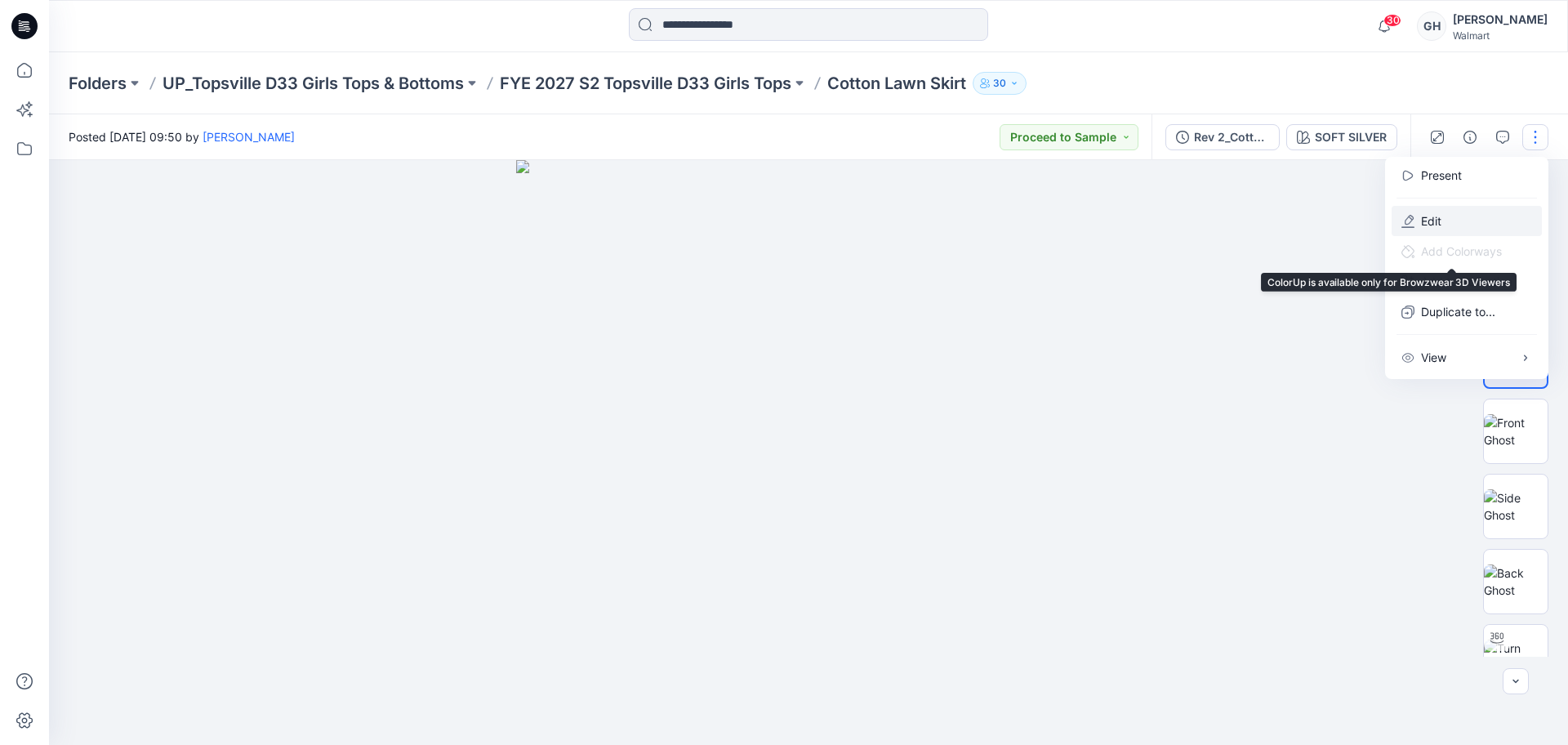
click at [1449, 210] on button "Edit" at bounding box center [1466, 220] width 150 height 30
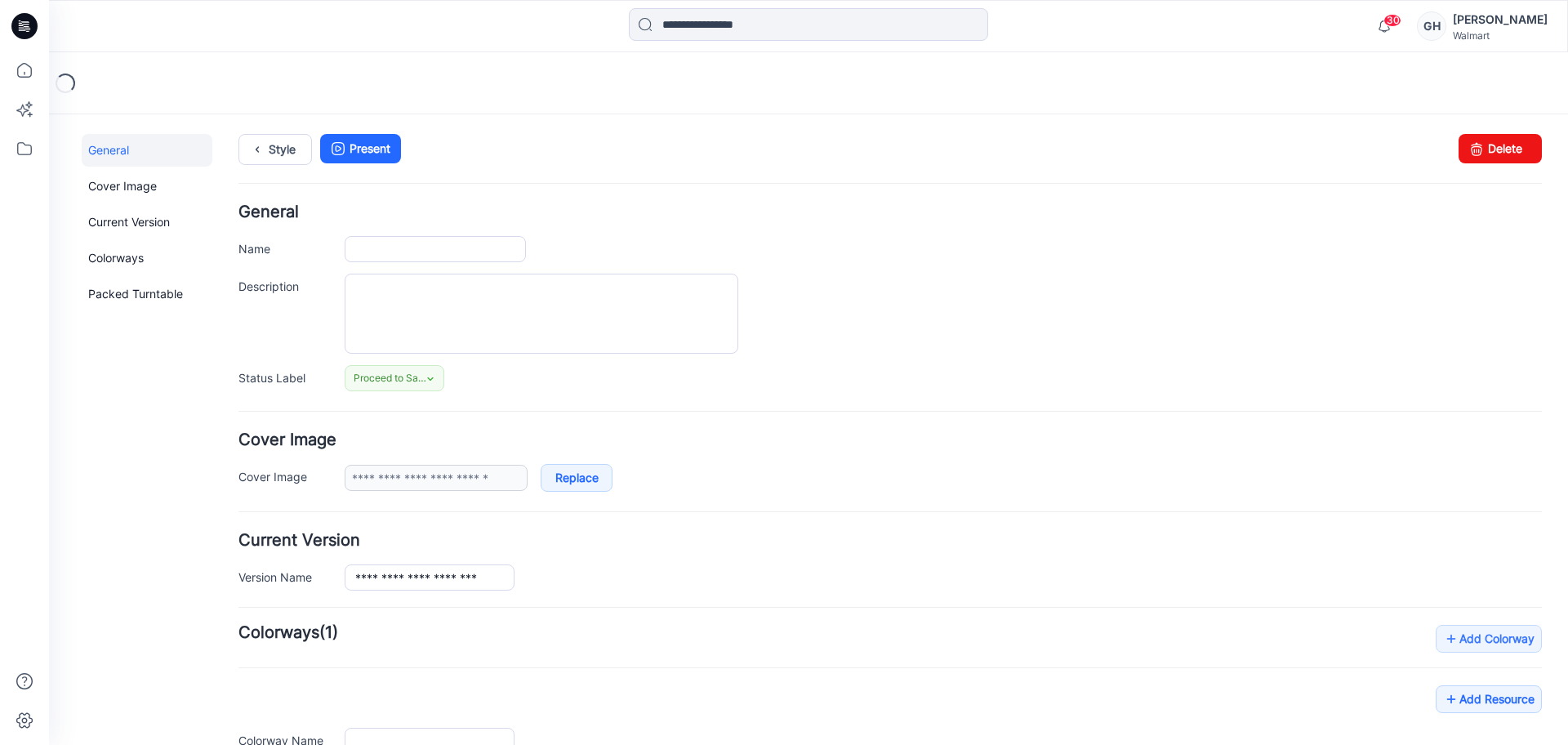
type input "**********"
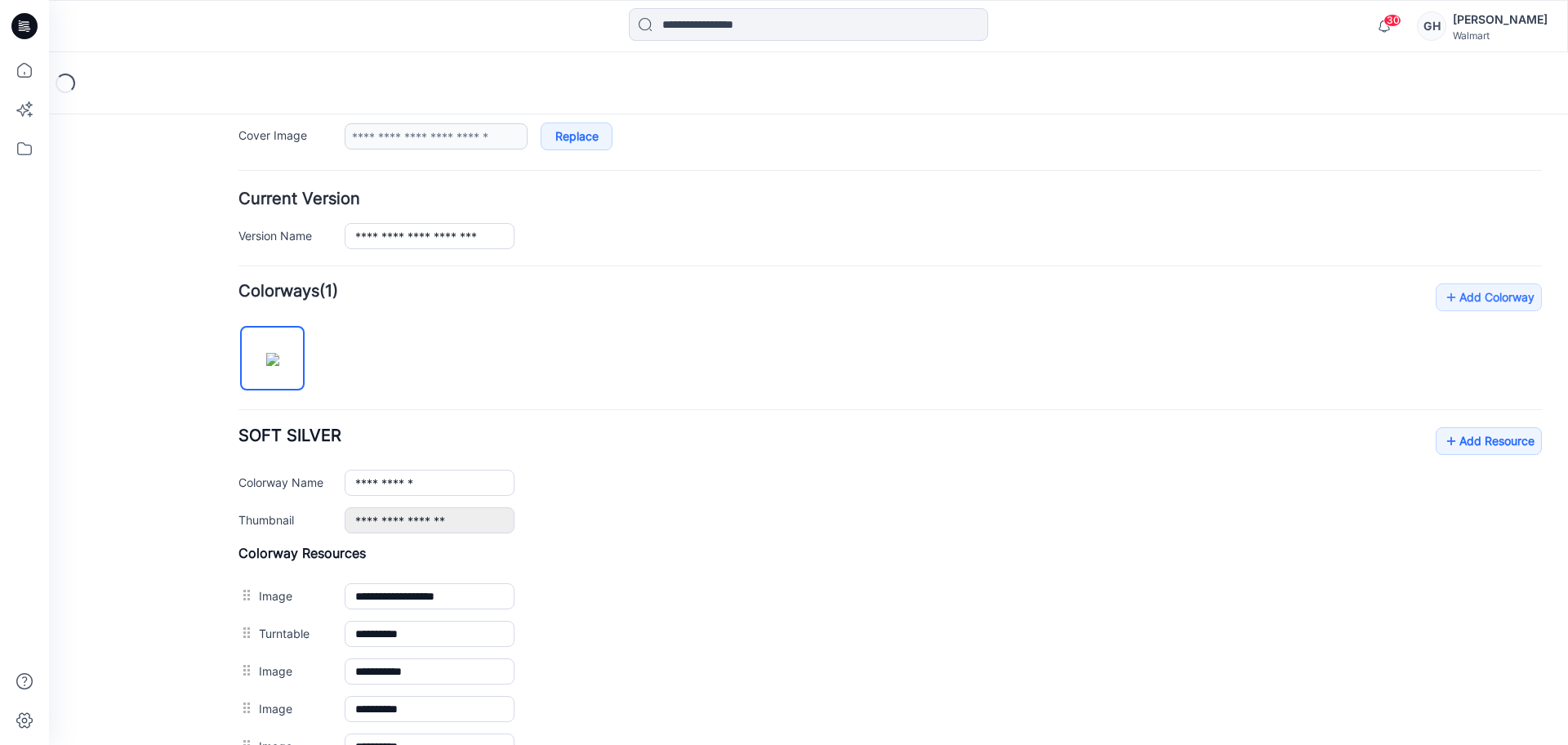
scroll to position [409, 0]
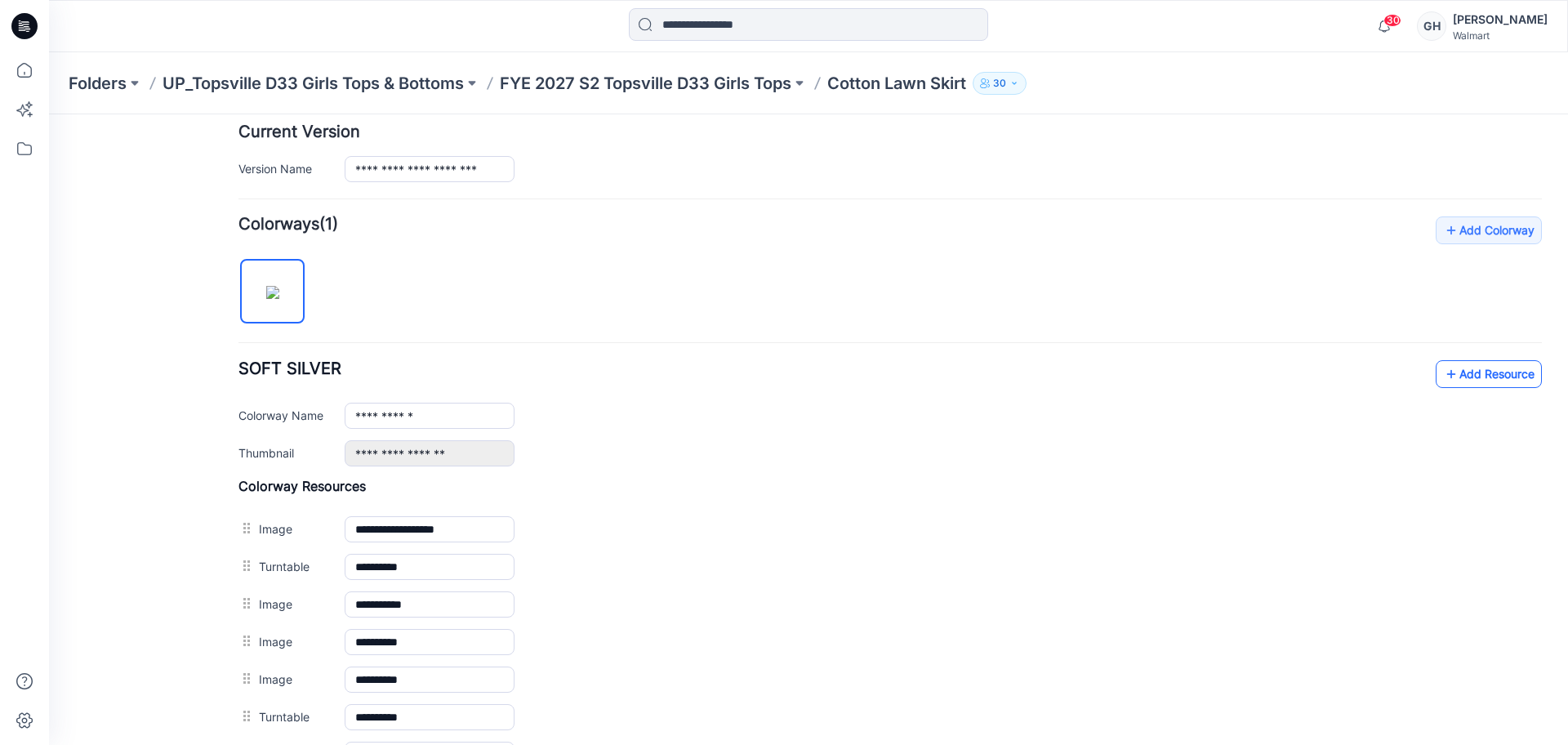
click at [1443, 371] on icon at bounding box center [1451, 373] width 16 height 26
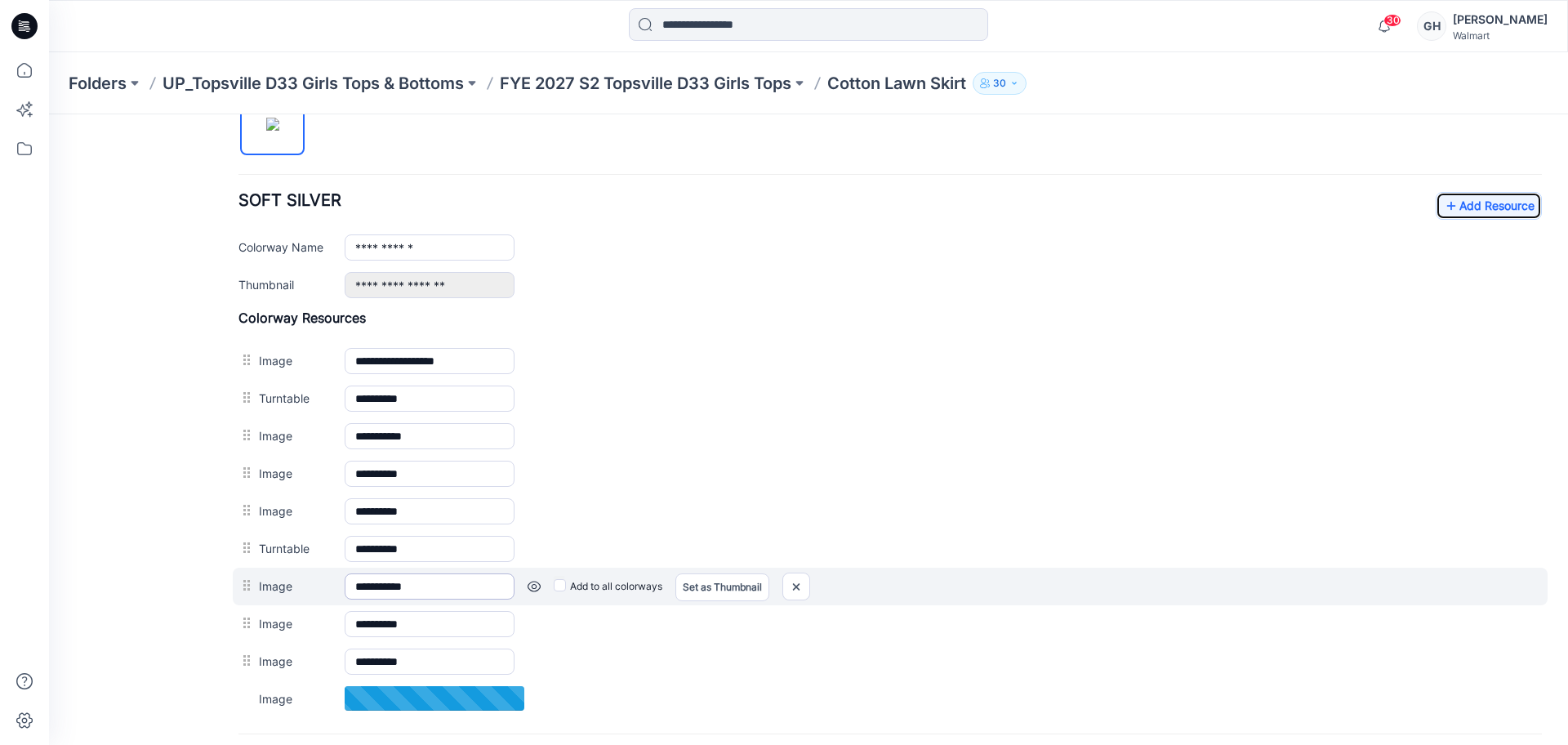
scroll to position [612, 0]
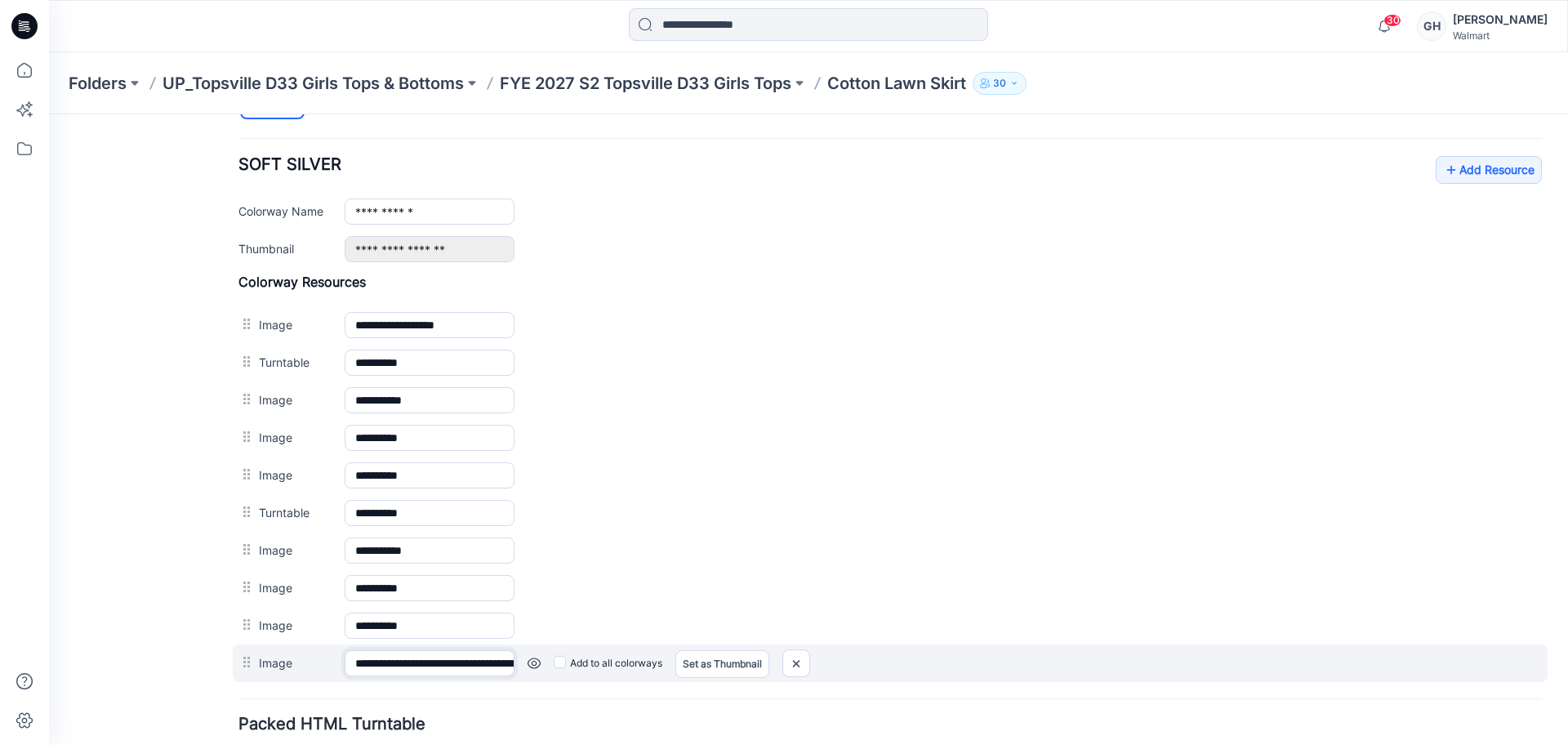
click at [394, 658] on input "**********" at bounding box center [429, 662] width 170 height 26
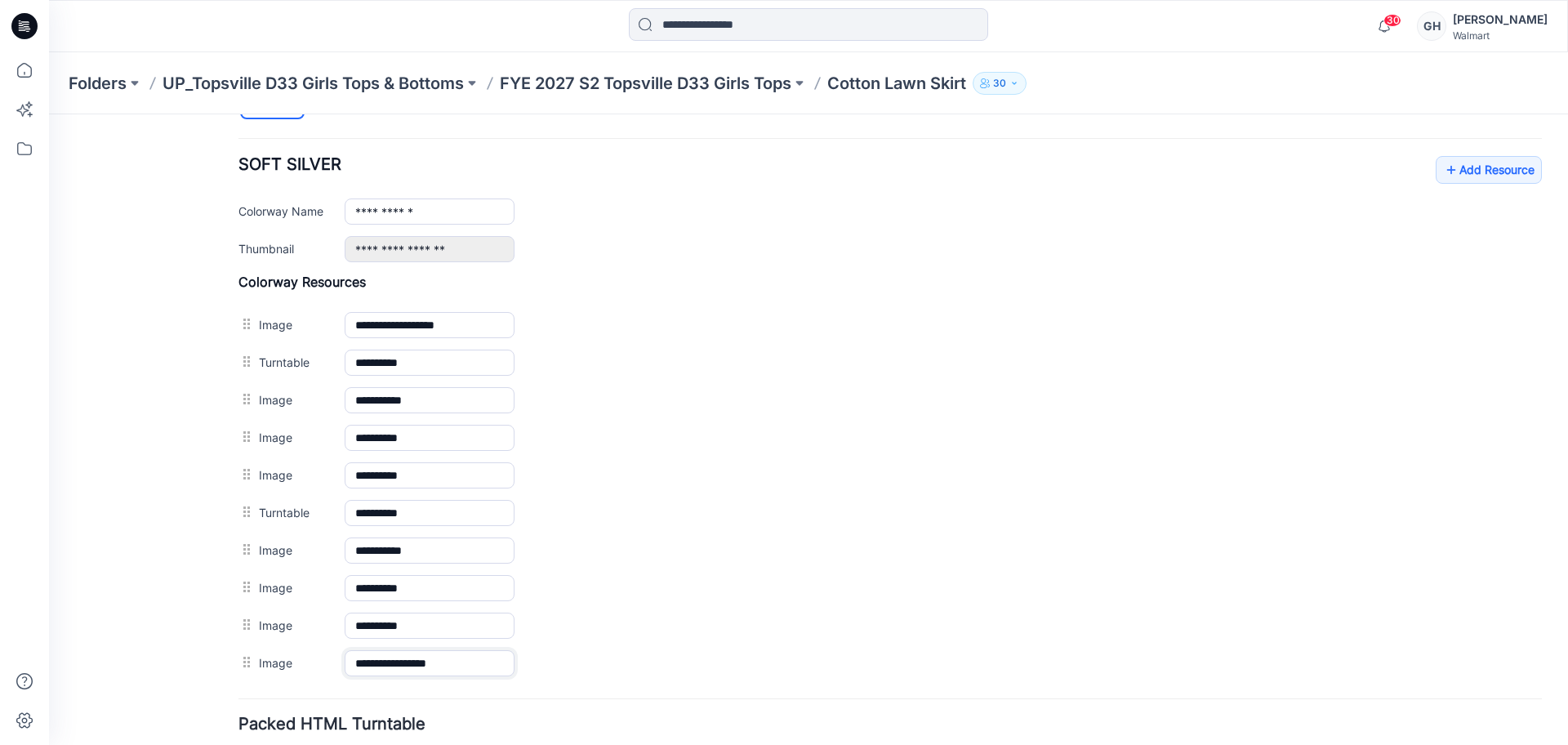
type input "**********"
click at [165, 645] on div "General Cover Image Current Version Colorways Packed Turntable" at bounding box center [147, 186] width 131 height 1330
click at [1466, 176] on link "Add Resource" at bounding box center [1488, 169] width 106 height 28
click at [1445, 156] on link "Add Resource" at bounding box center [1488, 169] width 106 height 28
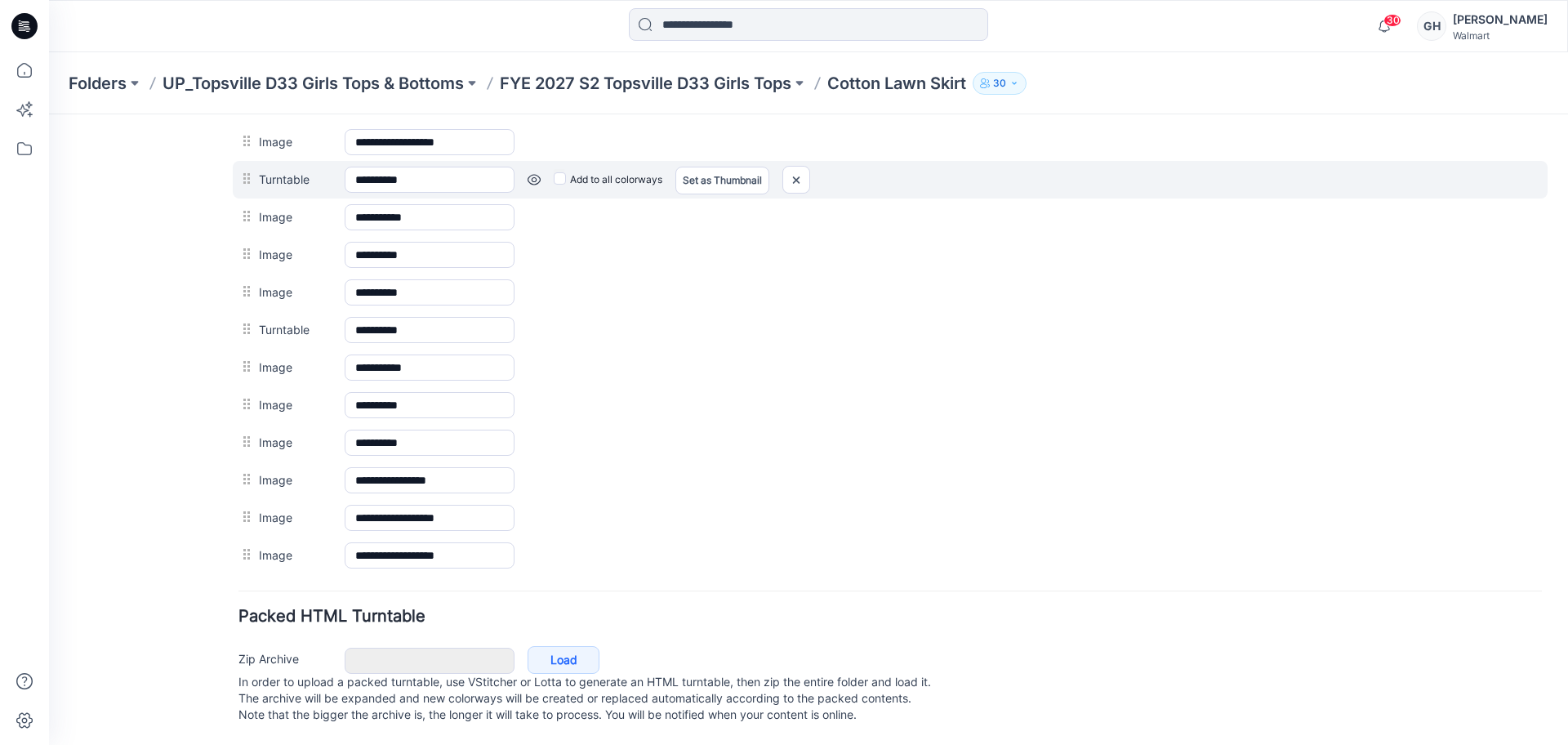
scroll to position [403, 0]
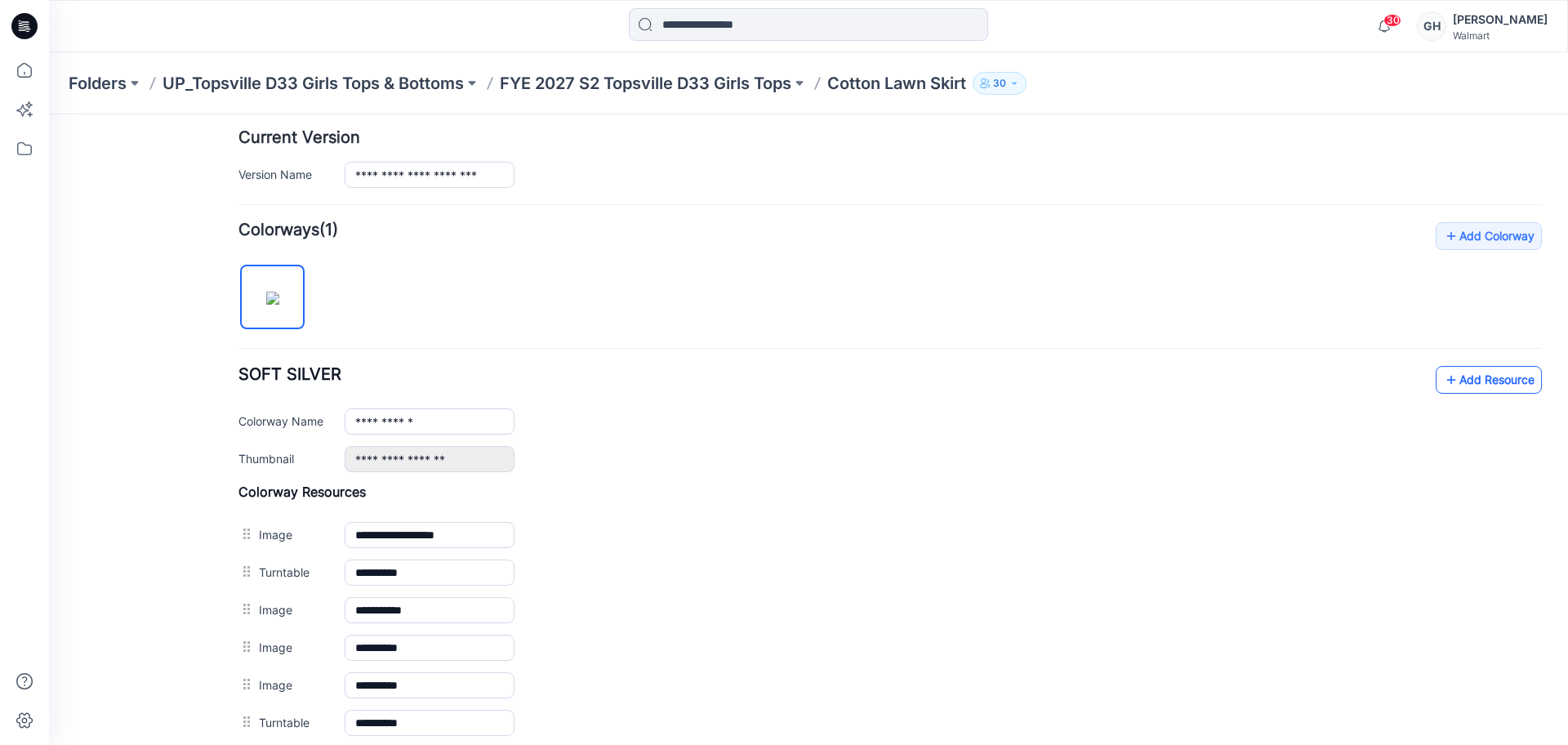
click at [1465, 382] on link "Add Resource" at bounding box center [1488, 379] width 106 height 28
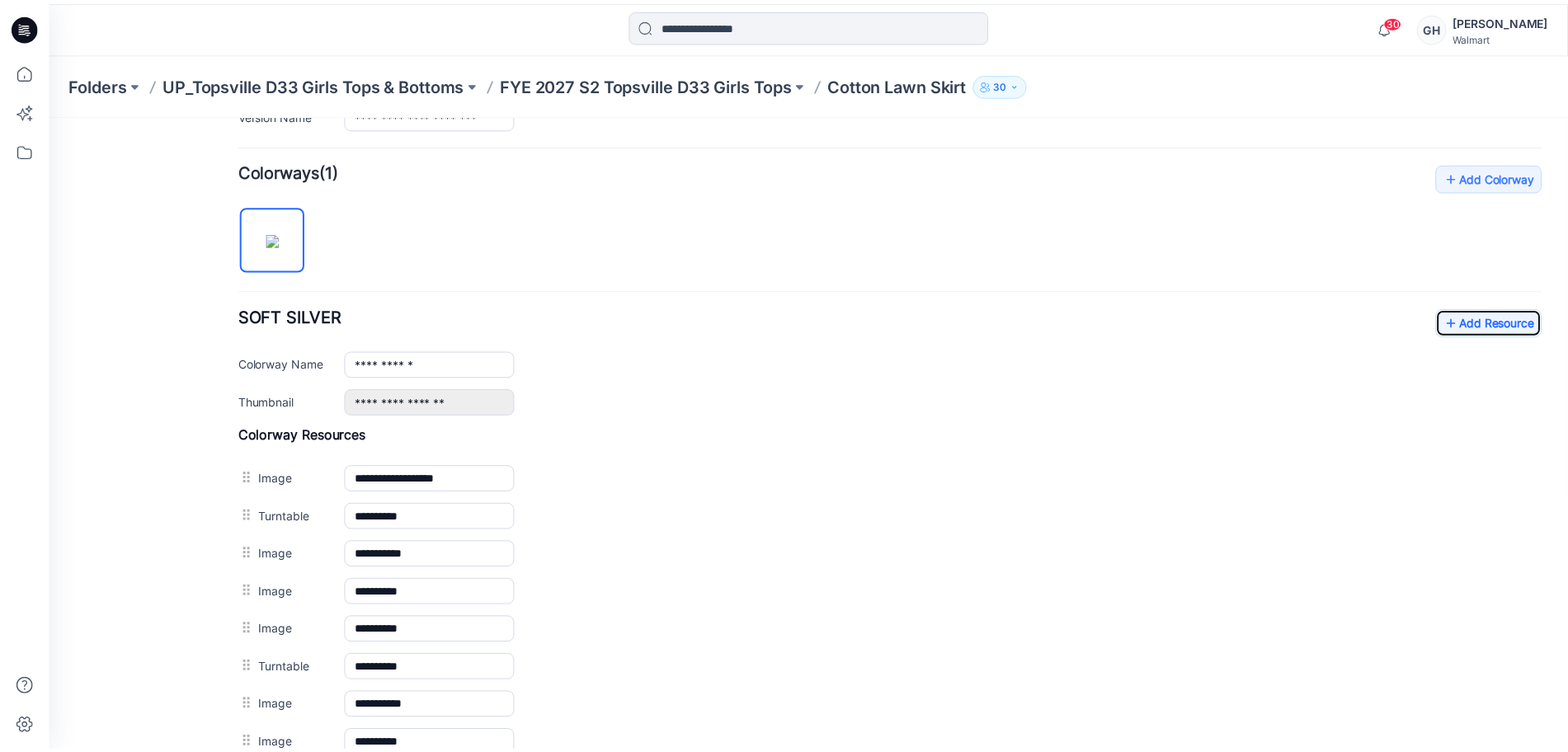
scroll to position [856, 0]
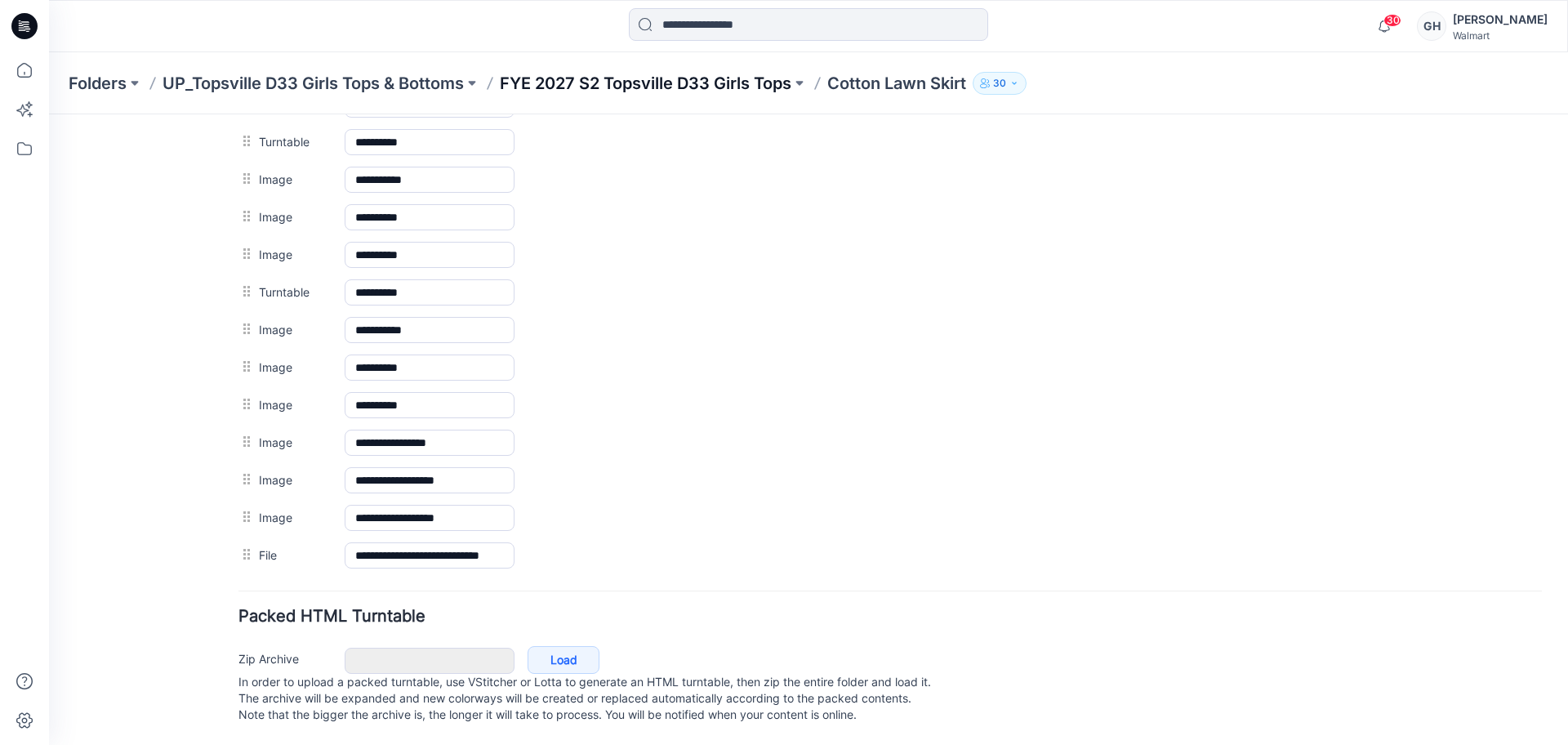
click at [614, 73] on p "FYE 2027 S2 Topsville D33 Girls Tops" at bounding box center [645, 84] width 291 height 23
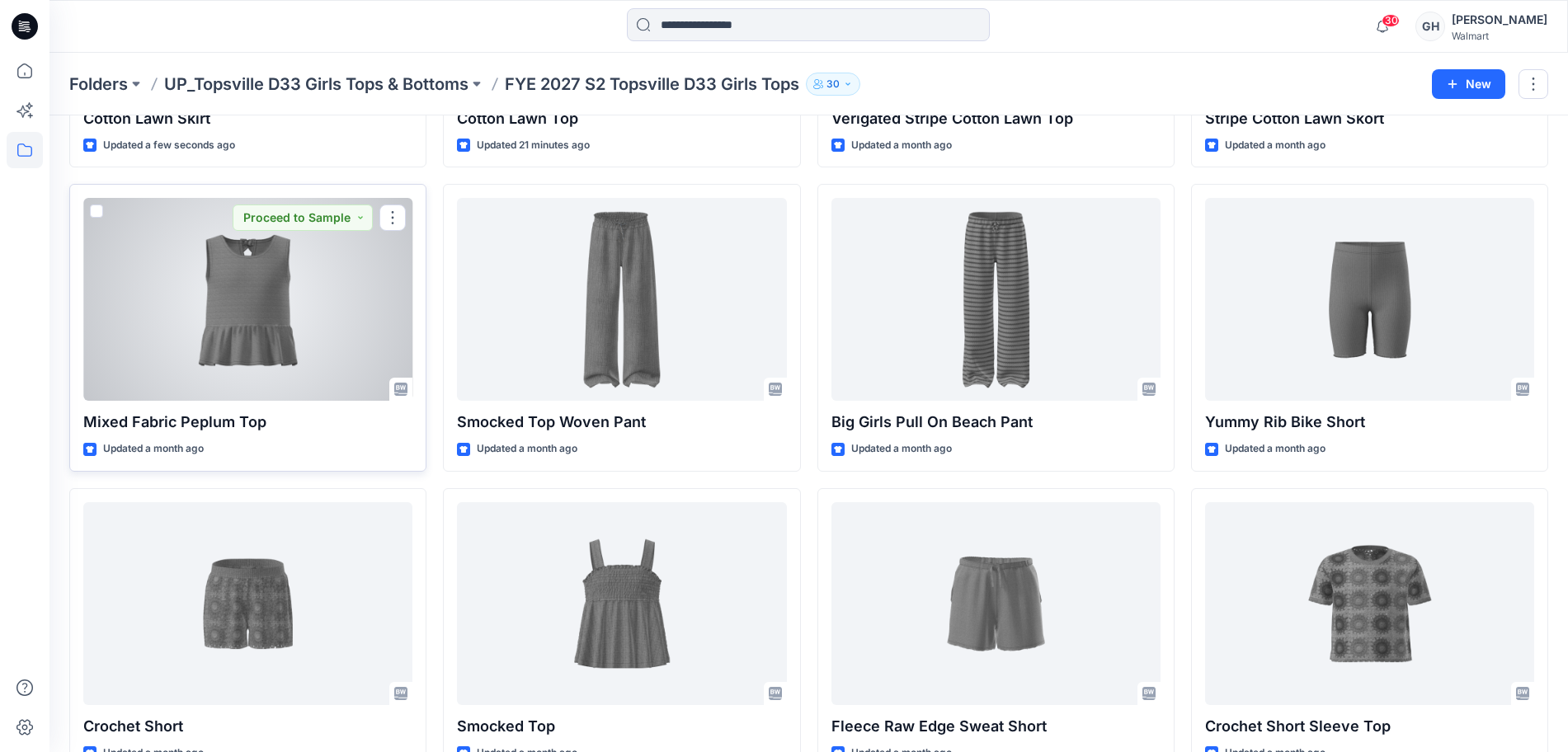
scroll to position [369, 0]
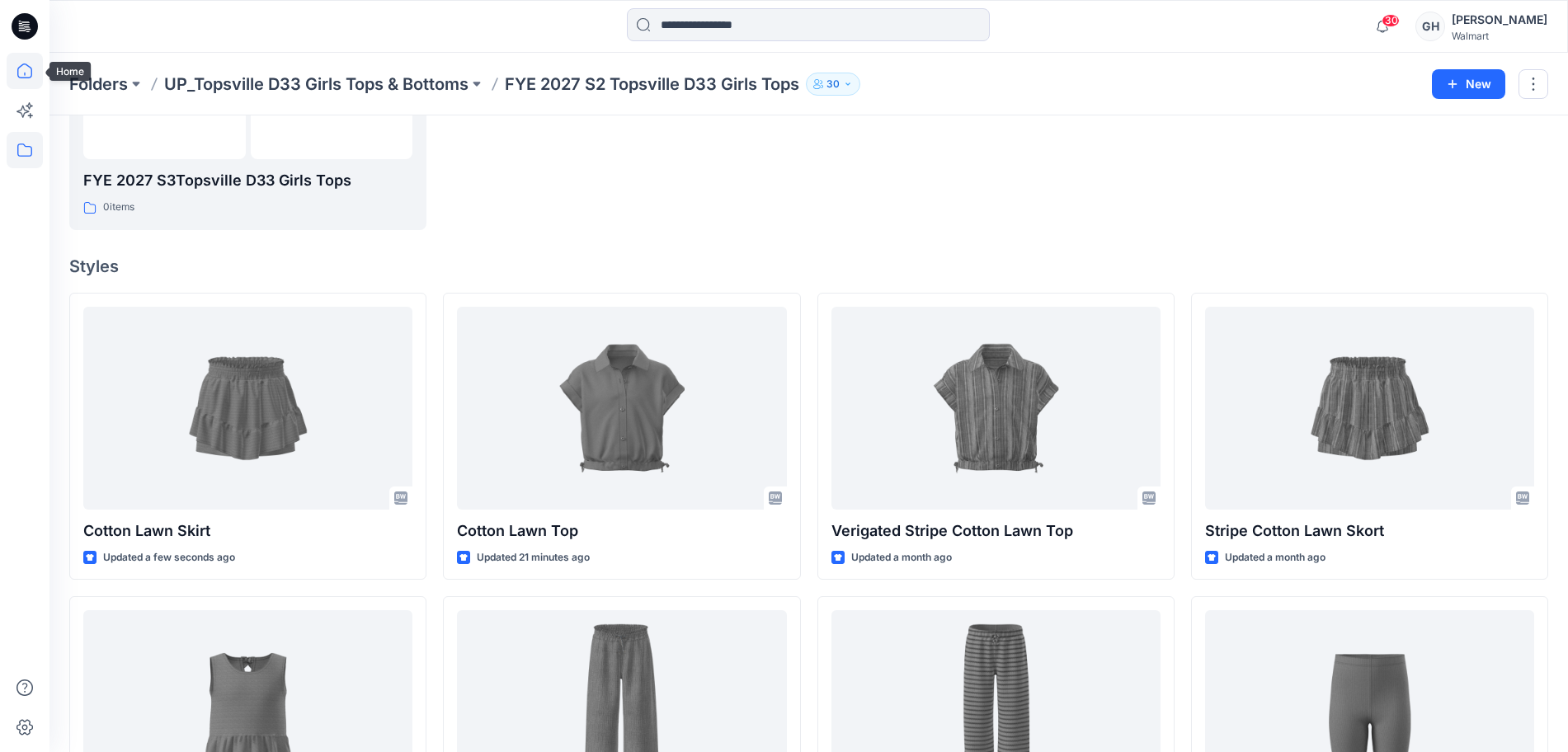
click at [17, 52] on icon at bounding box center [24, 70] width 36 height 36
